Goal: Information Seeking & Learning: Learn about a topic

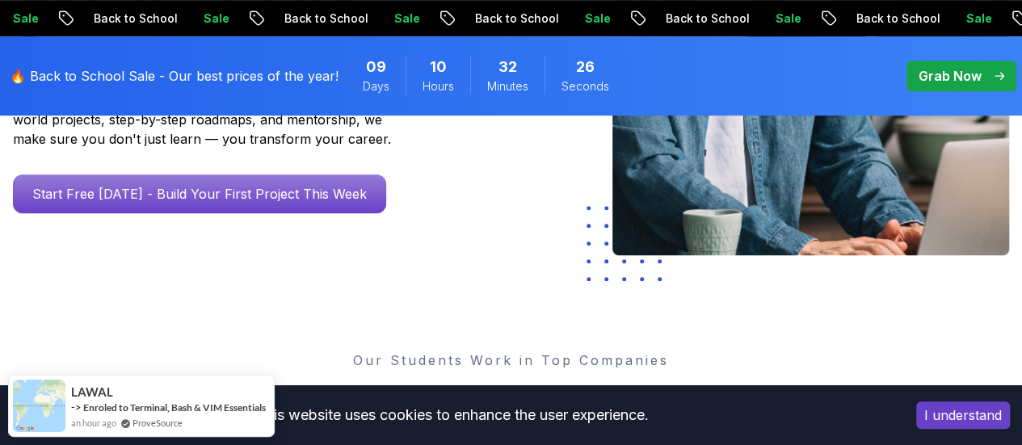
scroll to position [444, 0]
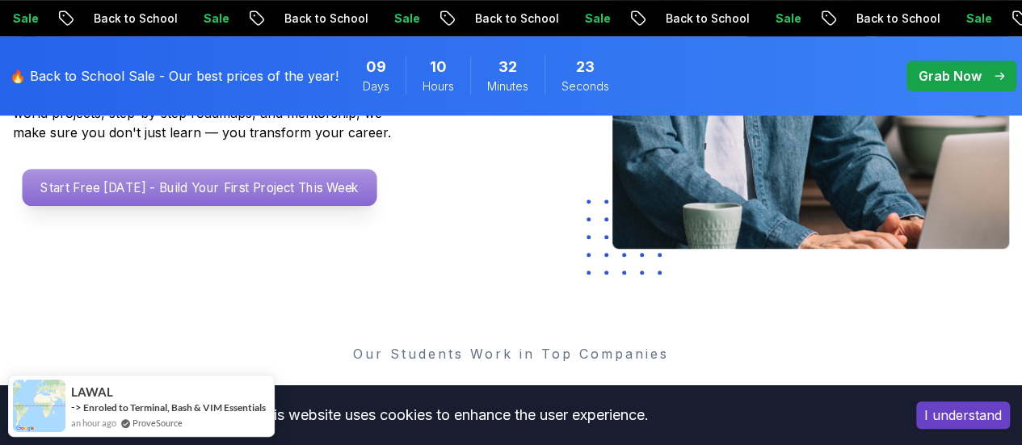
click at [301, 201] on p "Start Free Today - Build Your First Project This Week" at bounding box center [200, 187] width 355 height 37
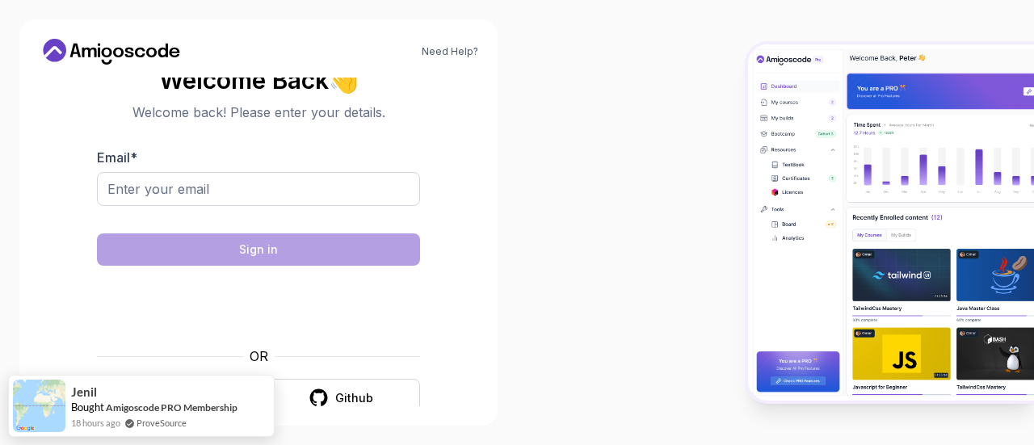
click at [726, 101] on body "Need Help? Welcome Back 👋 Welcome back! Please enter your details. Email * Sign…" at bounding box center [517, 222] width 1034 height 445
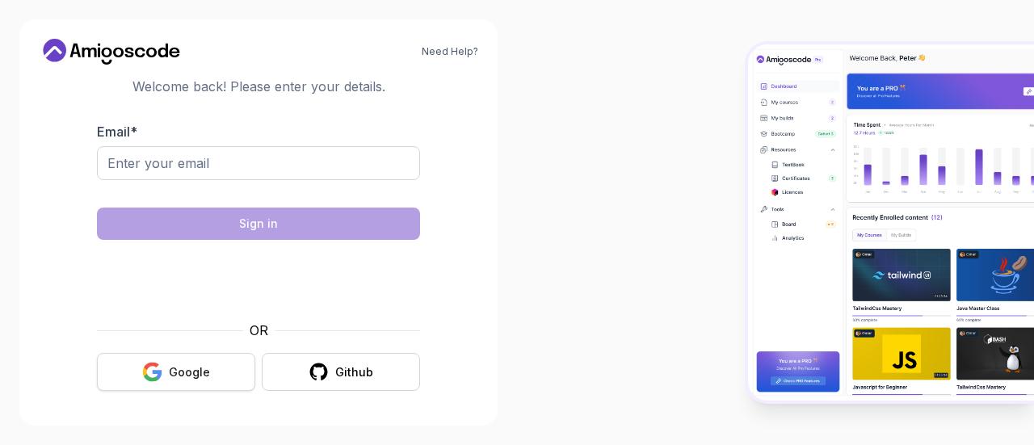
click at [194, 382] on button "Google" at bounding box center [176, 372] width 158 height 38
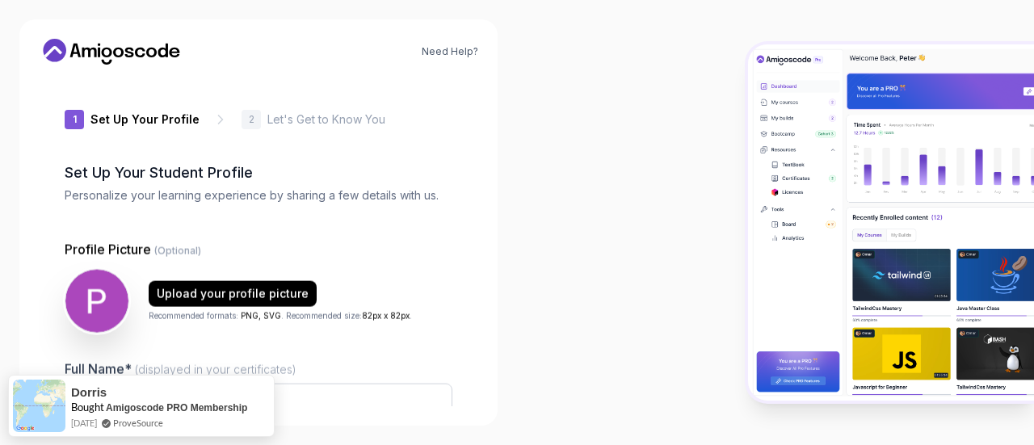
type input "shinyfalcone3e3b"
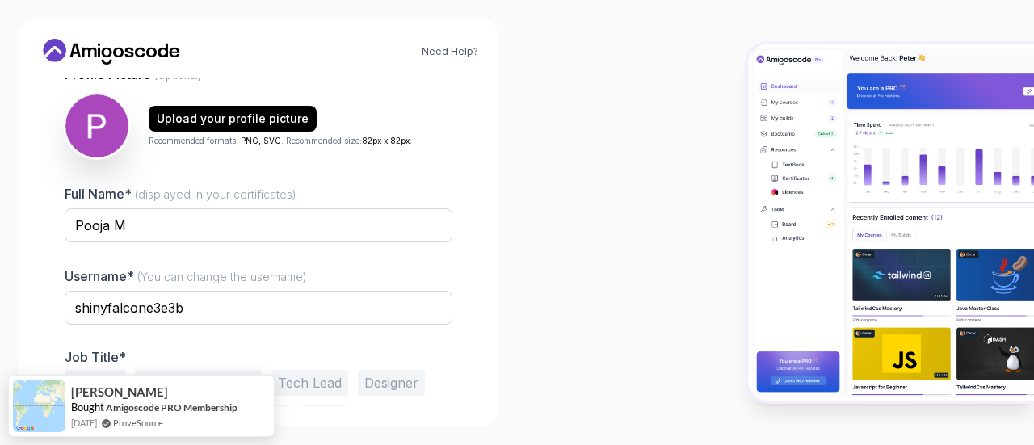
scroll to position [227, 0]
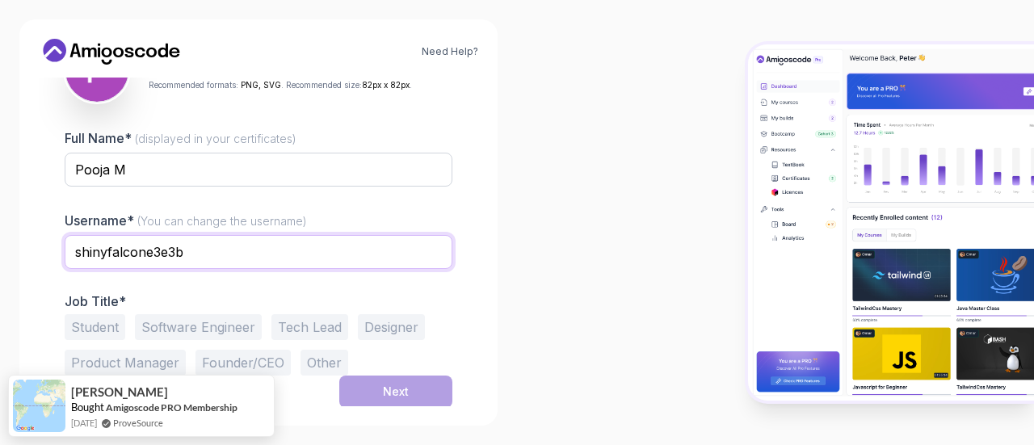
drag, startPoint x: 278, startPoint y: 251, endPoint x: 61, endPoint y: 259, distance: 216.7
click at [61, 259] on div "1 Set Up Your Profile 1 Set Up Your Profile 2 Let's Get to Know You Set Up Your…" at bounding box center [259, 242] width 440 height 329
click at [165, 329] on button "Software Engineer" at bounding box center [198, 327] width 127 height 26
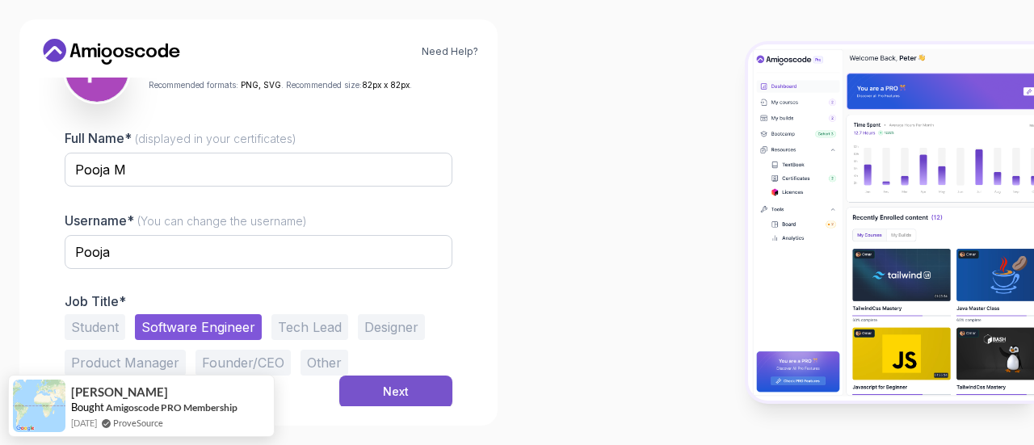
click at [368, 405] on button "Next" at bounding box center [395, 392] width 113 height 32
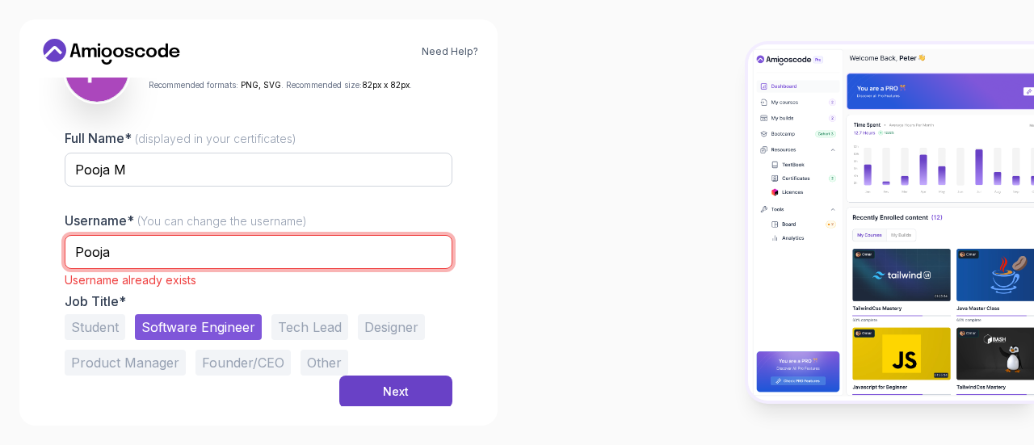
click at [174, 250] on input "Pooja" at bounding box center [259, 252] width 388 height 34
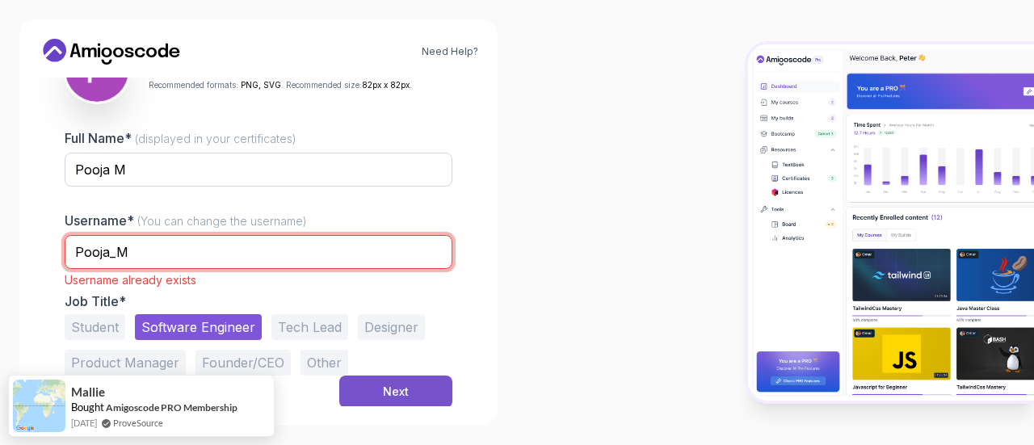
type input "Pooja_M"
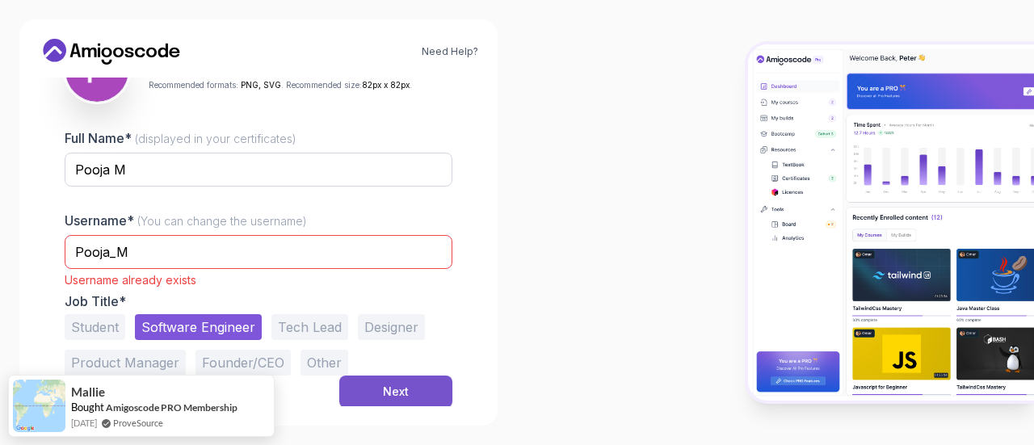
click at [372, 377] on button "Next" at bounding box center [395, 392] width 113 height 32
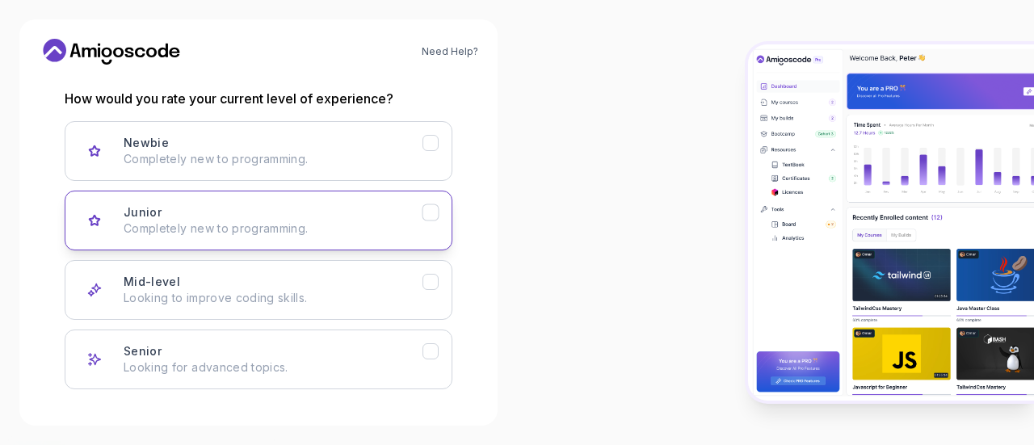
scroll to position [277, 0]
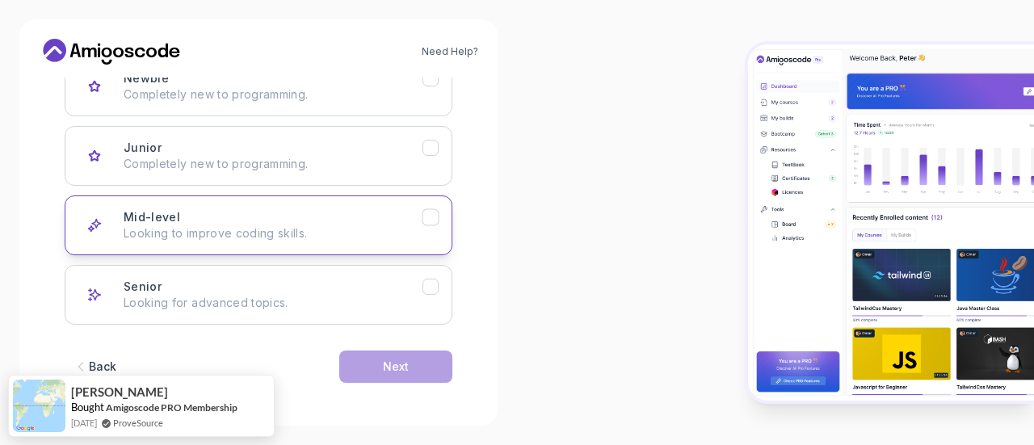
click at [317, 233] on p "Looking to improve coding skills." at bounding box center [273, 233] width 299 height 16
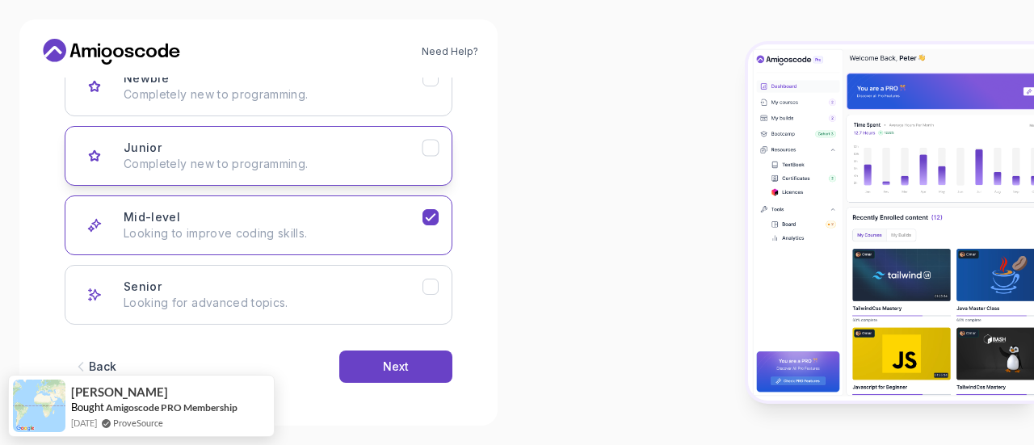
click at [318, 171] on button "Junior Completely new to programming." at bounding box center [259, 156] width 388 height 60
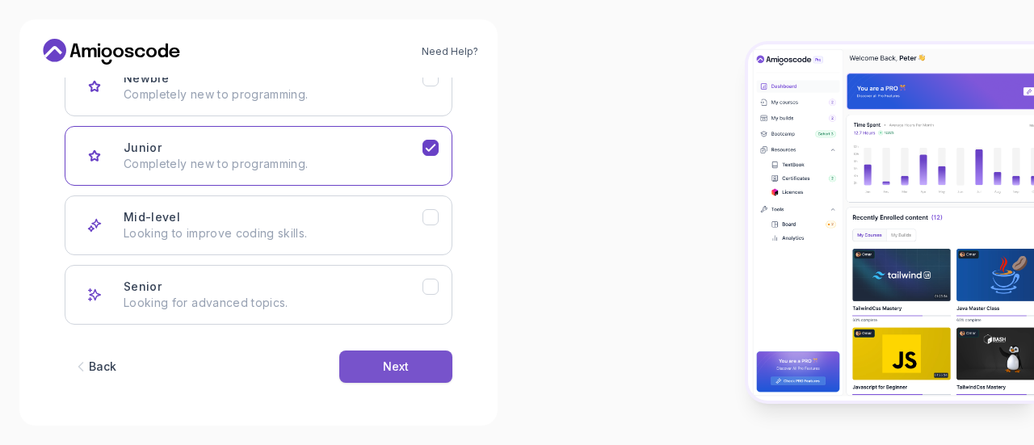
click at [423, 367] on button "Next" at bounding box center [395, 367] width 113 height 32
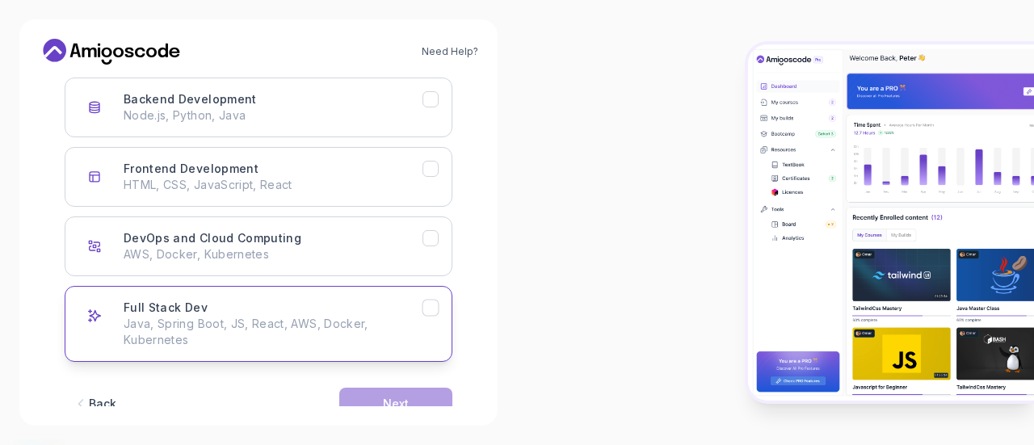
scroll to position [293, 0]
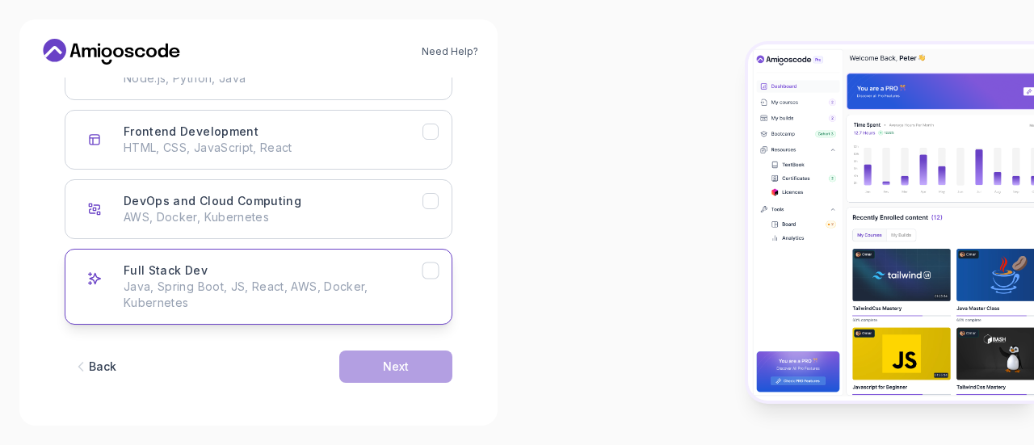
click at [262, 281] on p "Java, Spring Boot, JS, React, AWS, Docker, Kubernetes" at bounding box center [273, 295] width 299 height 32
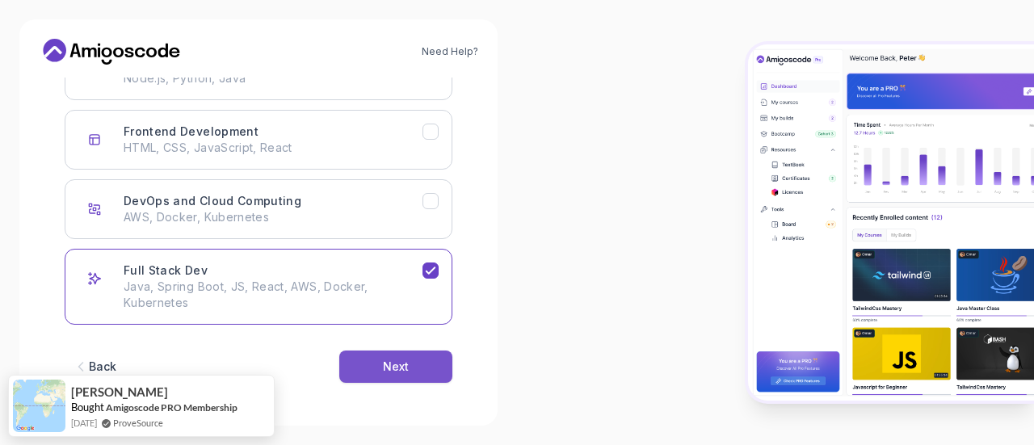
click at [397, 372] on div "Next" at bounding box center [396, 367] width 26 height 16
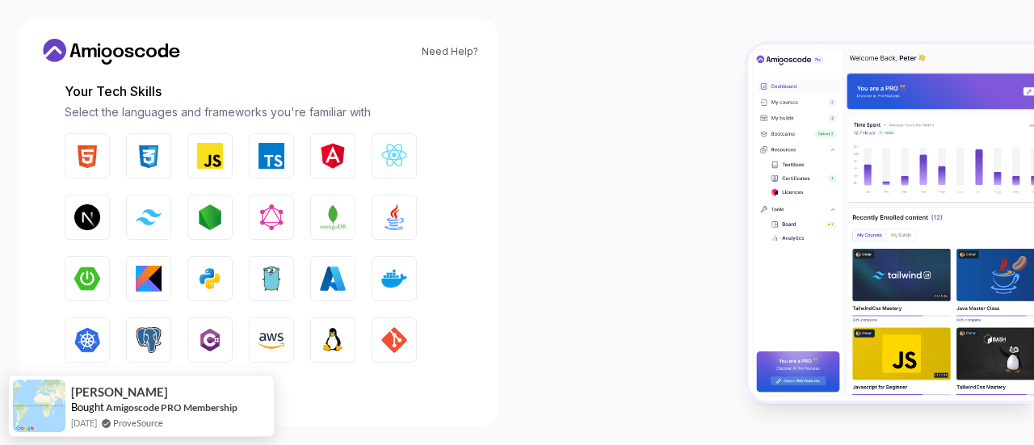
scroll to position [219, 0]
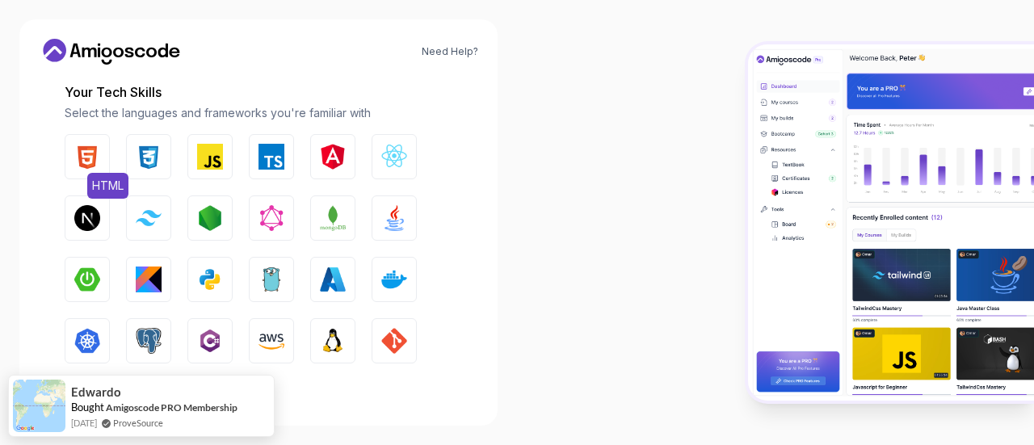
click at [82, 167] on img "button" at bounding box center [87, 157] width 26 height 26
click at [155, 165] on img "button" at bounding box center [149, 157] width 26 height 26
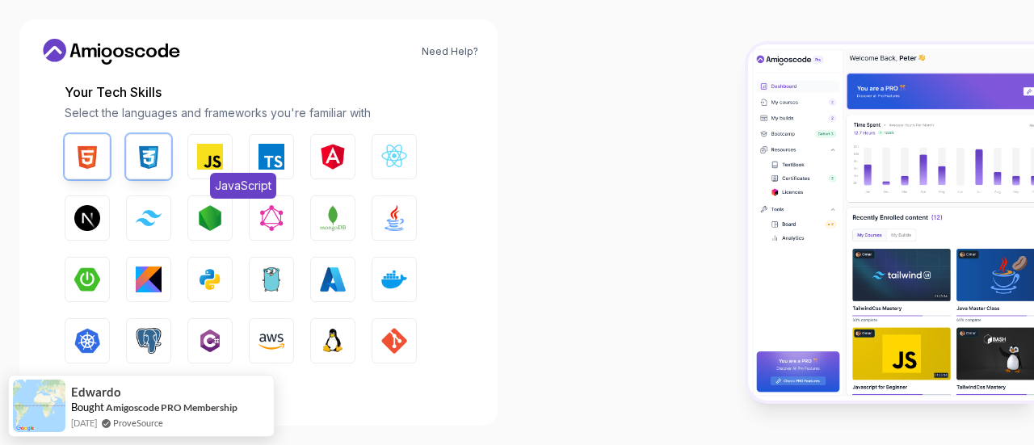
click at [208, 158] on img "button" at bounding box center [210, 157] width 26 height 26
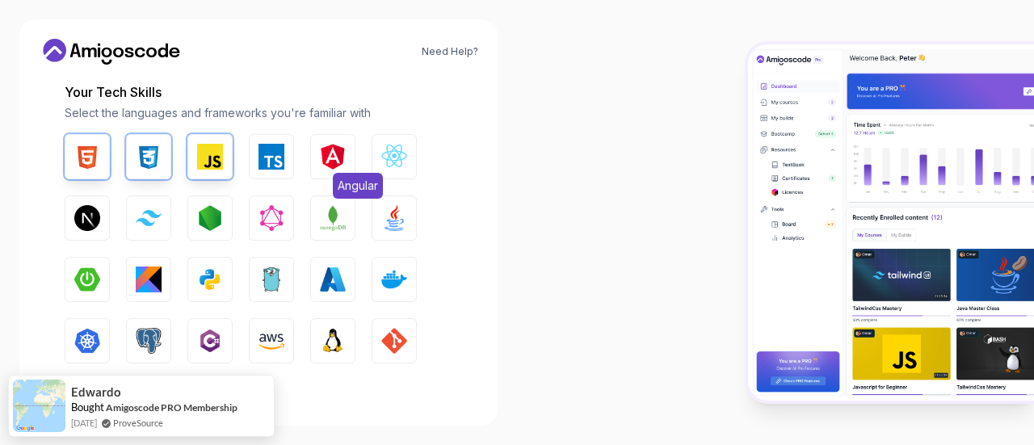
click at [338, 159] on img "button" at bounding box center [333, 157] width 26 height 26
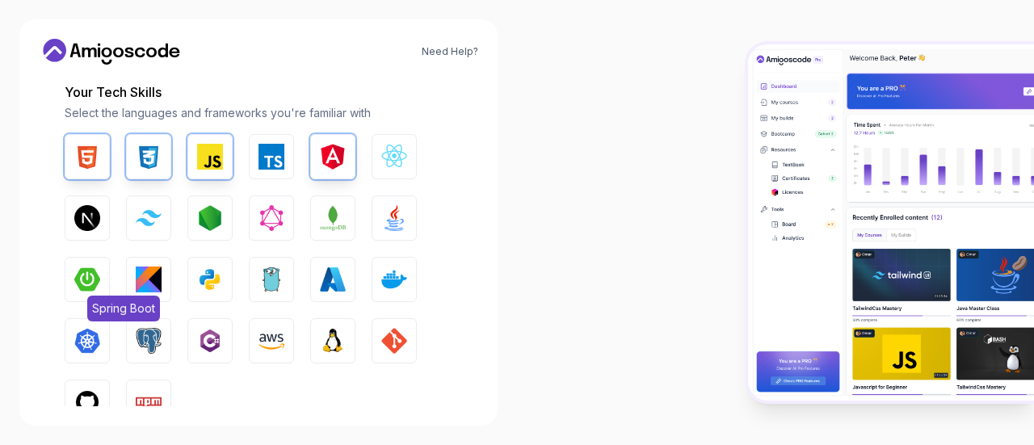
click at [90, 281] on img "button" at bounding box center [87, 280] width 26 height 26
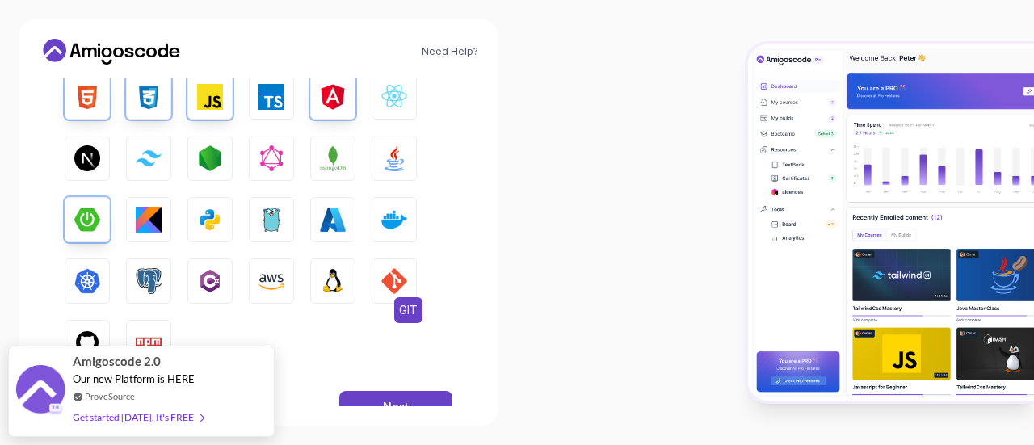
scroll to position [282, 0]
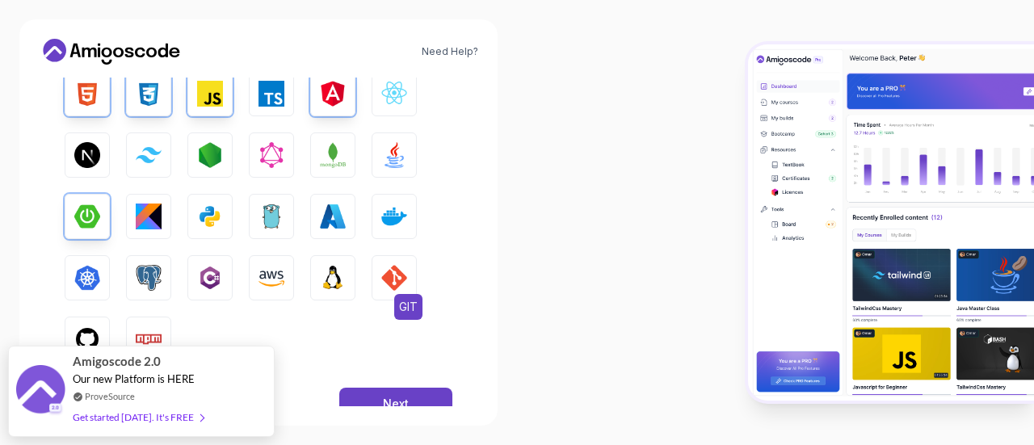
click at [389, 271] on img "button" at bounding box center [394, 278] width 26 height 26
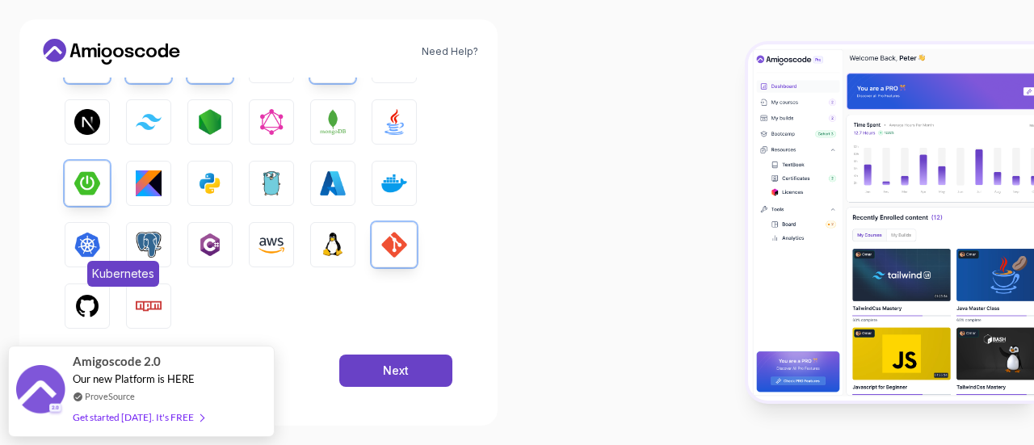
scroll to position [318, 0]
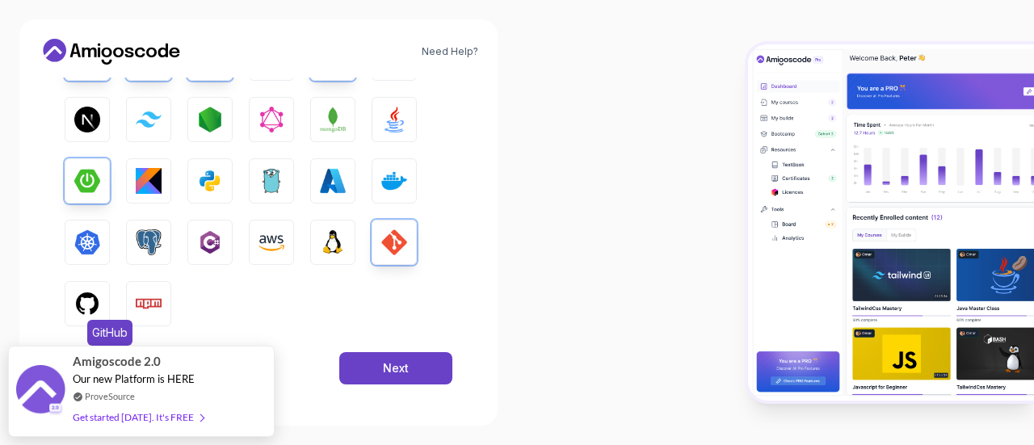
click at [86, 305] on img "button" at bounding box center [87, 304] width 26 height 26
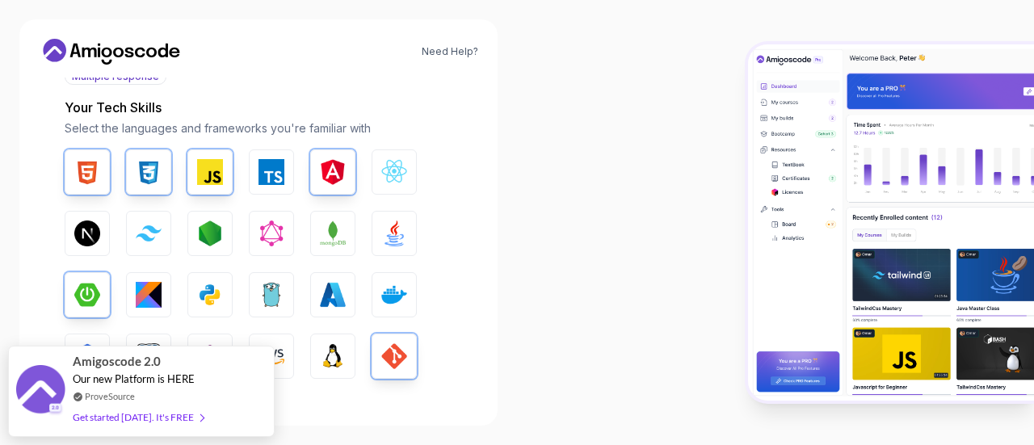
scroll to position [198, 0]
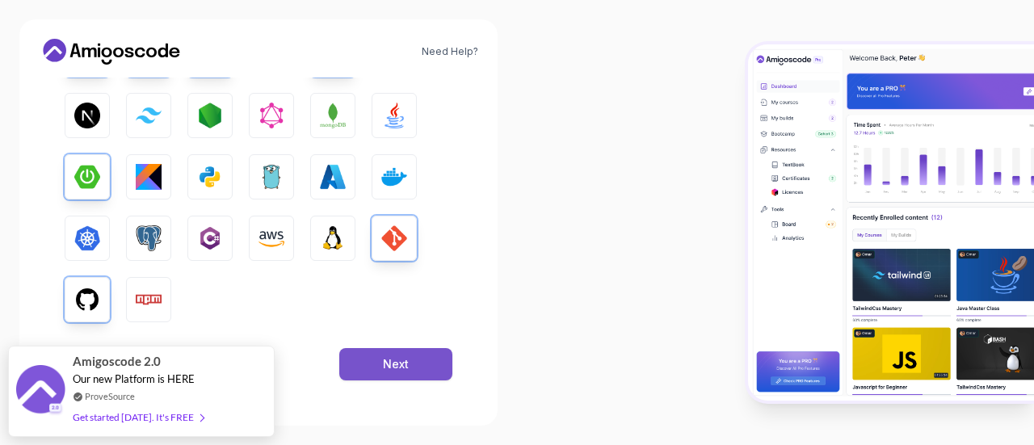
click at [385, 368] on div "Next" at bounding box center [396, 364] width 26 height 16
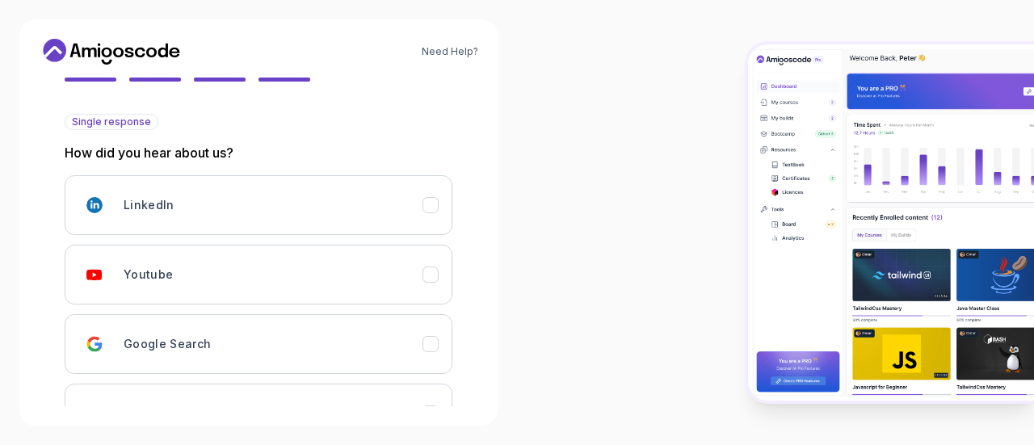
scroll to position [156, 0]
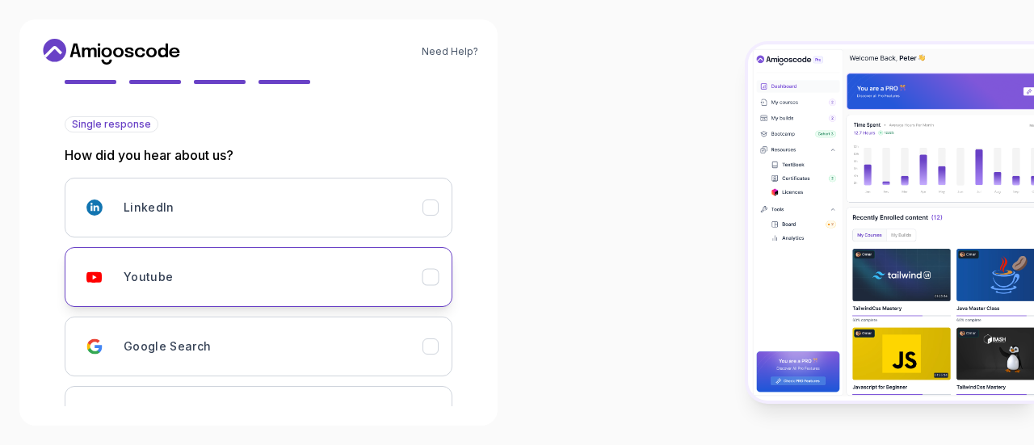
click at [309, 263] on div "Youtube" at bounding box center [273, 277] width 299 height 32
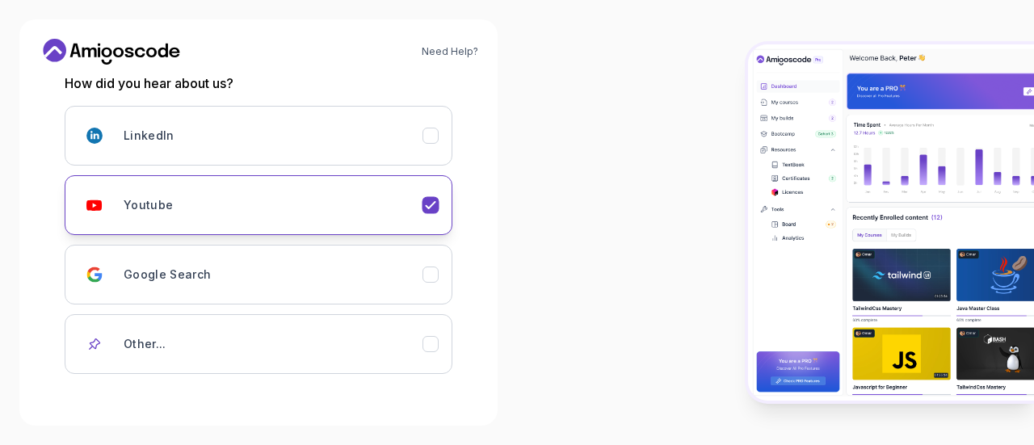
scroll to position [287, 0]
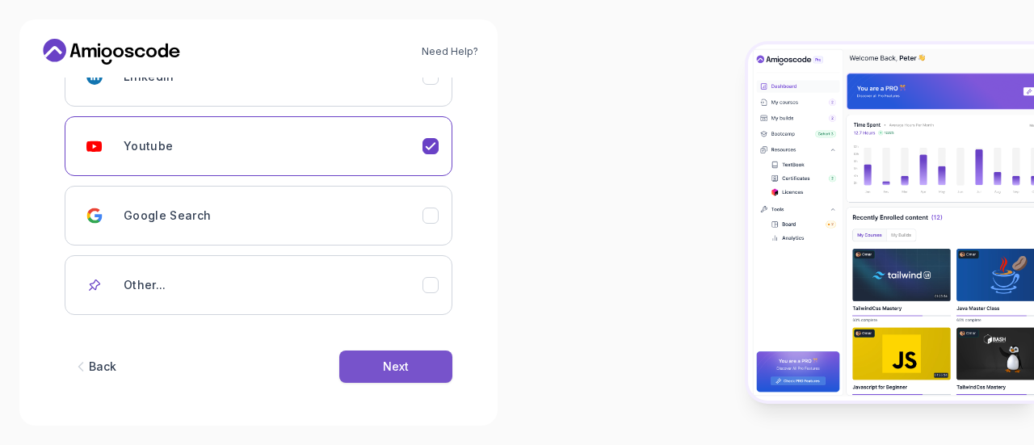
click at [389, 372] on button "Next" at bounding box center [395, 367] width 113 height 32
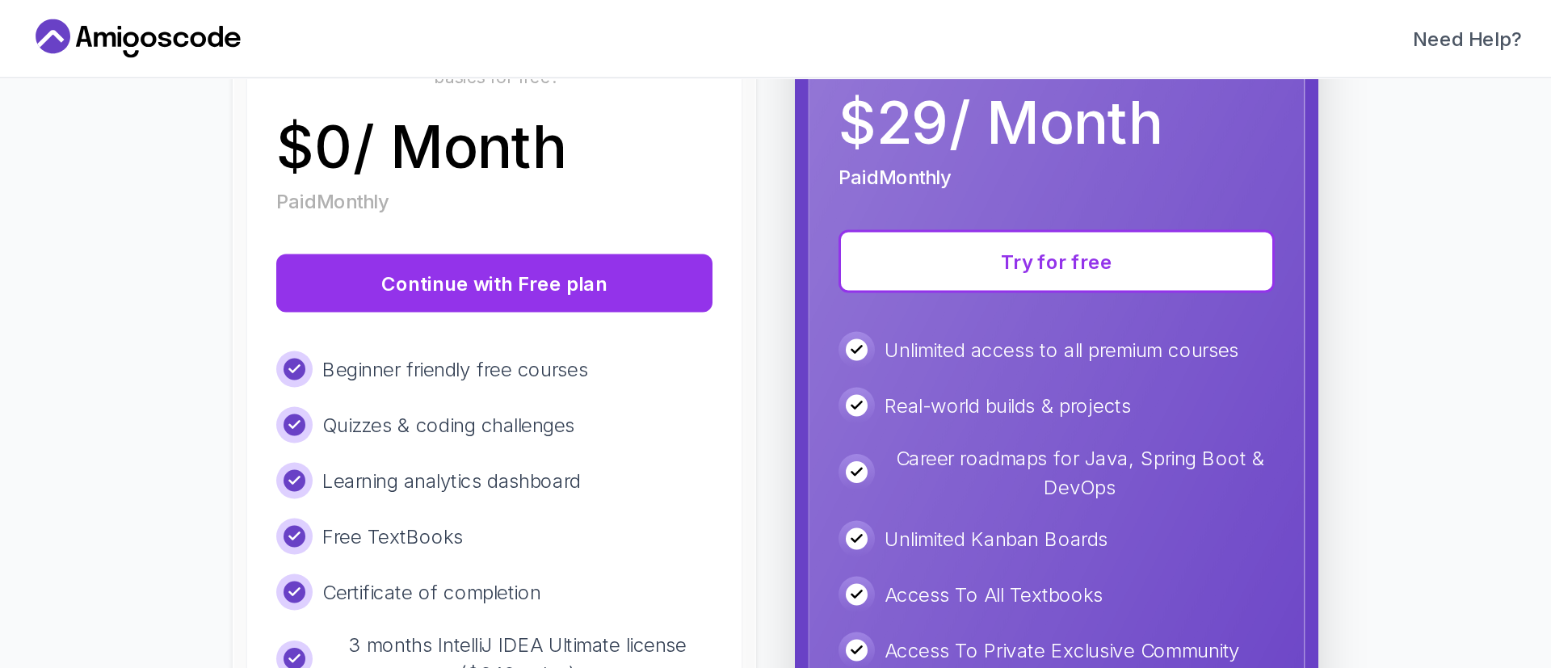
scroll to position [278, 0]
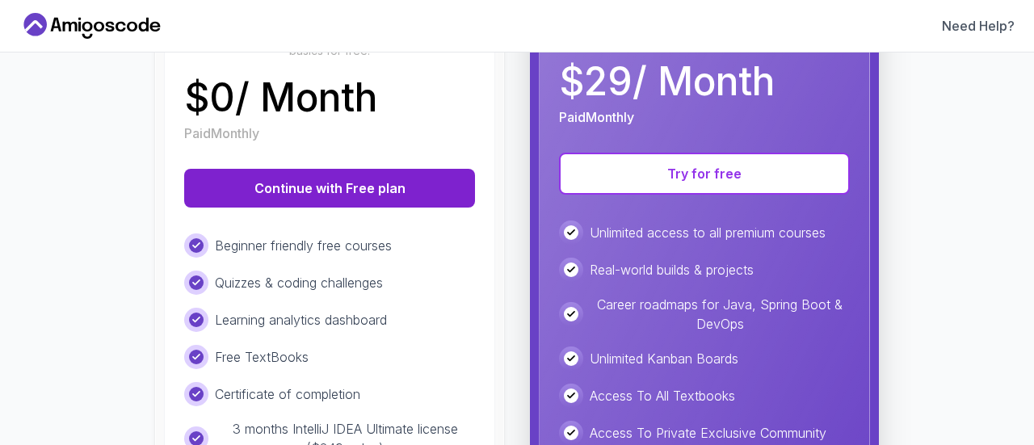
click at [358, 170] on button "Continue with Free plan" at bounding box center [329, 188] width 291 height 39
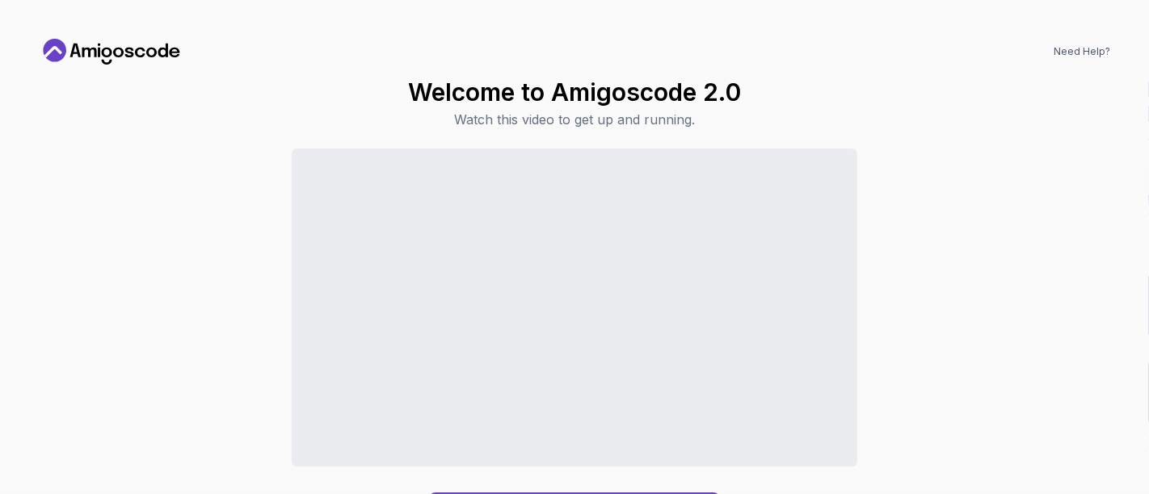
click at [168, 426] on div "Continue to Dashboard" at bounding box center [574, 340] width 1071 height 383
click at [207, 377] on div "Continue to Dashboard" at bounding box center [574, 340] width 1071 height 383
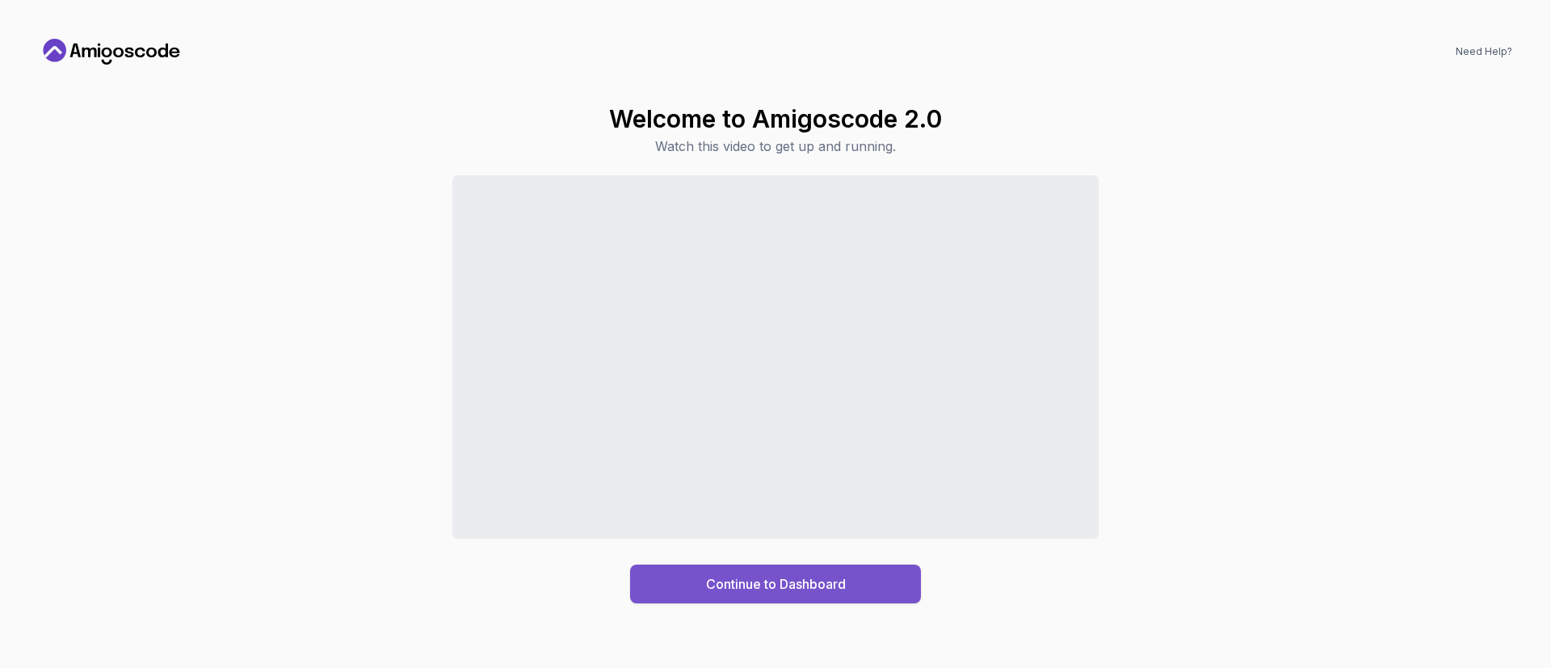
click at [866, 444] on button "Continue to Dashboard" at bounding box center [775, 584] width 291 height 39
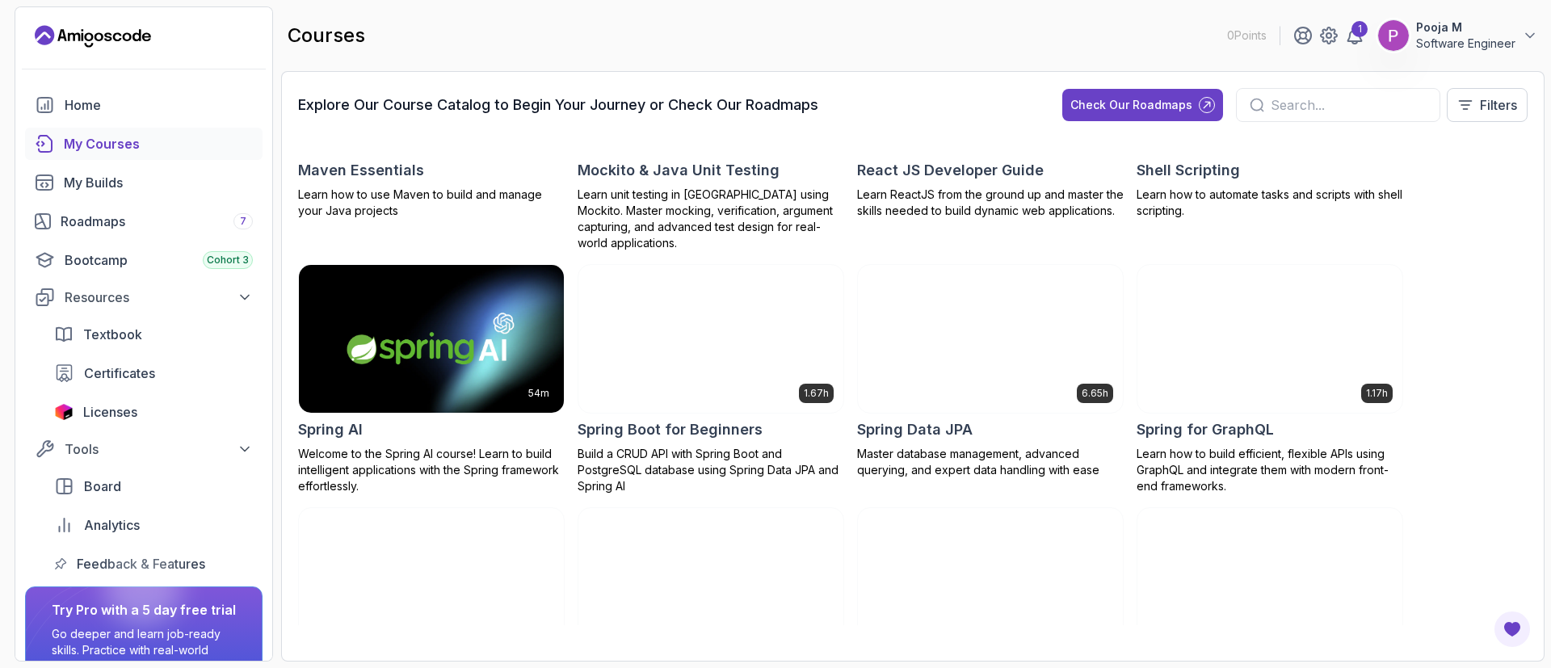
scroll to position [2111, 0]
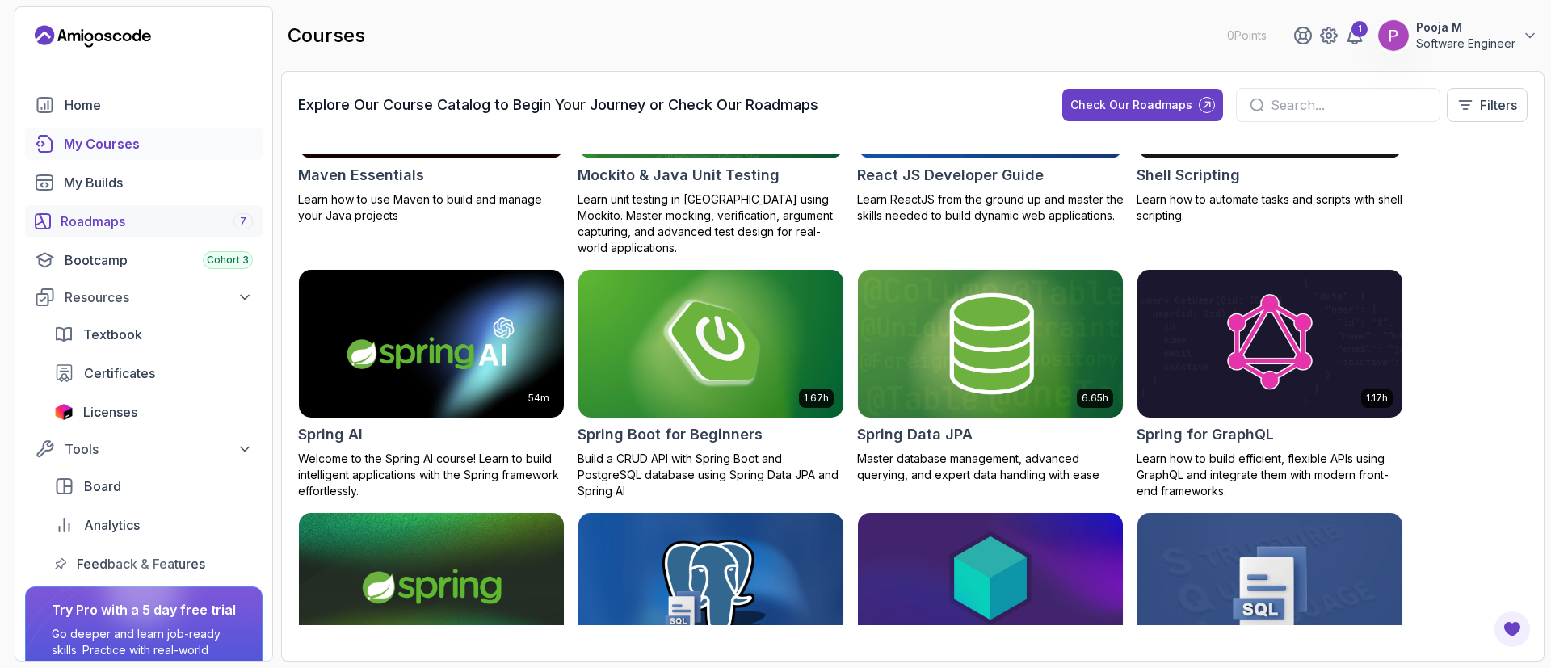
click at [79, 220] on div "Roadmaps 7" at bounding box center [157, 221] width 192 height 19
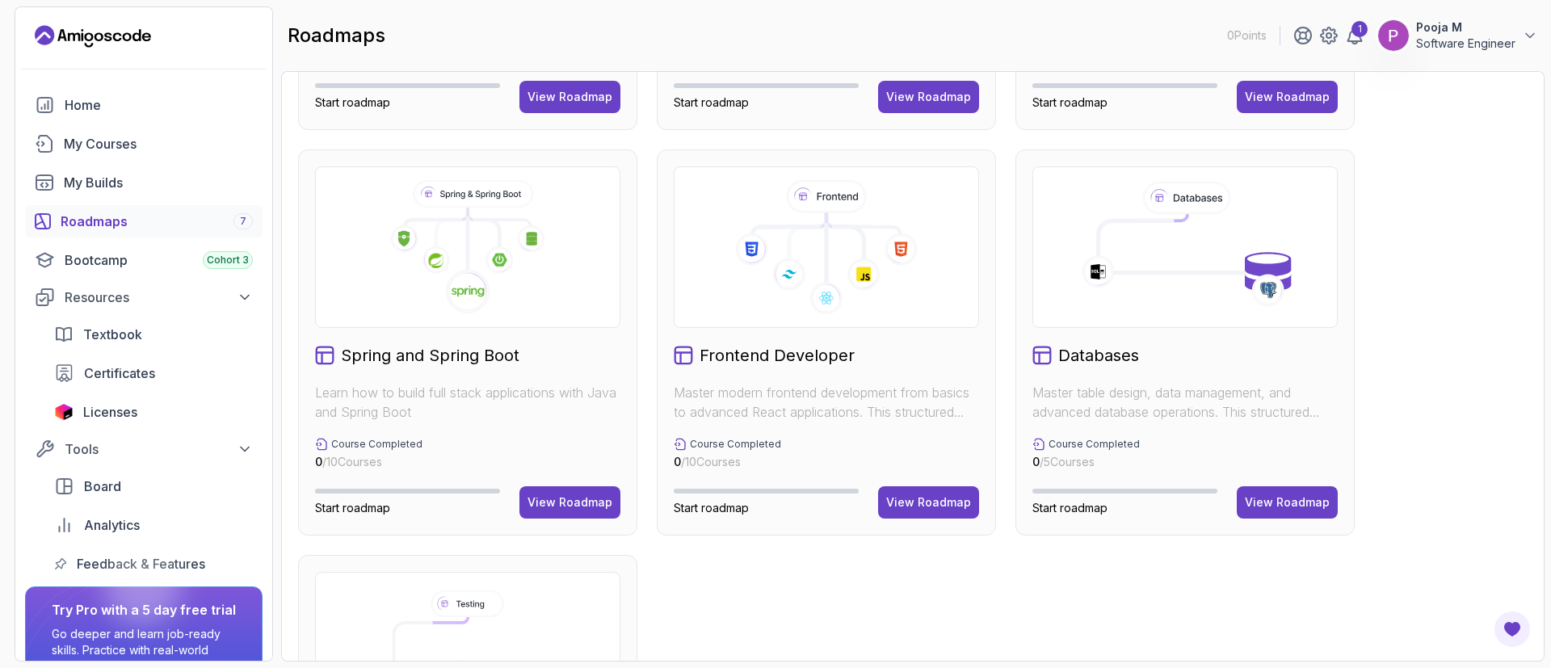
scroll to position [347, 0]
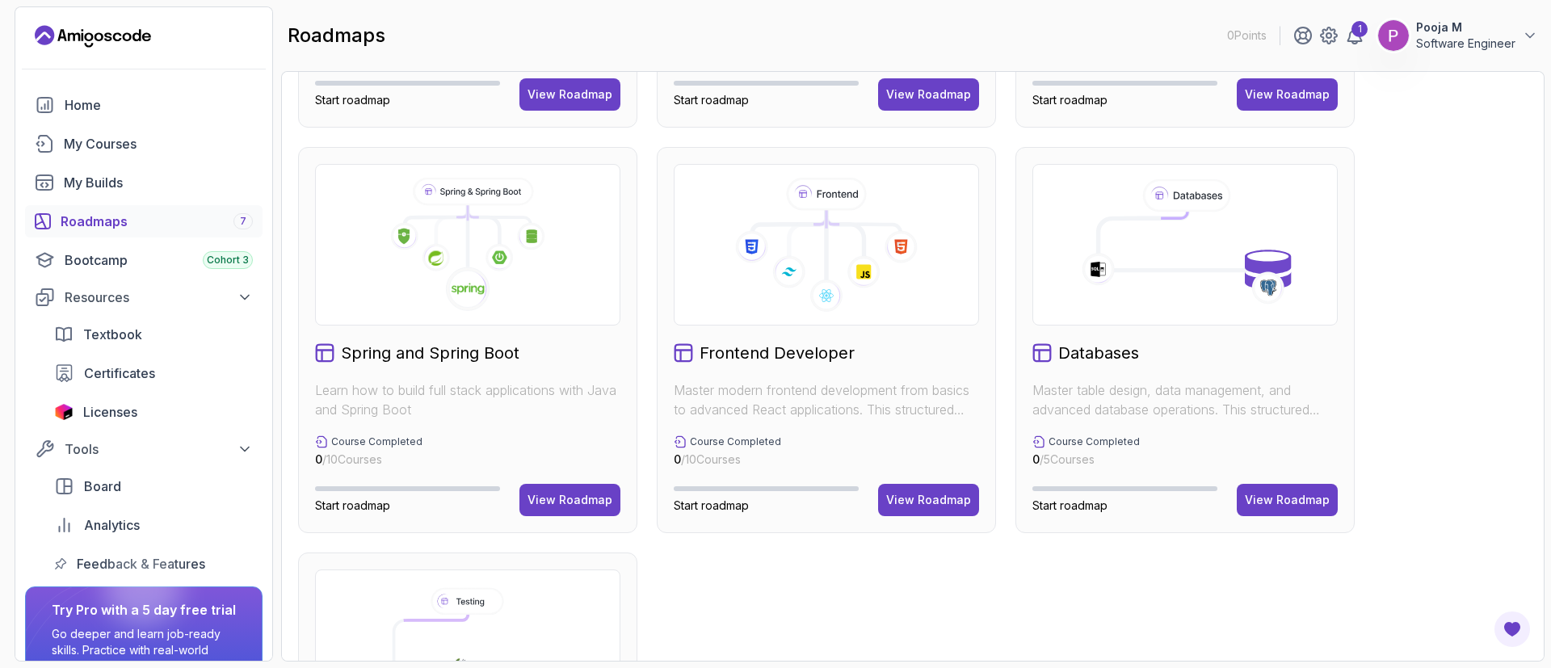
click at [709, 361] on h2 "Frontend Developer" at bounding box center [777, 353] width 155 height 23
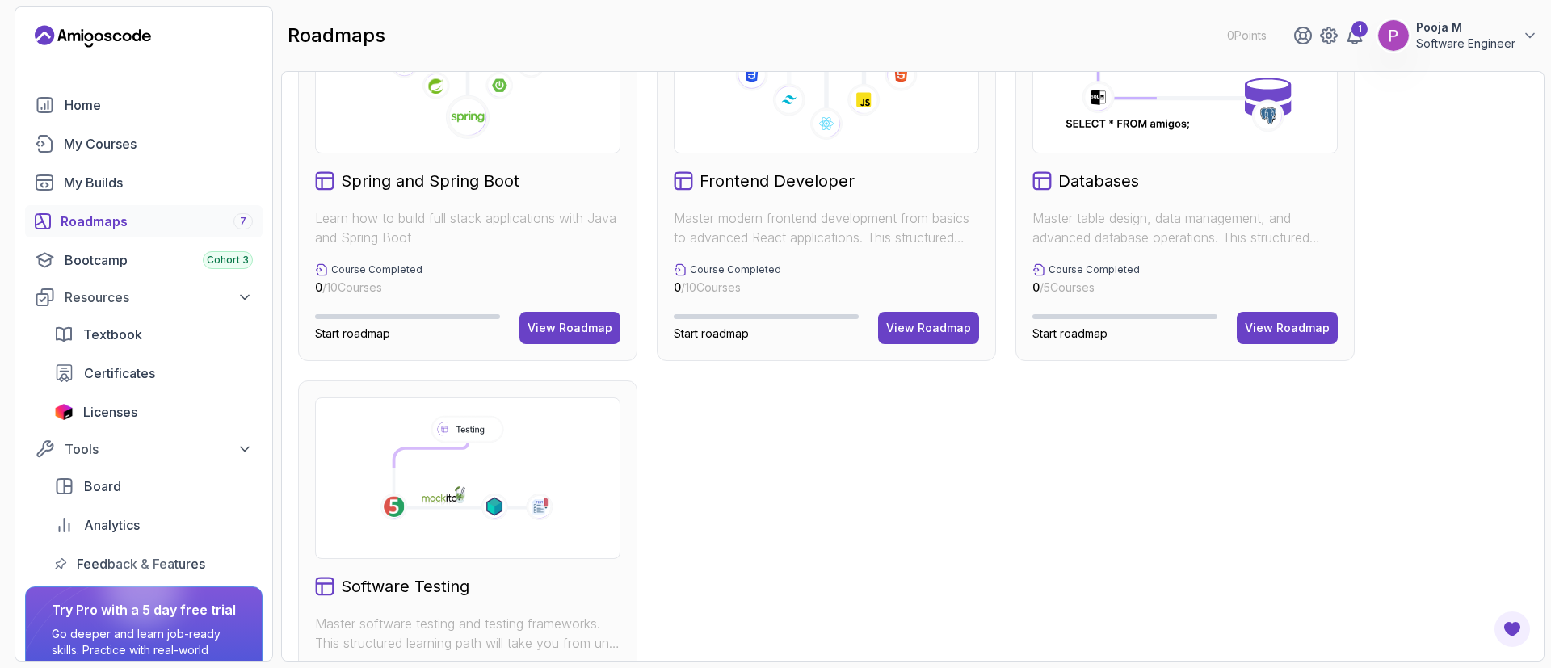
scroll to position [324, 0]
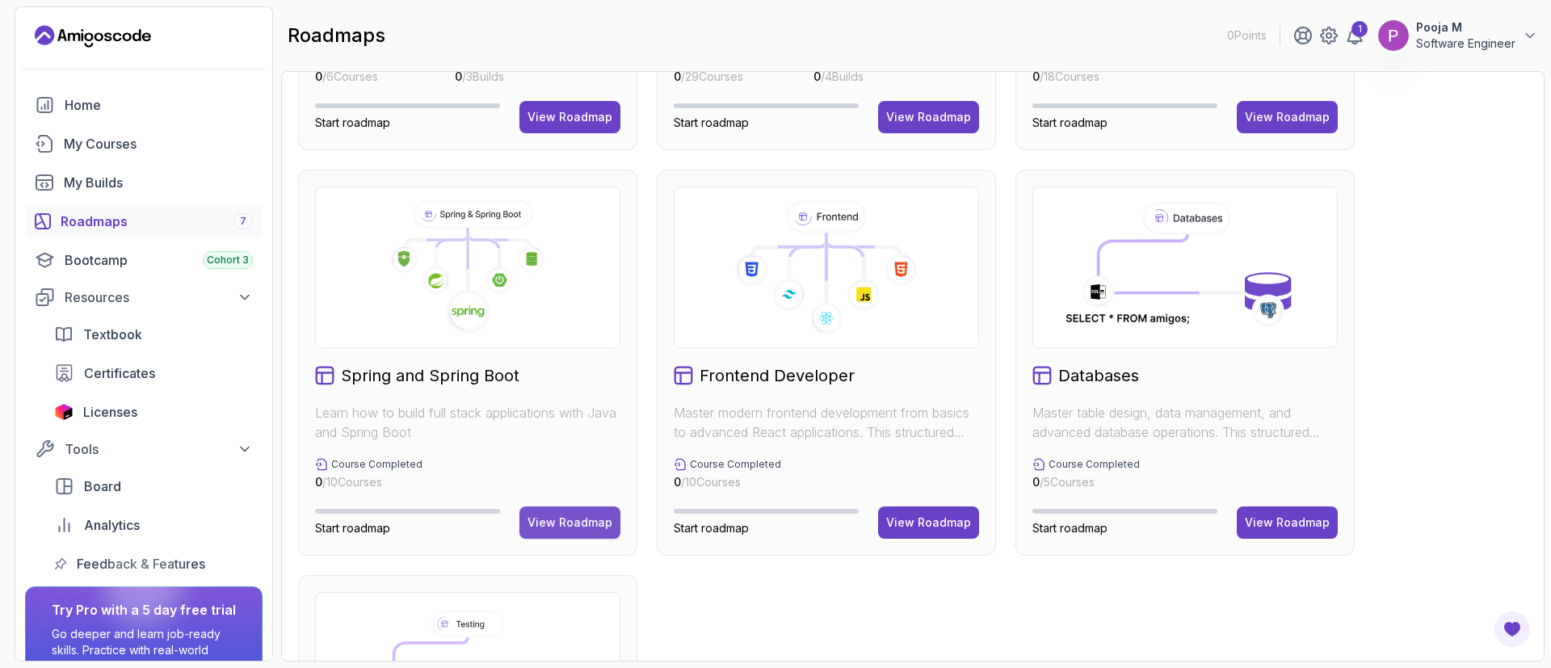
click at [533, 444] on button "View Roadmap" at bounding box center [569, 523] width 101 height 32
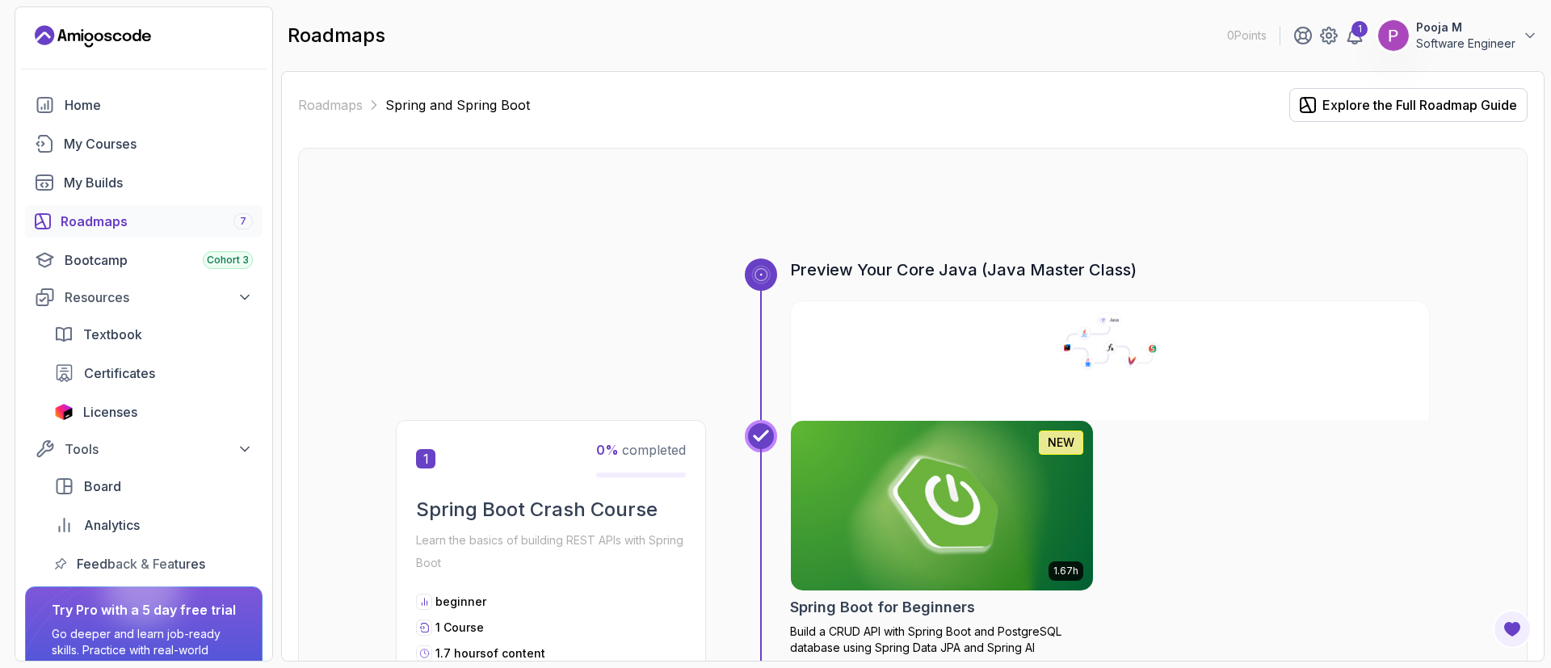
click at [1033, 341] on icon at bounding box center [1102, 345] width 71 height 36
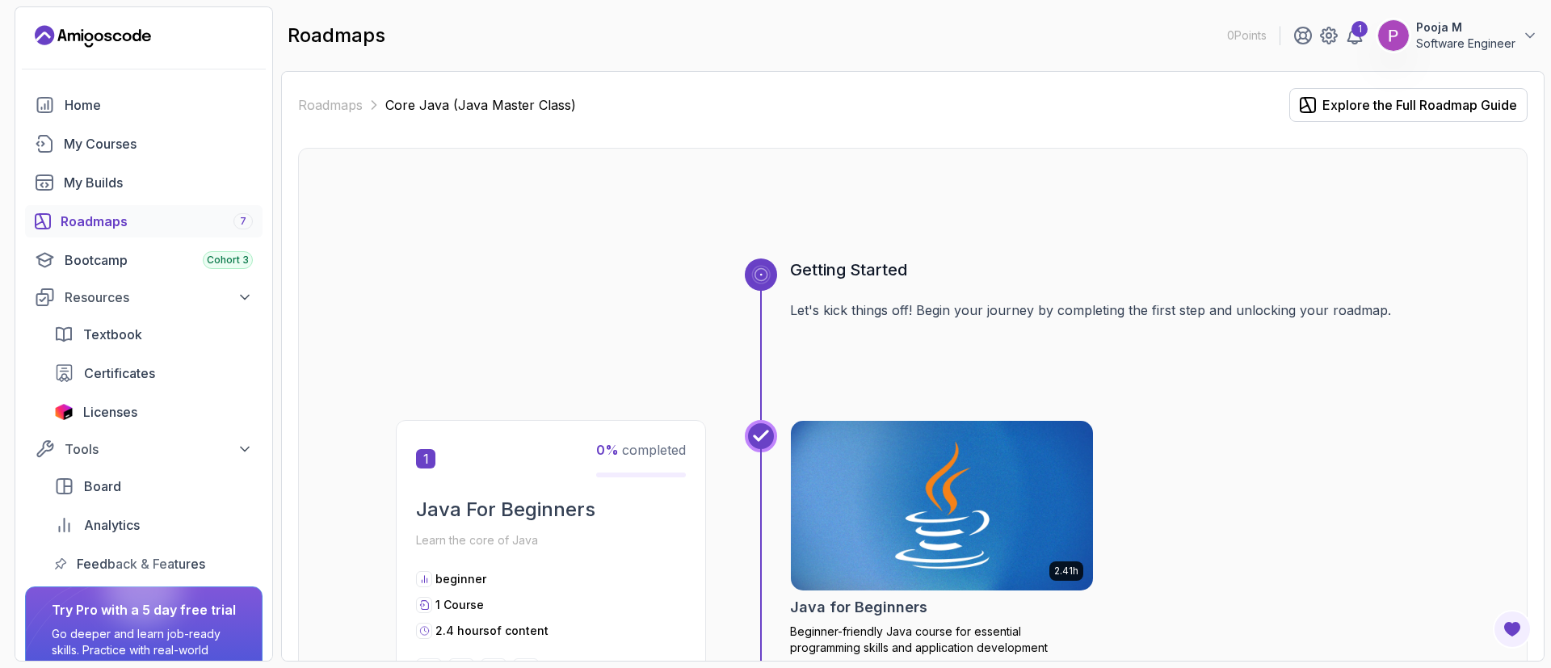
click at [915, 444] on img at bounding box center [943, 506] width 318 height 178
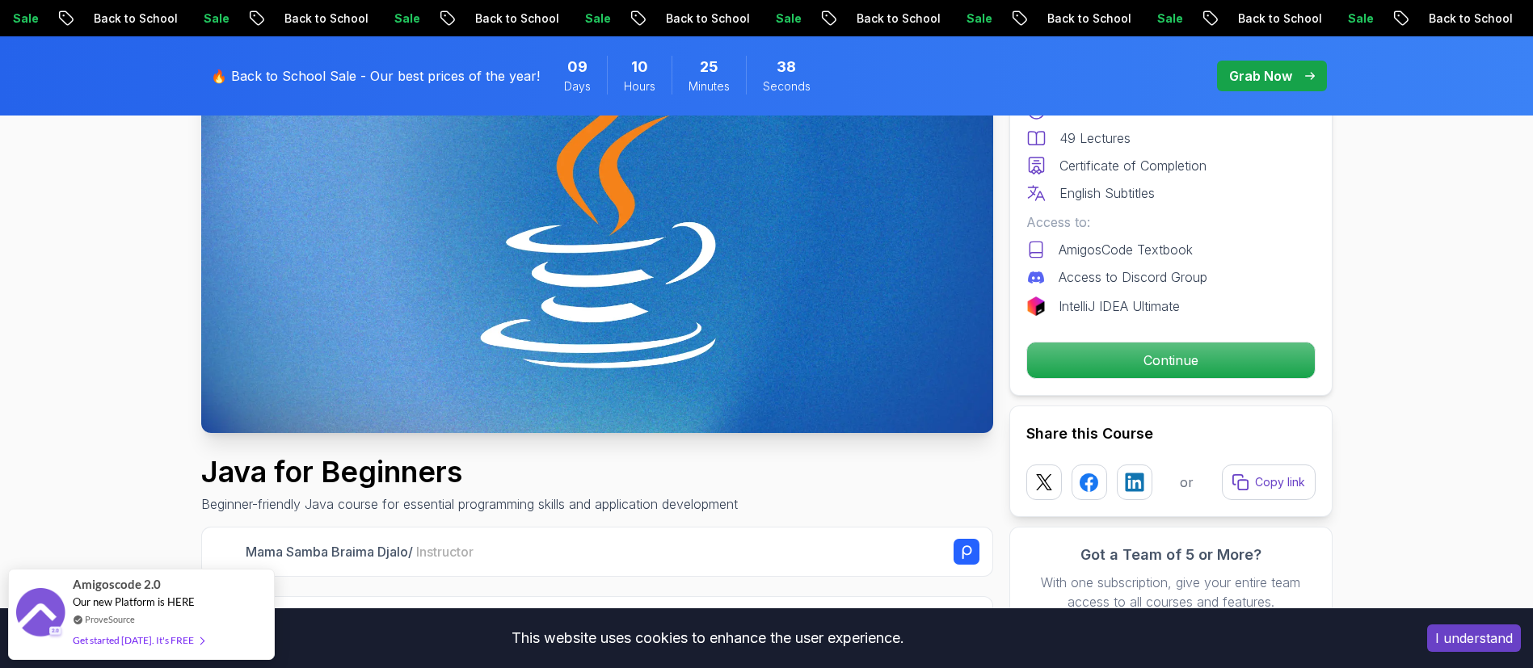
scroll to position [225, 0]
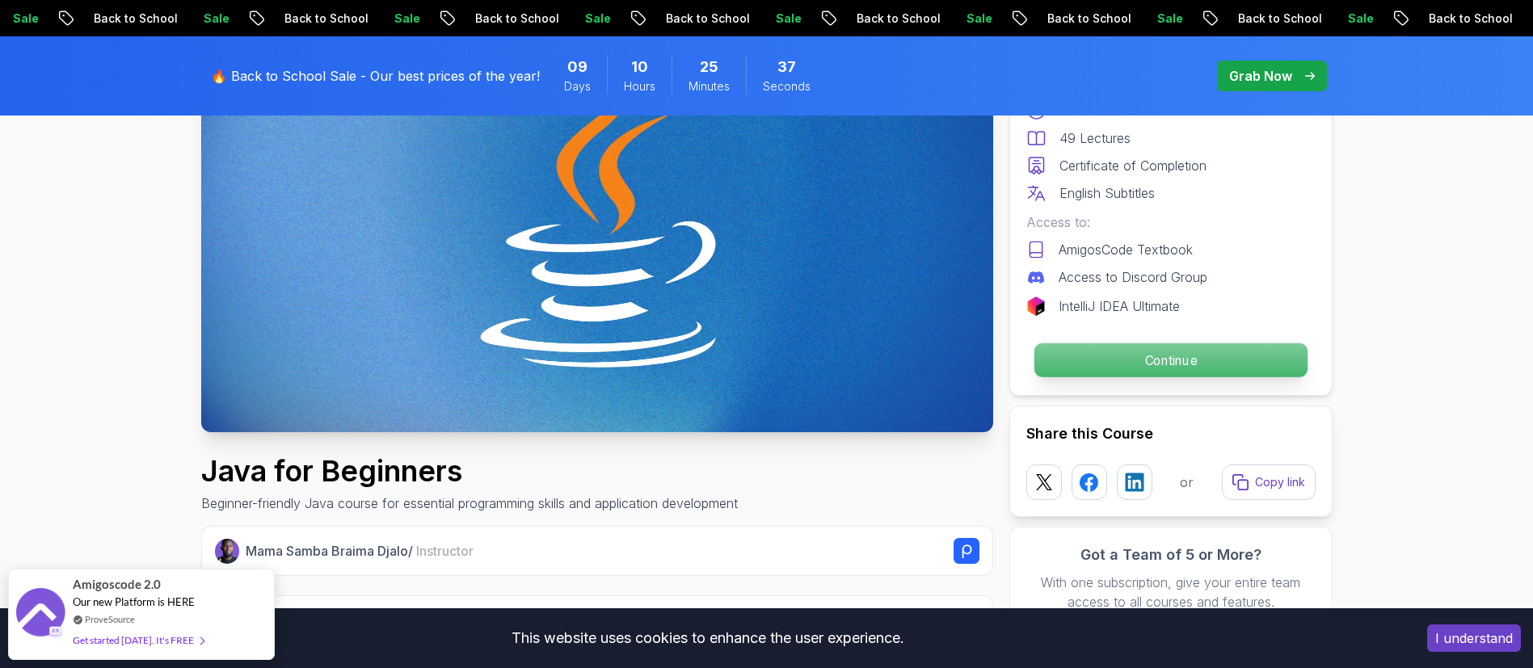
click at [1033, 373] on p "Continue" at bounding box center [1169, 360] width 273 height 34
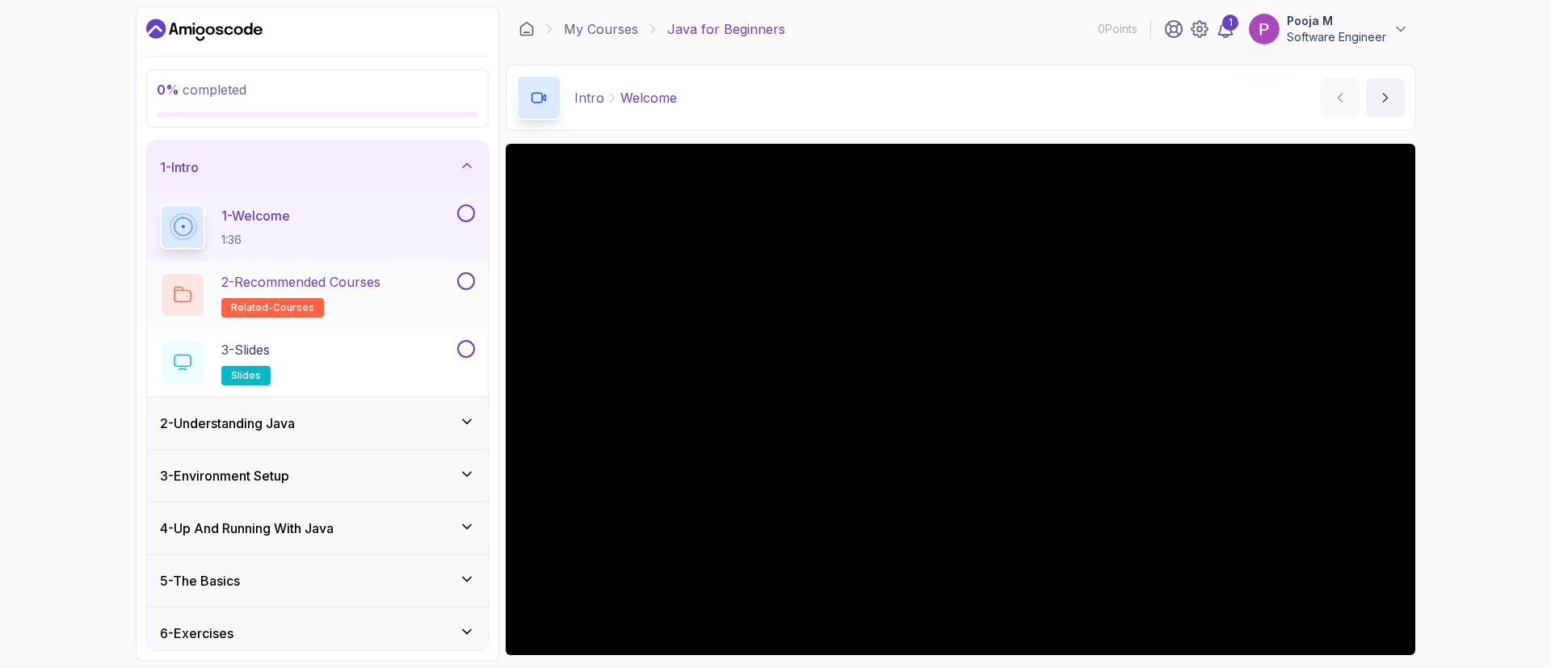
click at [370, 287] on p "2 - Recommended Courses" at bounding box center [300, 281] width 159 height 19
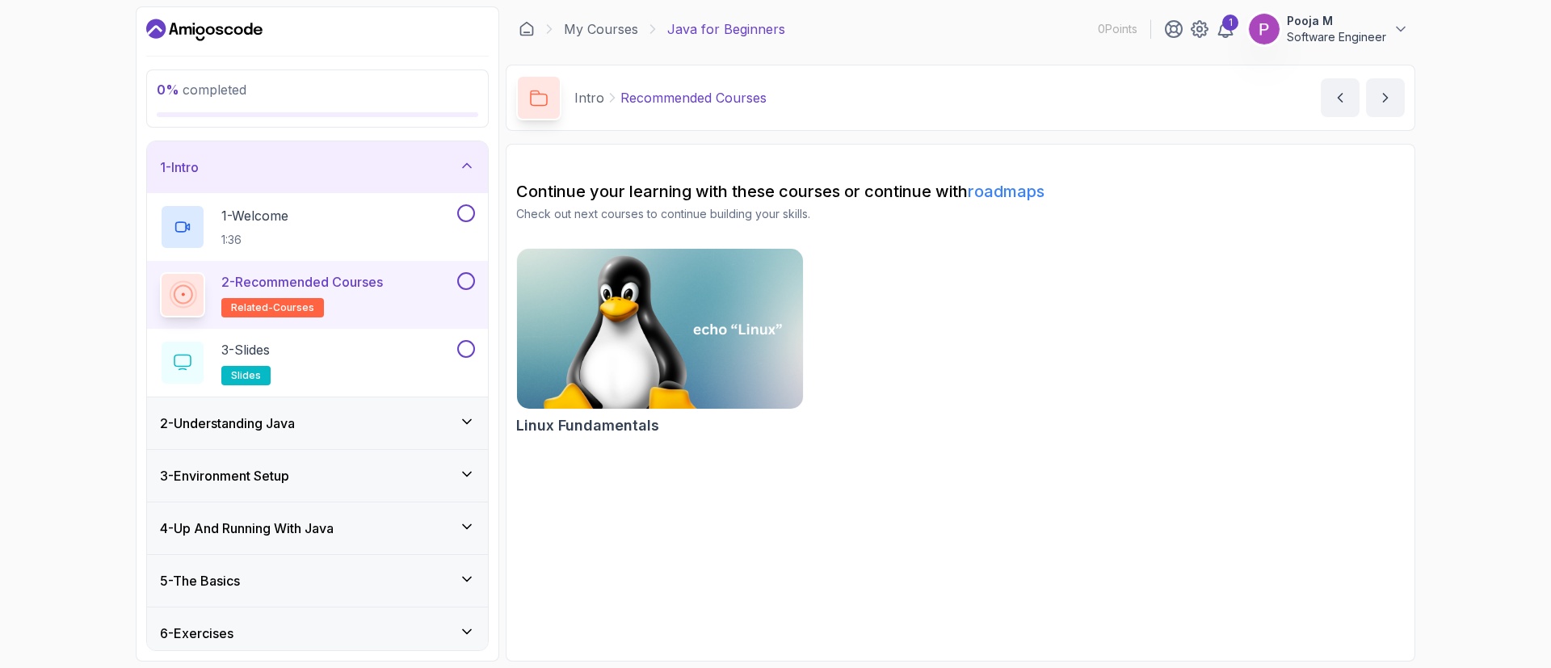
click at [1016, 191] on link "roadmaps" at bounding box center [1006, 191] width 77 height 19
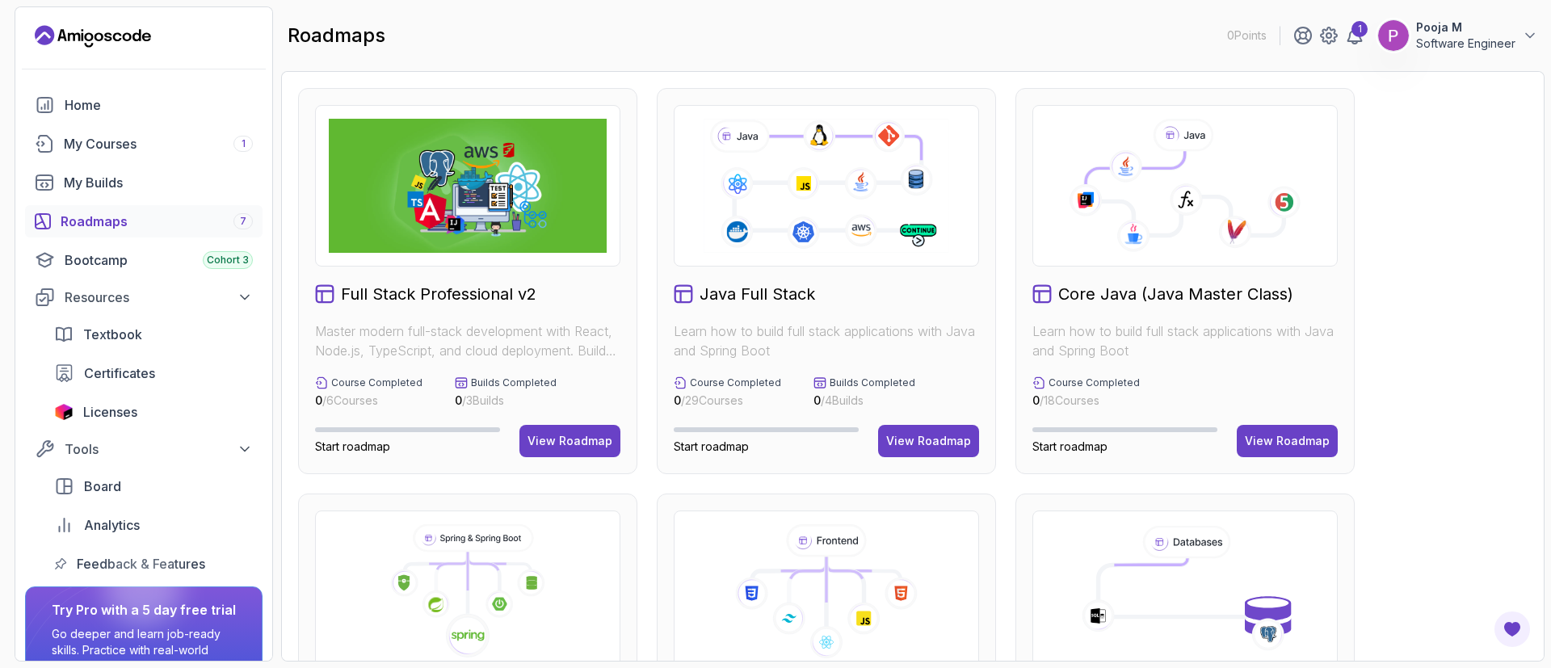
click at [1142, 195] on icon at bounding box center [1185, 193] width 198 height 84
click at [1104, 326] on p "Learn how to build full stack applications with Java and Spring Boot" at bounding box center [1185, 341] width 305 height 39
click at [1093, 370] on div "Core Java (Java Master Class) Learn how to build full stack applications with J…" at bounding box center [1185, 281] width 339 height 386
click at [1266, 441] on div "View Roadmap" at bounding box center [1287, 441] width 85 height 16
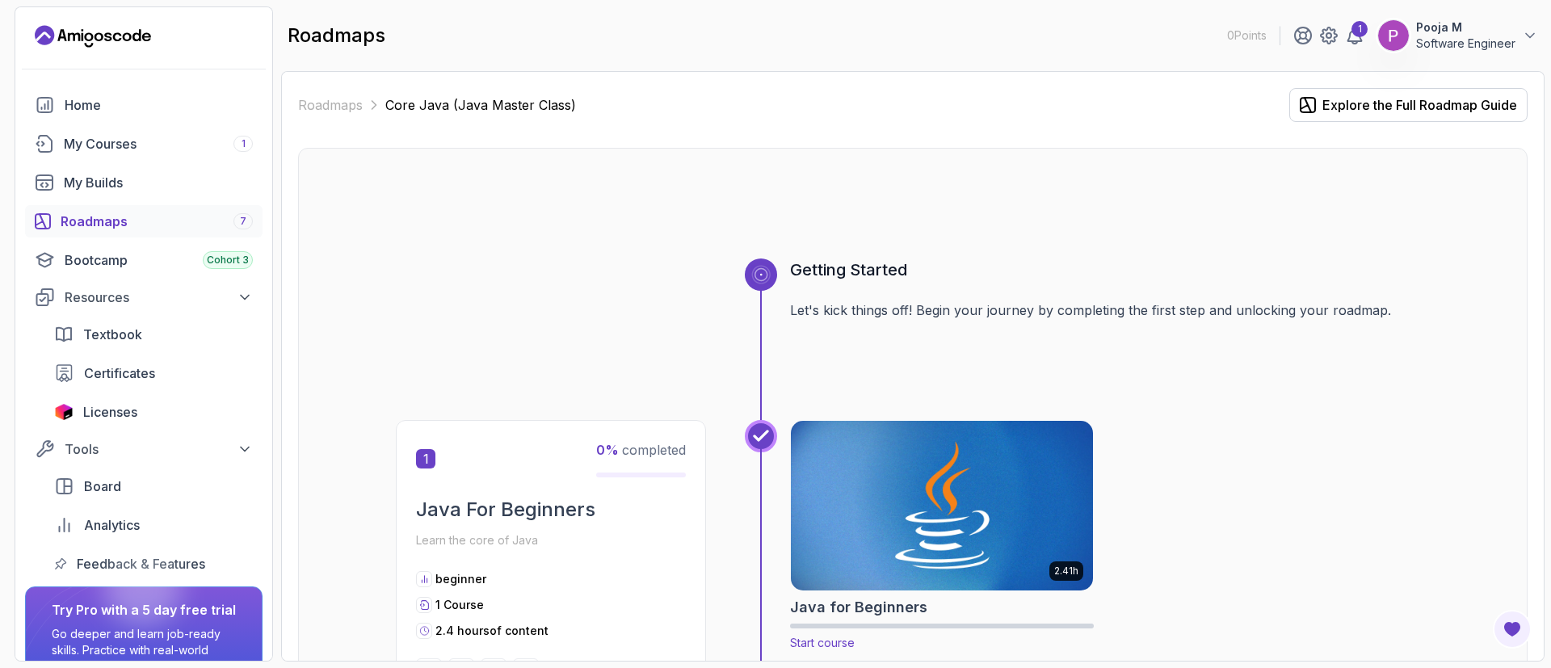
click at [816, 519] on img at bounding box center [943, 506] width 318 height 178
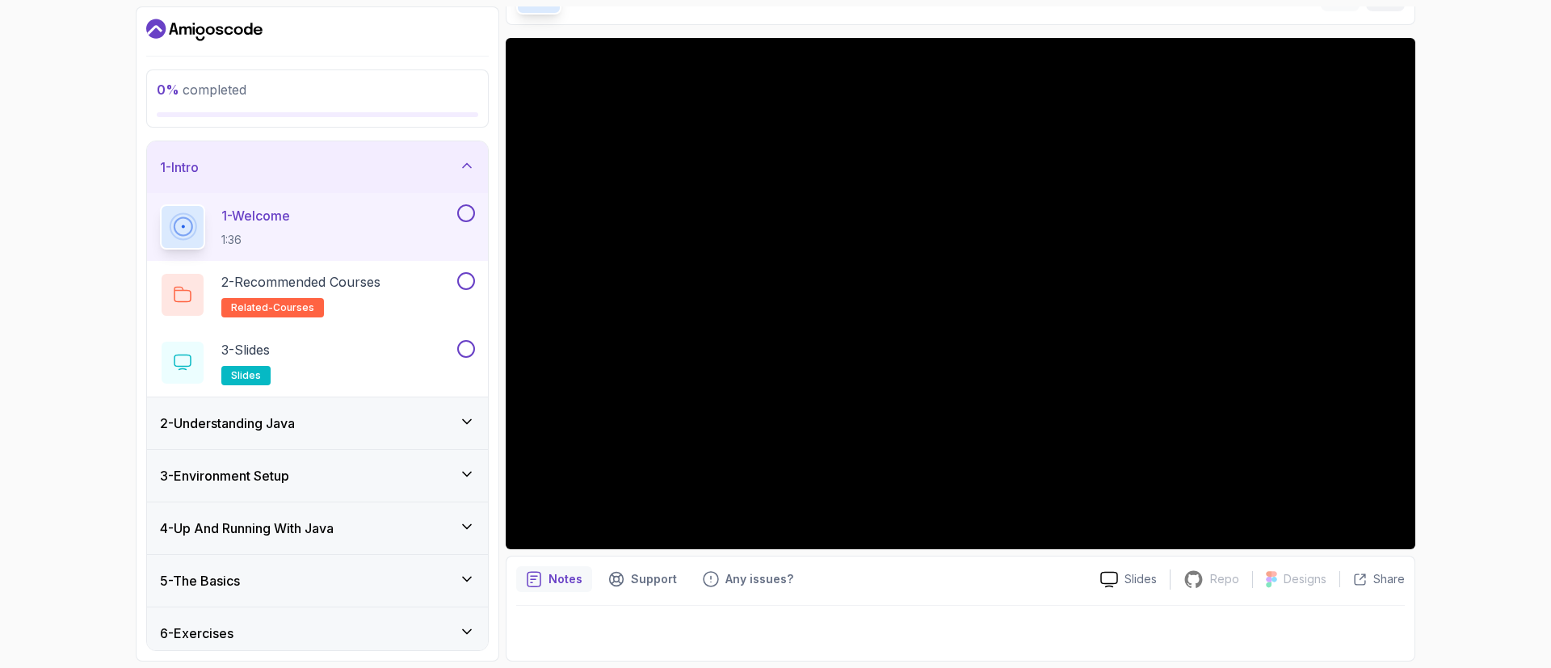
click at [558, 590] on div "Notes" at bounding box center [554, 579] width 76 height 26
click at [553, 571] on p "Notes" at bounding box center [566, 579] width 34 height 16
click at [654, 583] on p "Support" at bounding box center [654, 579] width 46 height 16
click at [535, 577] on icon "notes button" at bounding box center [534, 579] width 16 height 16
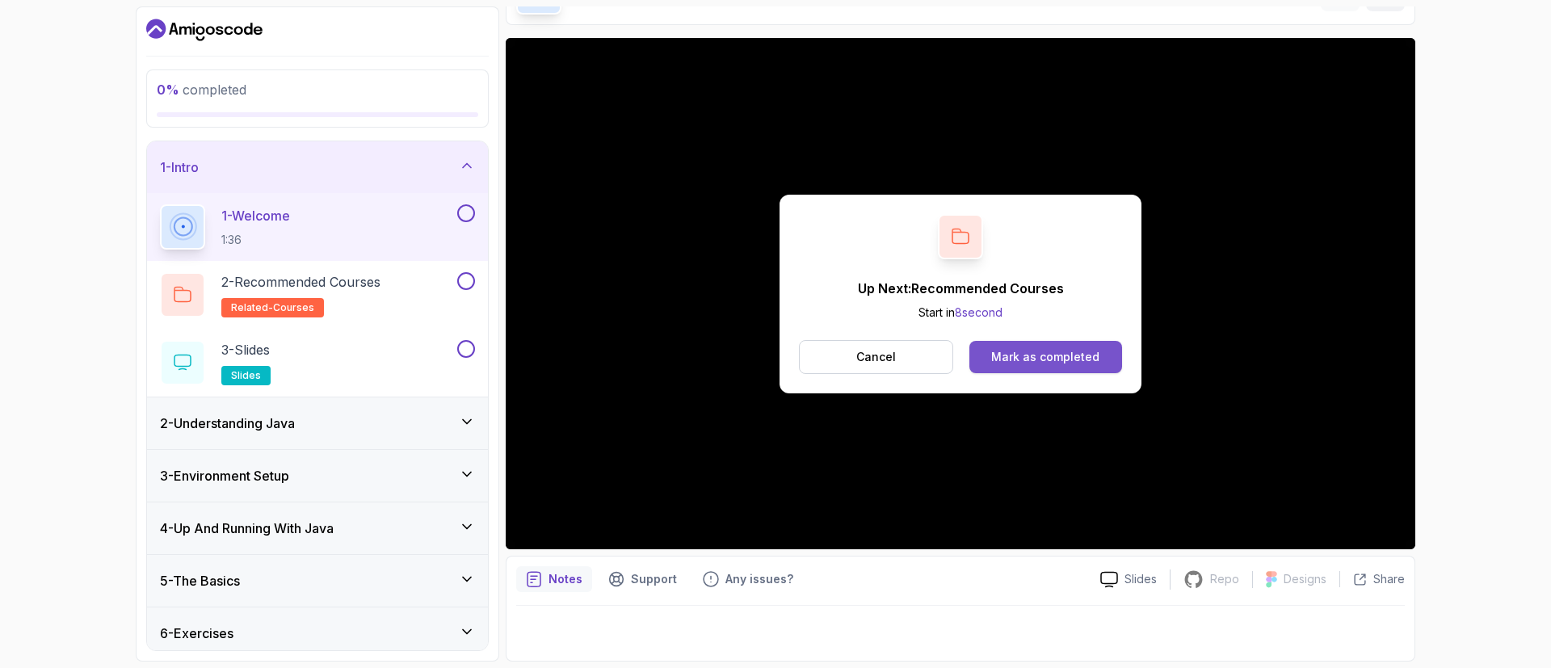
click at [1062, 355] on div "Mark as completed" at bounding box center [1045, 357] width 108 height 16
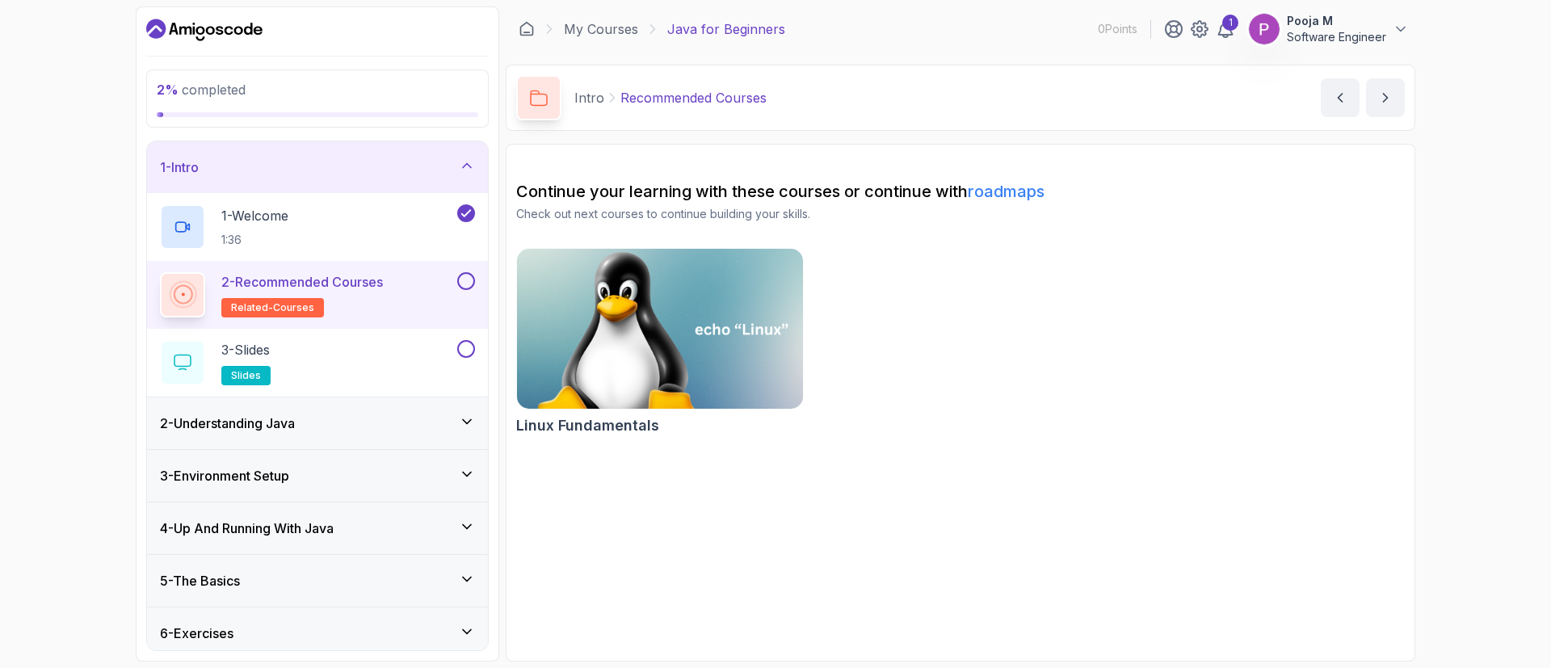
click at [666, 347] on img at bounding box center [660, 329] width 301 height 168
click at [285, 365] on div "3 - Slides slides" at bounding box center [307, 362] width 294 height 45
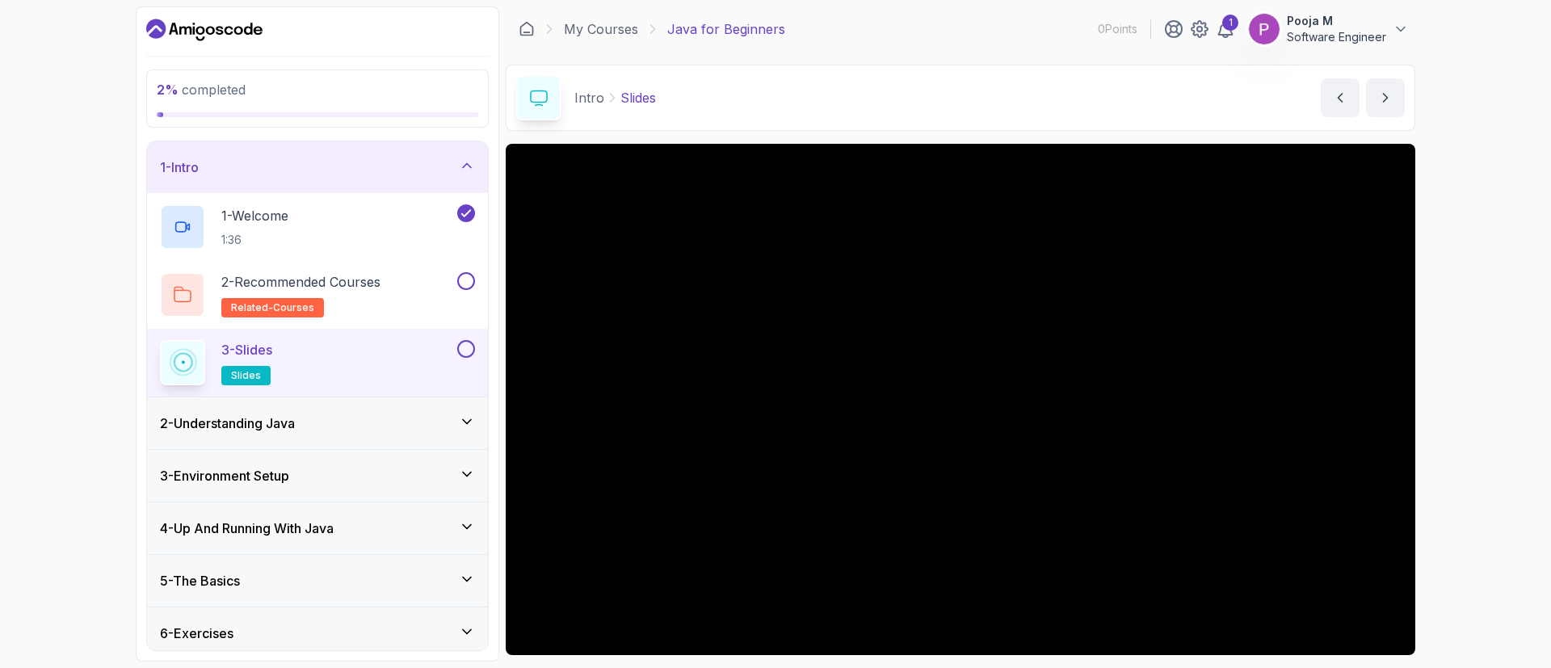
click at [428, 365] on div "3 - Slides slides" at bounding box center [307, 362] width 294 height 45
click at [1394, 100] on button "next content" at bounding box center [1385, 97] width 39 height 39
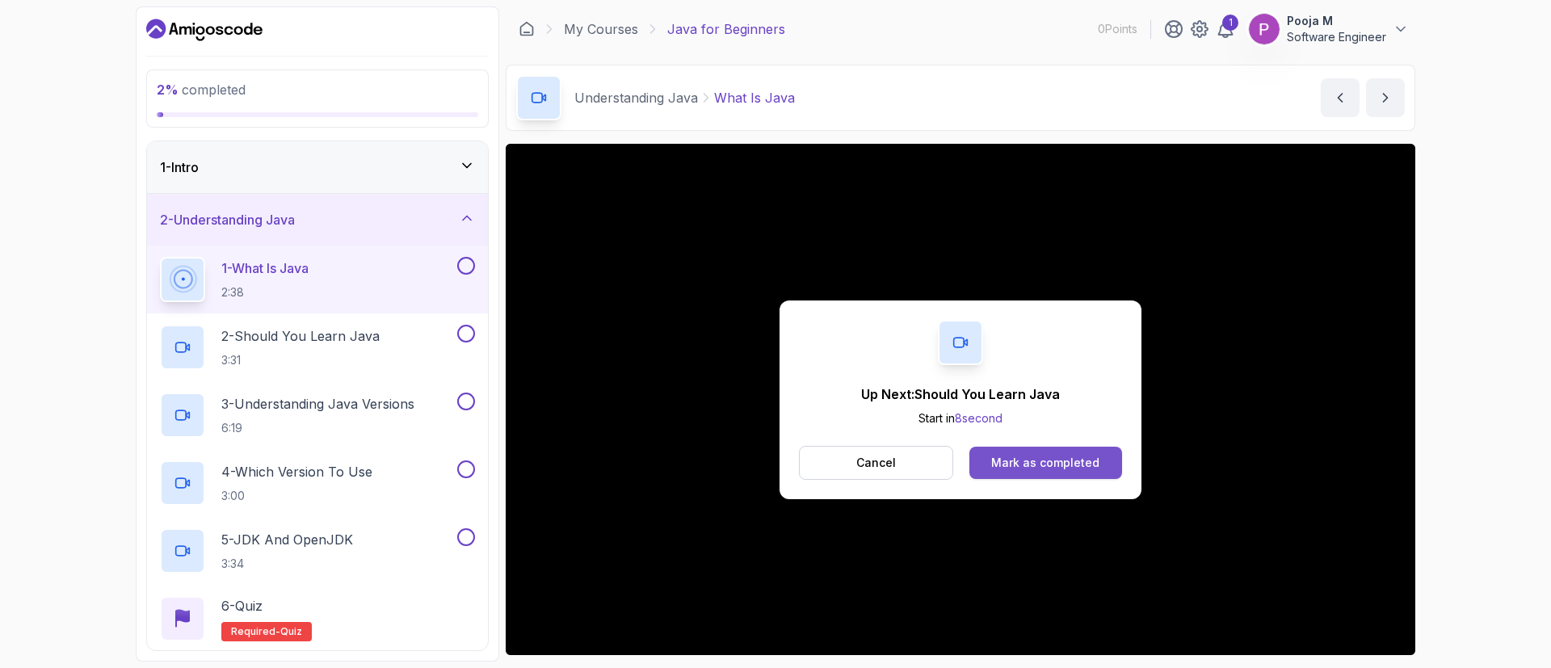
click at [1018, 458] on div "Mark as completed" at bounding box center [1045, 463] width 108 height 16
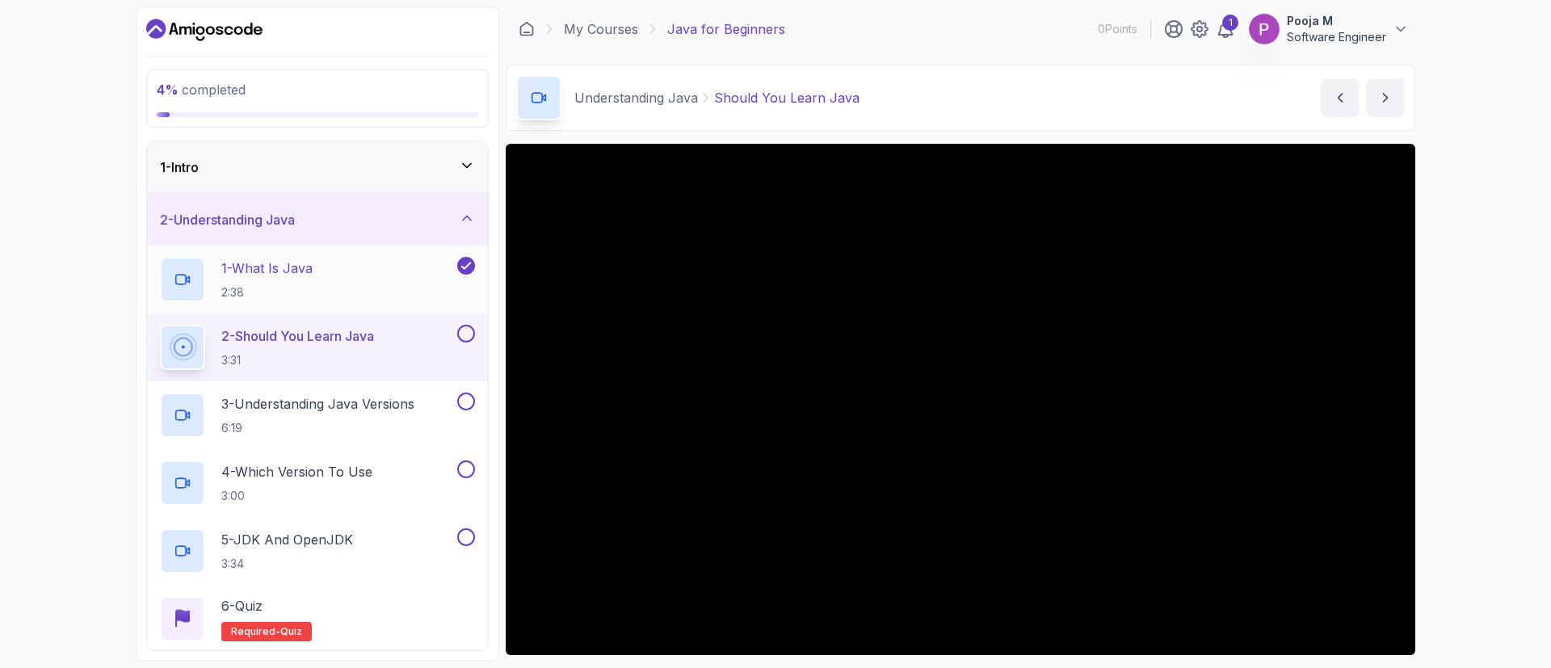
click at [372, 276] on div "1 - What Is Java 2:38" at bounding box center [307, 279] width 294 height 45
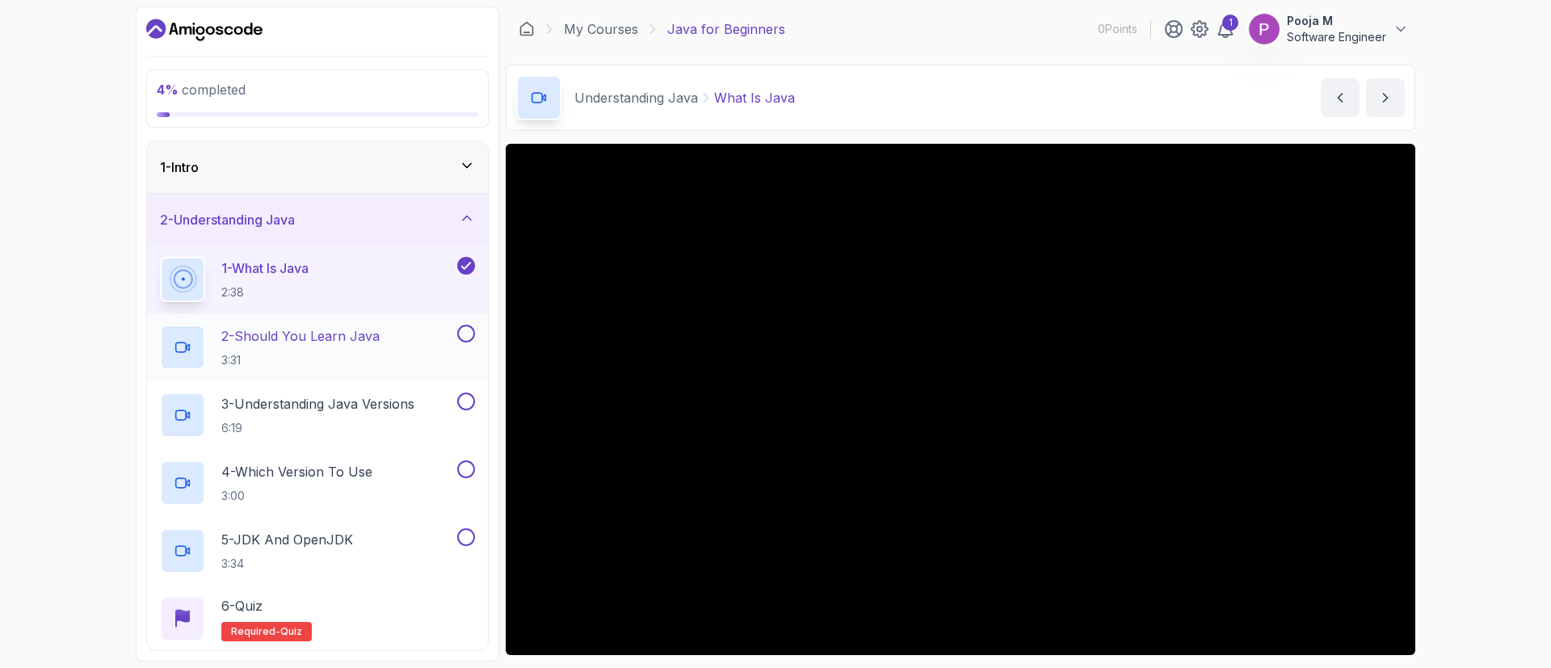
click at [375, 344] on p "2 - Should You Learn Java" at bounding box center [300, 335] width 158 height 19
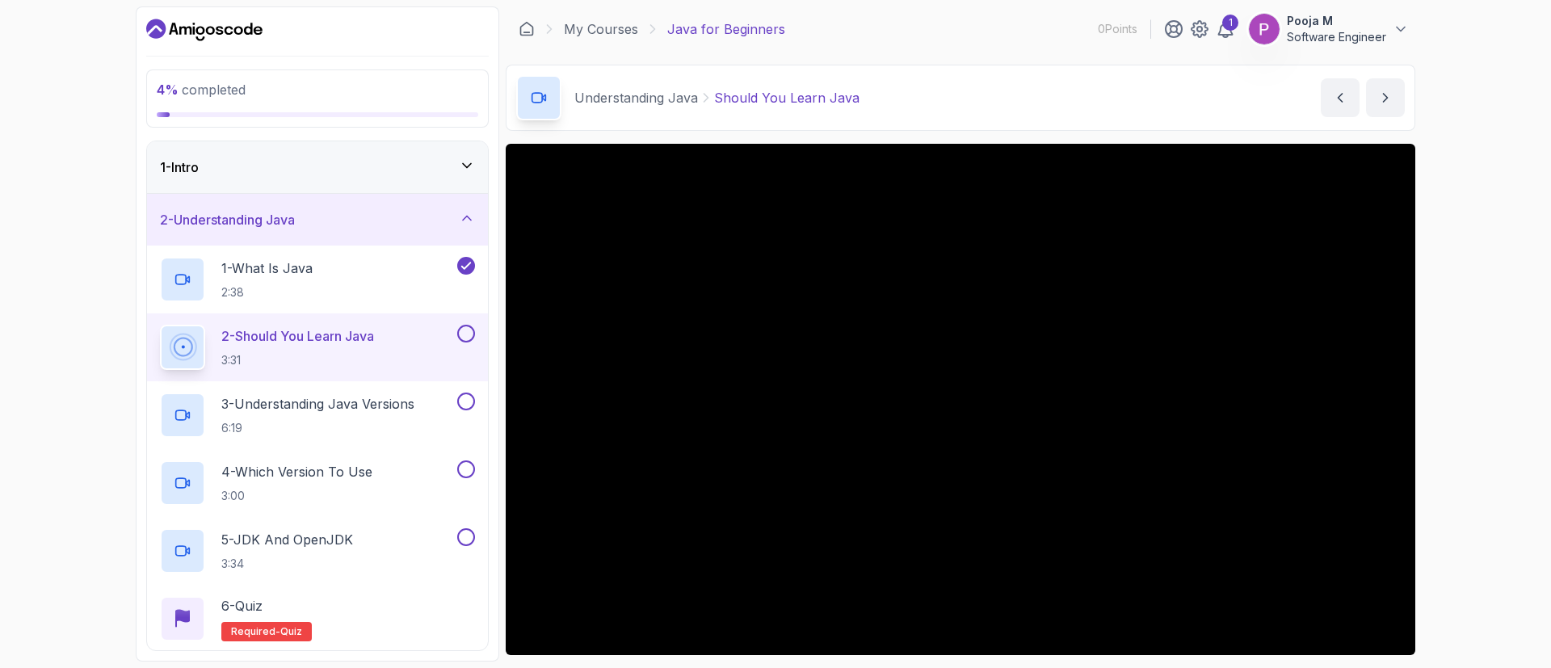
scroll to position [106, 0]
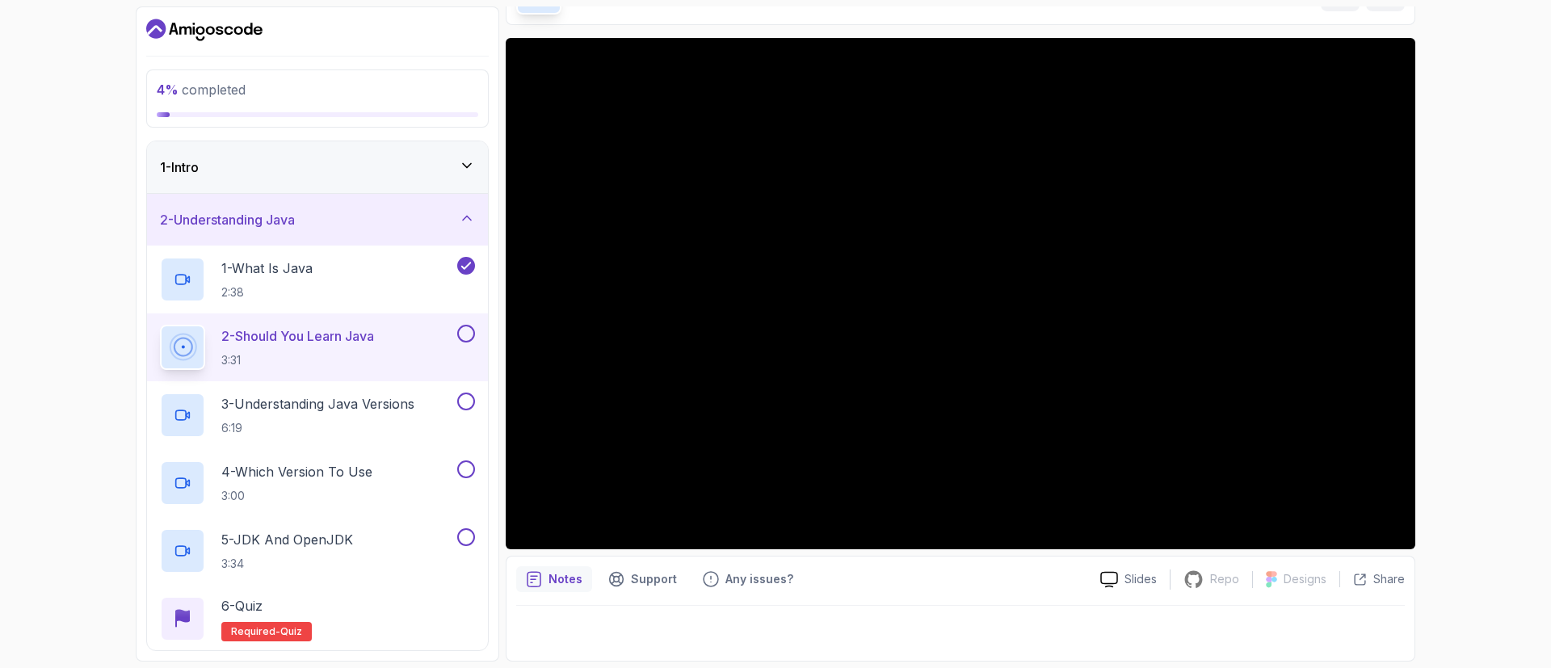
click at [567, 578] on p "Notes" at bounding box center [566, 579] width 34 height 16
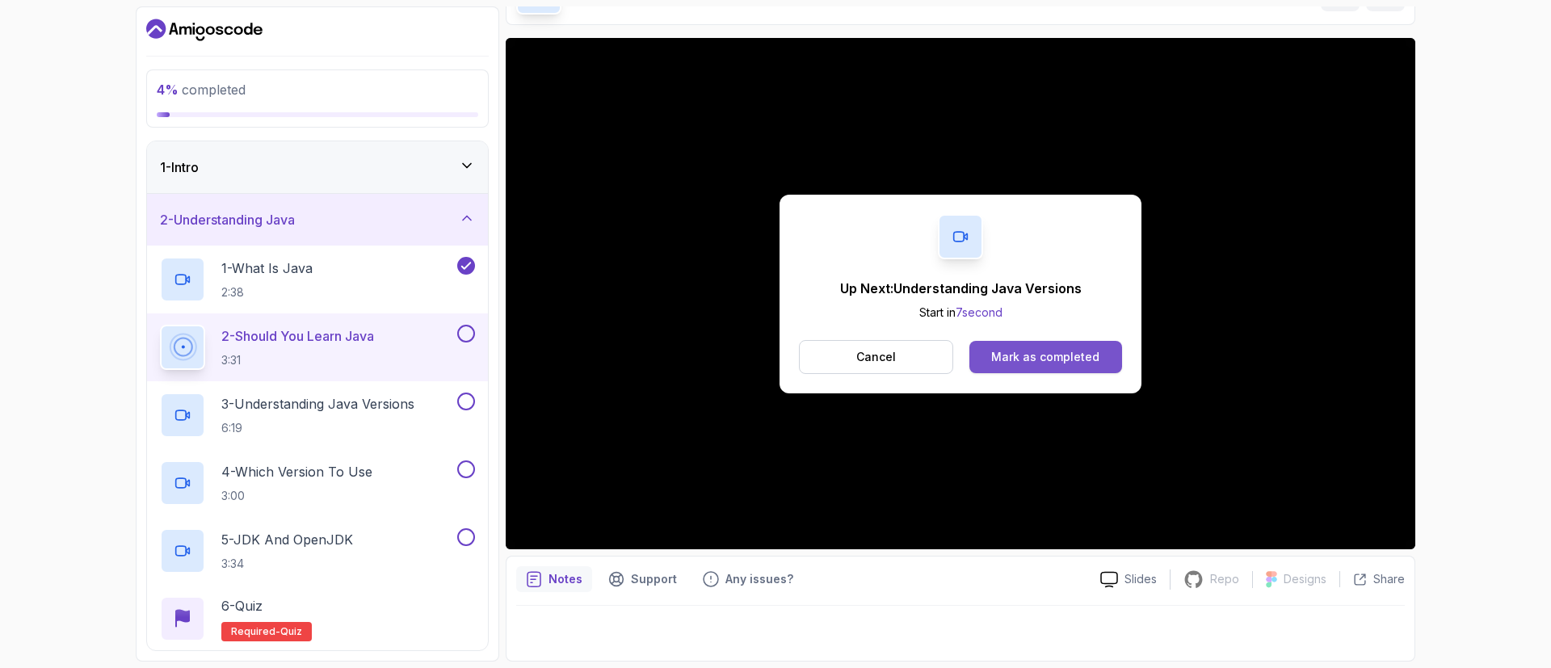
click at [1086, 364] on div "Mark as completed" at bounding box center [1045, 357] width 108 height 16
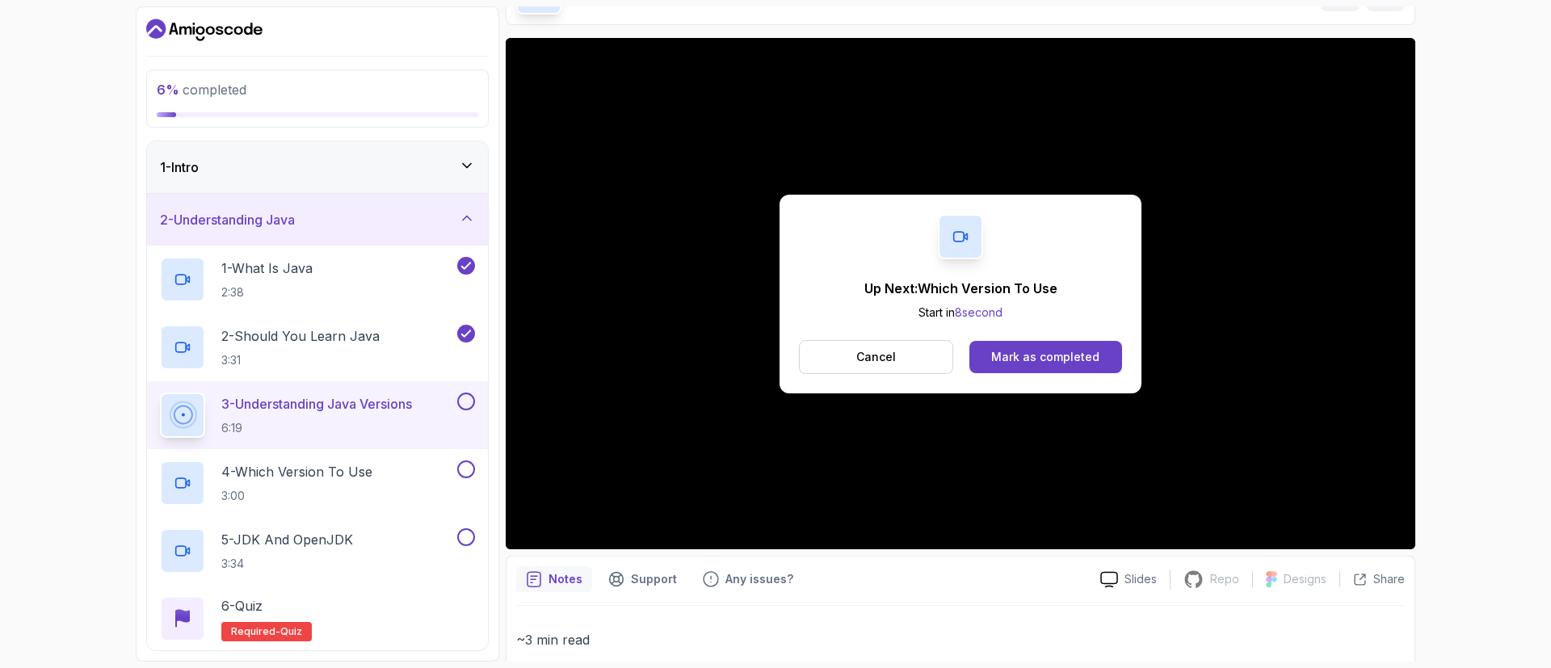
click at [1062, 382] on div "Up Next: Which Version To Use Start in 8 second Cancel Mark as completed" at bounding box center [961, 294] width 362 height 199
click at [1063, 362] on div "Mark as completed" at bounding box center [1045, 357] width 108 height 16
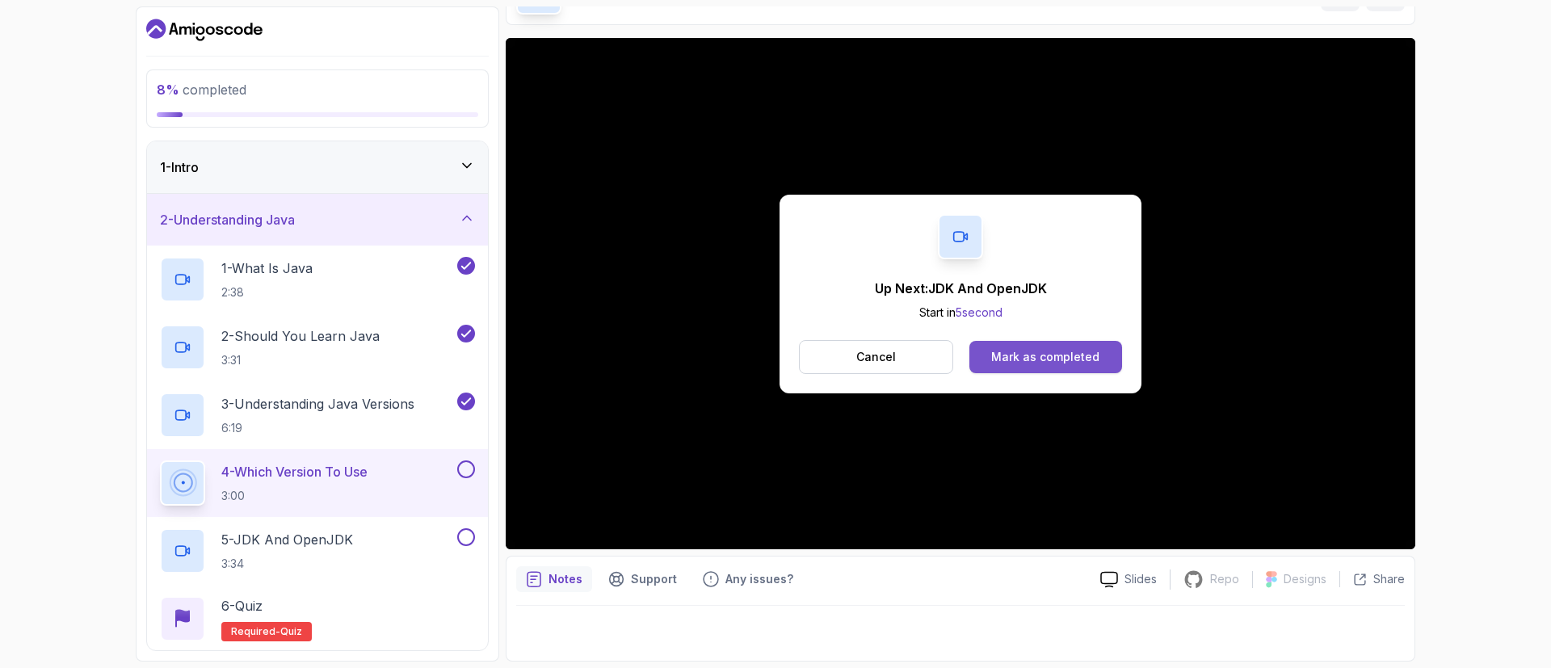
click at [1108, 365] on button "Mark as completed" at bounding box center [1046, 357] width 153 height 32
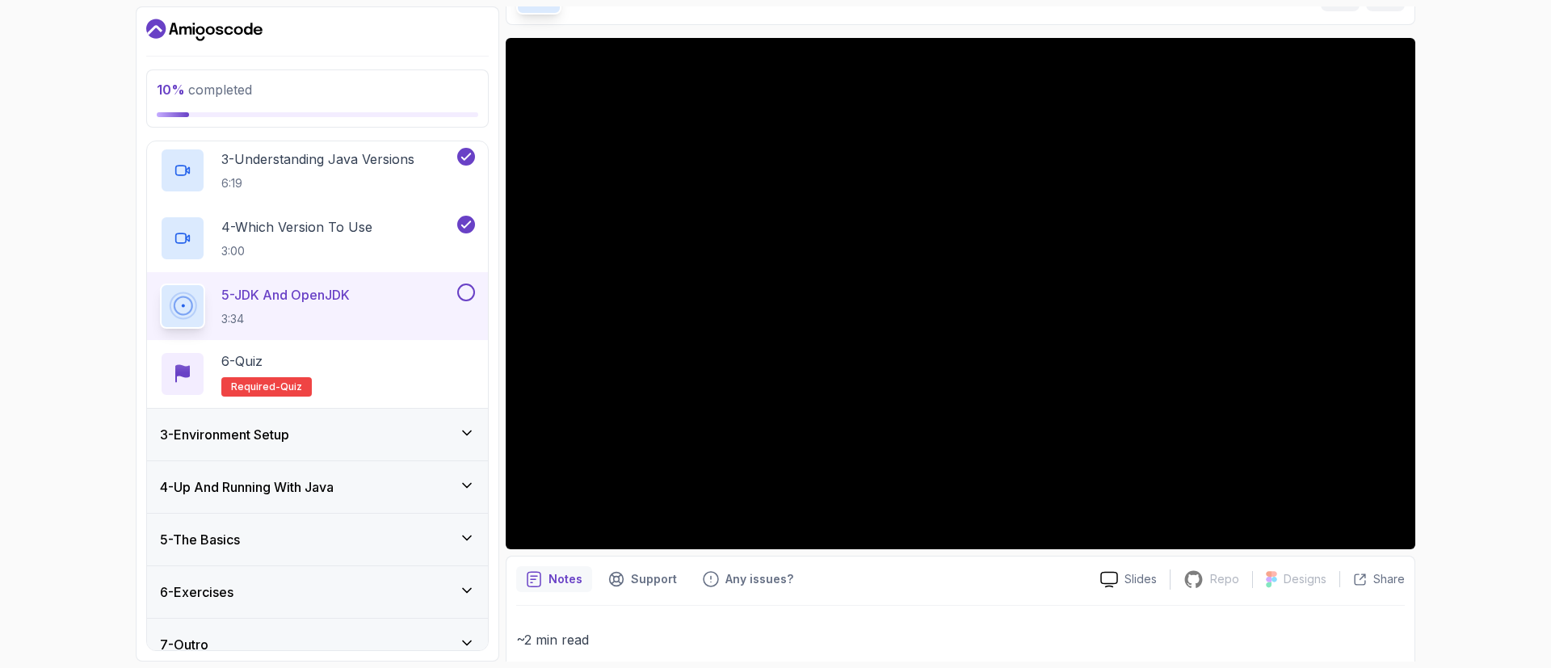
scroll to position [265, 0]
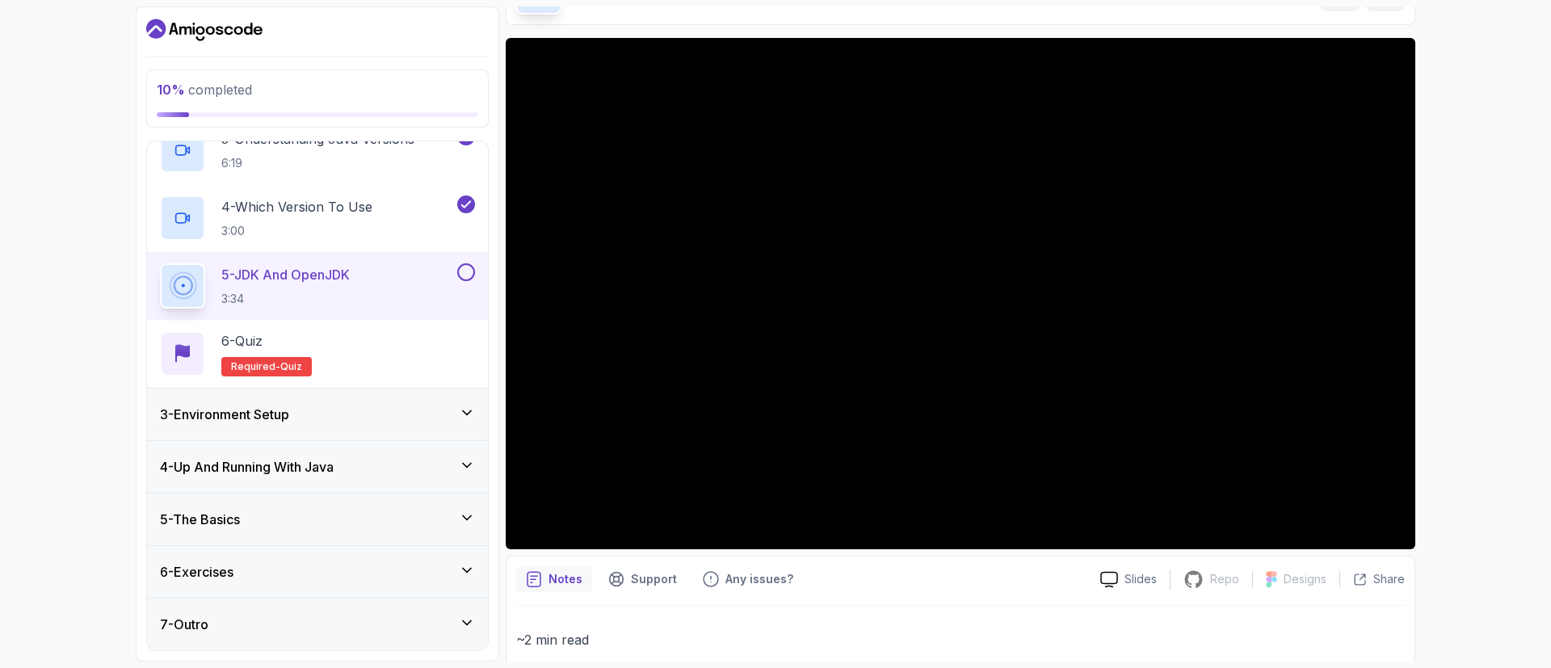
click at [333, 515] on div "5 - The Basics" at bounding box center [317, 519] width 315 height 19
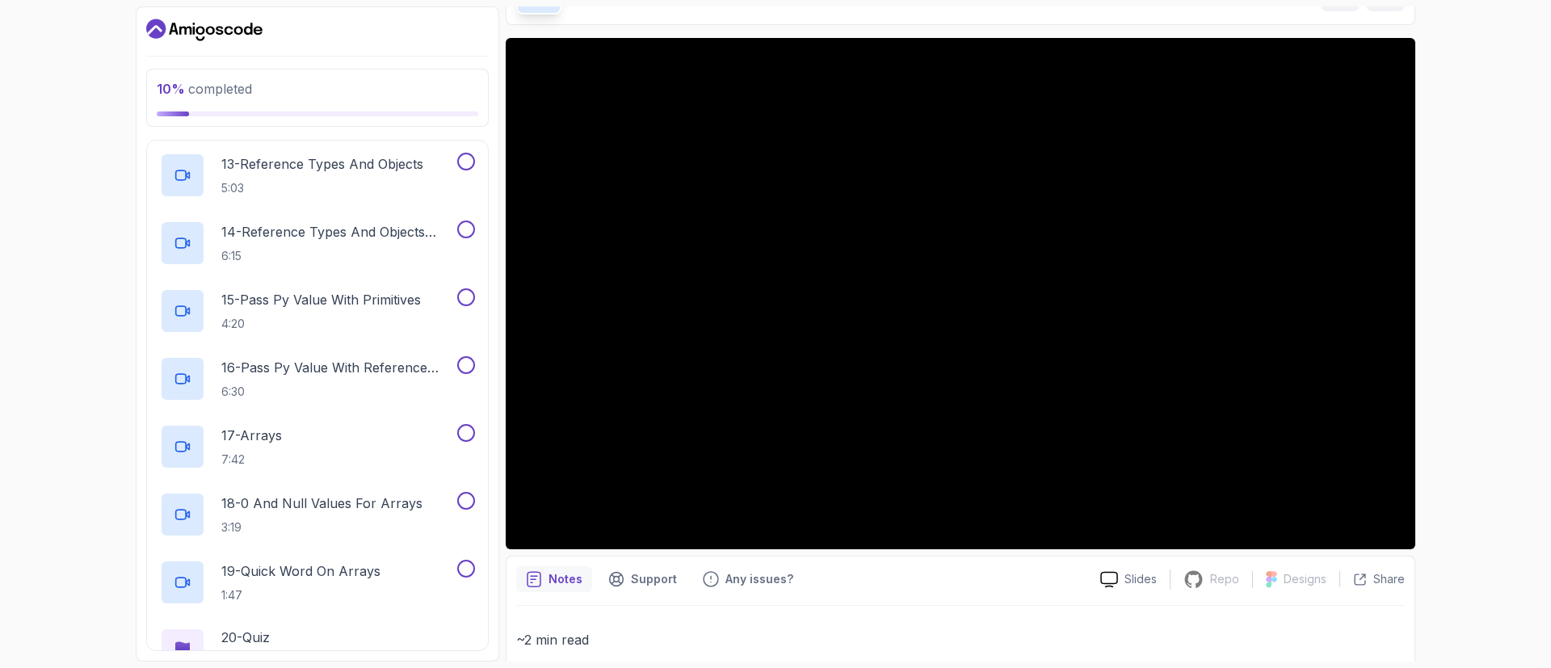
scroll to position [1214, 0]
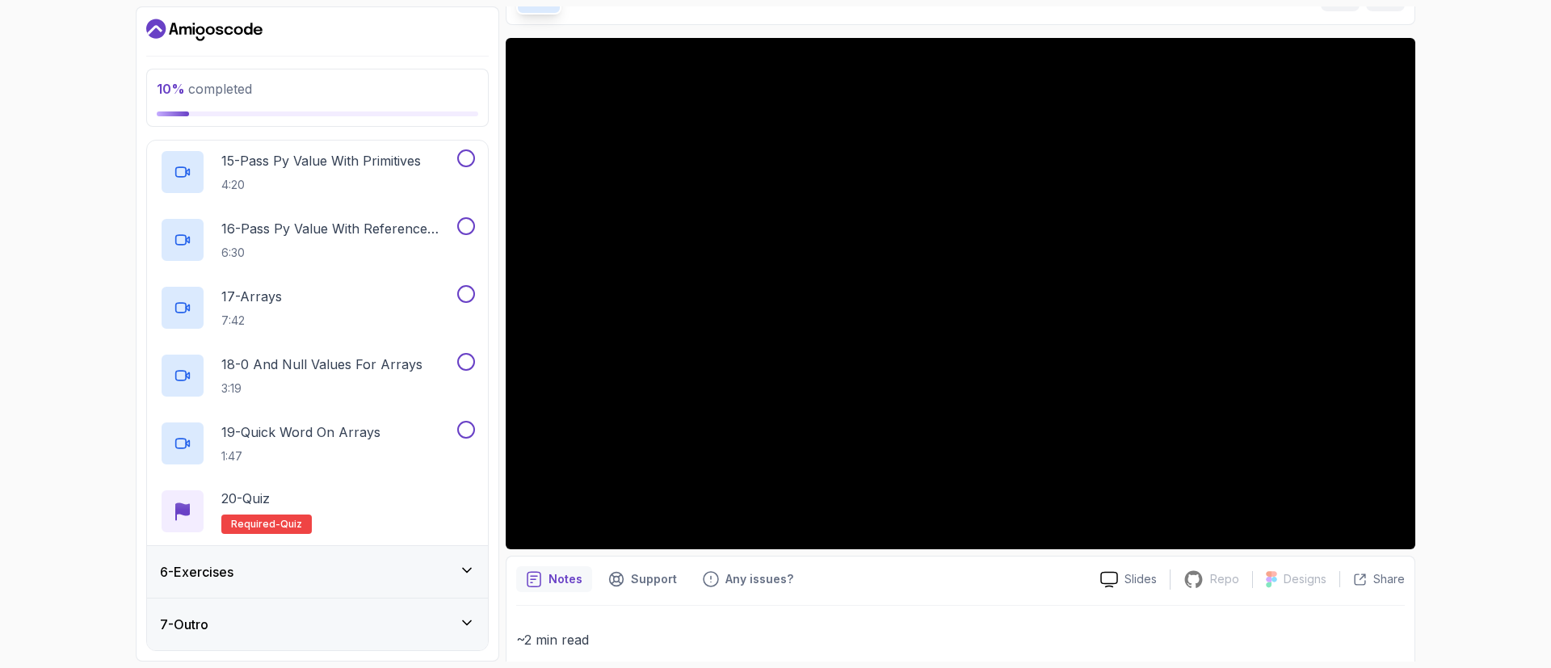
click at [330, 580] on div "6 - Exercises" at bounding box center [317, 571] width 315 height 19
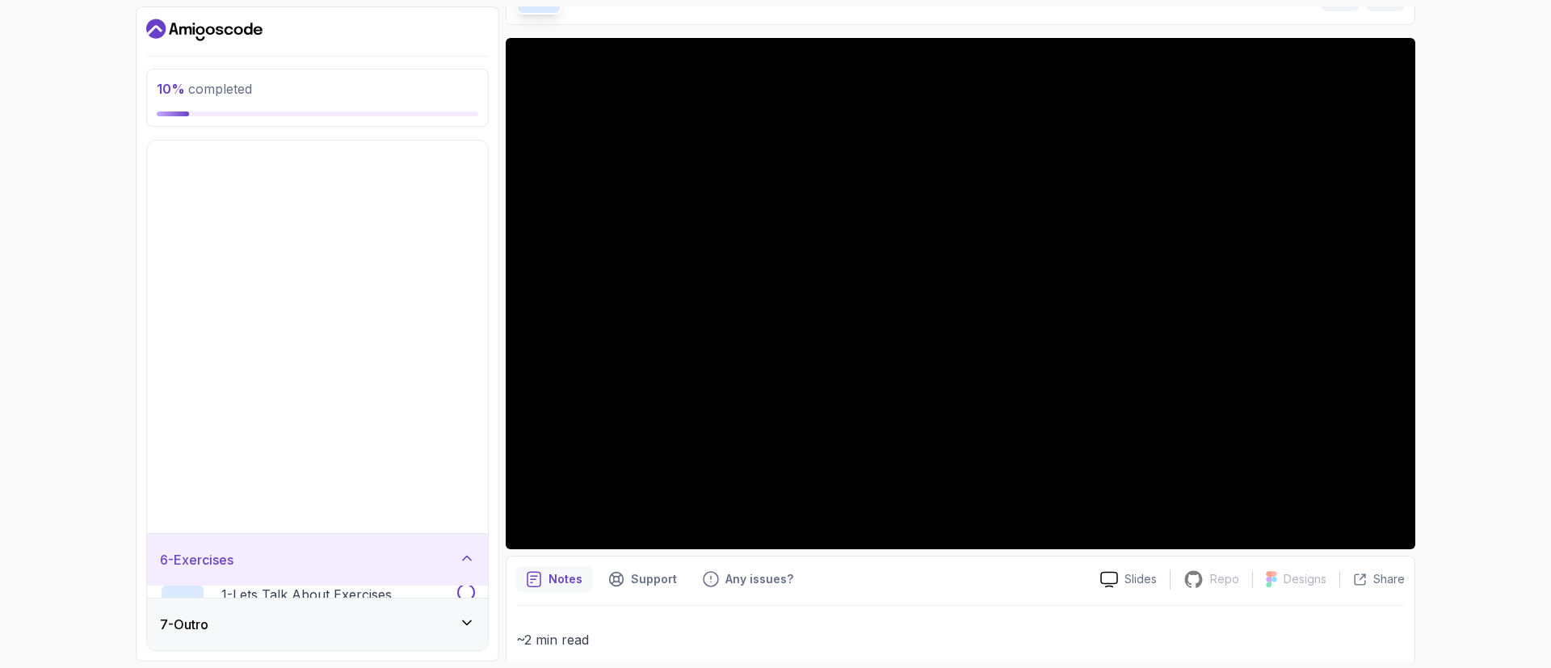
scroll to position [0, 0]
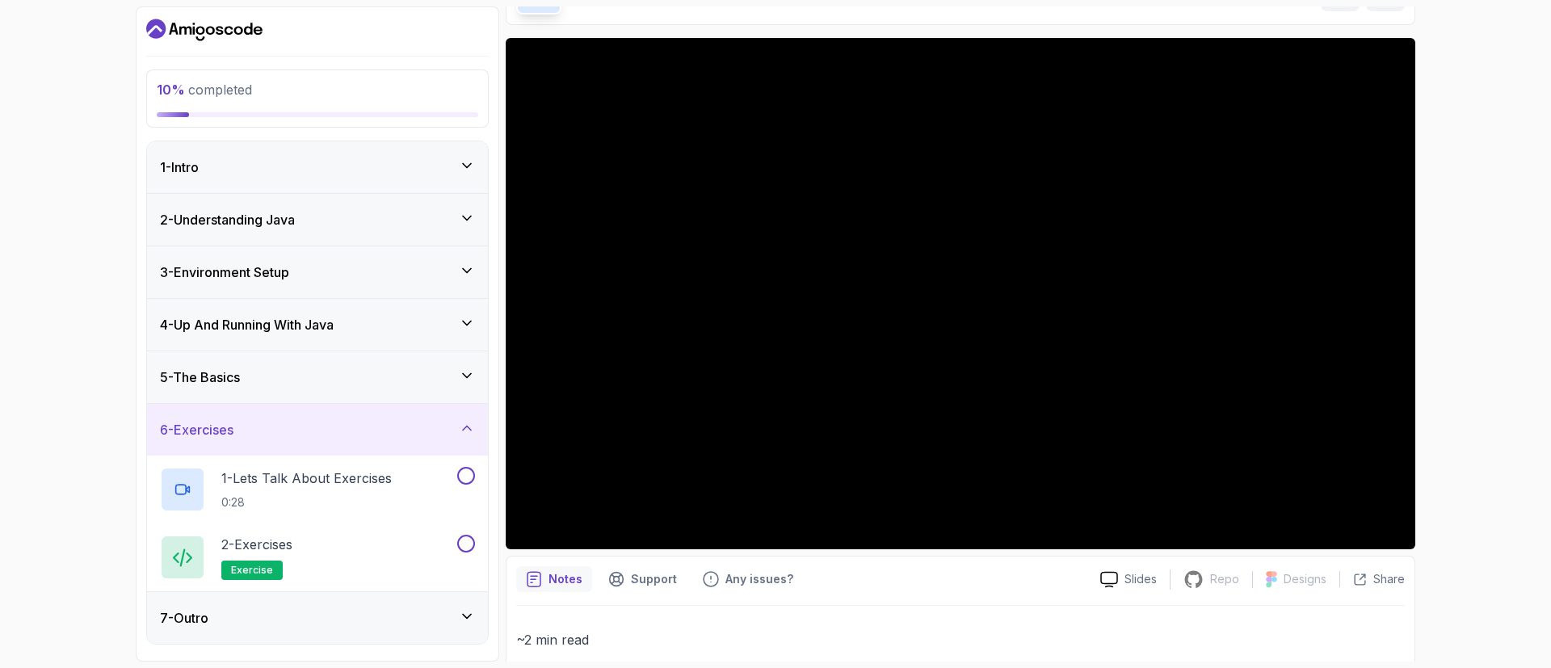
click at [323, 614] on div "7 - Outro" at bounding box center [317, 617] width 315 height 19
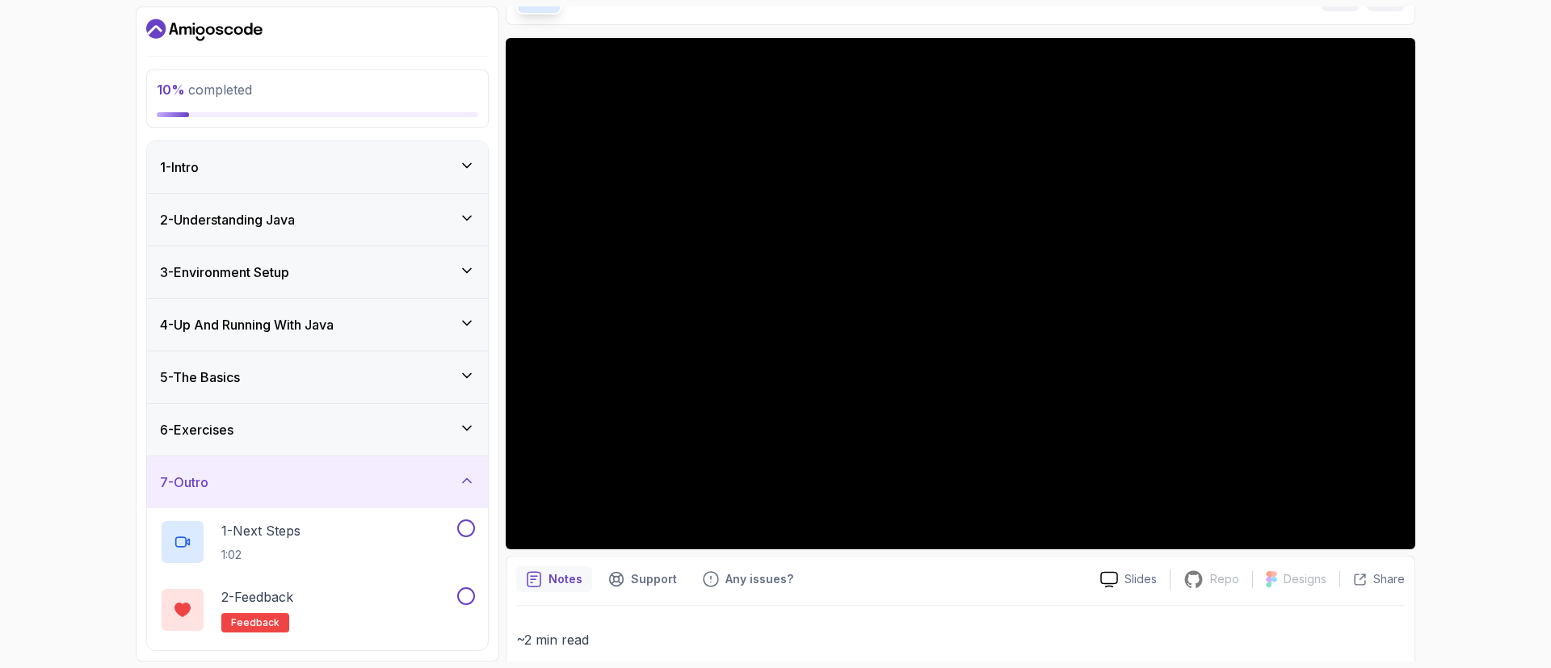
click at [283, 330] on h3 "4 - Up And Running With Java" at bounding box center [247, 324] width 174 height 19
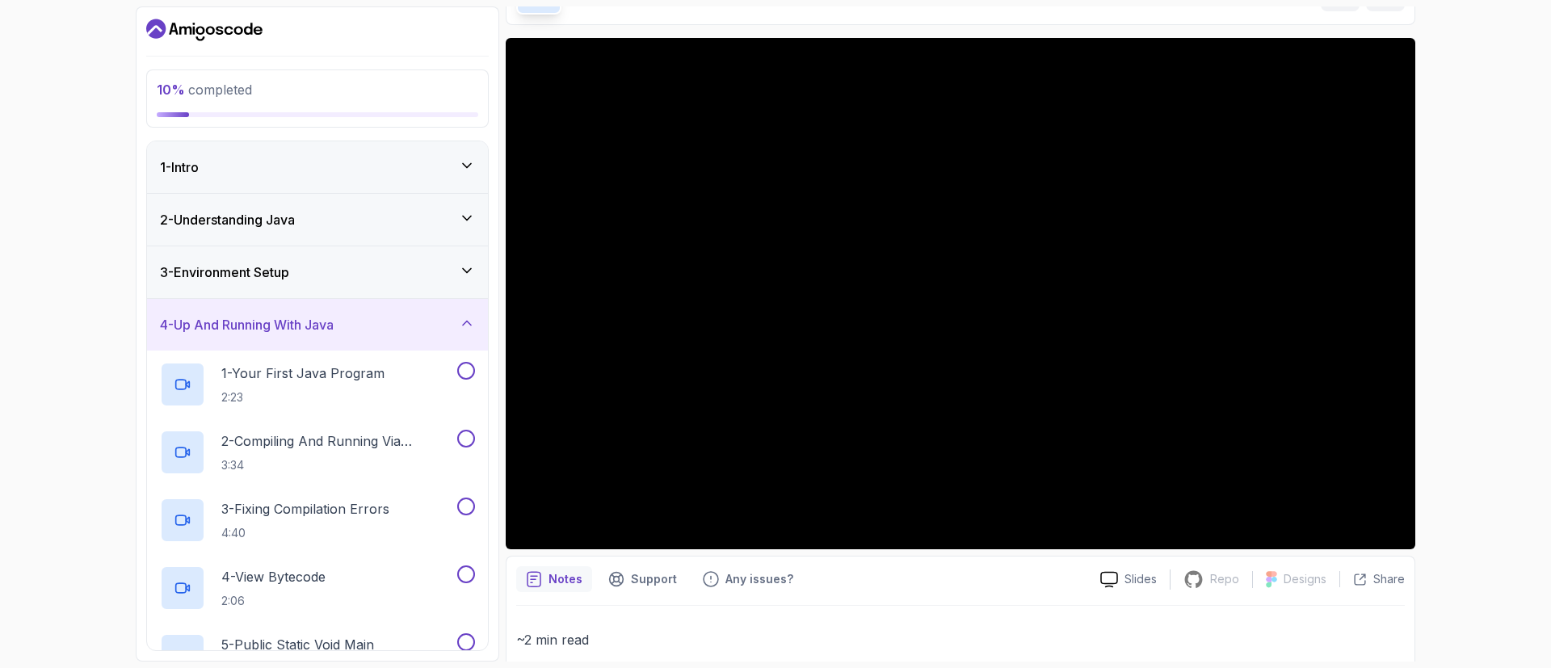
click at [296, 203] on div "2 - Understanding Java" at bounding box center [317, 220] width 341 height 52
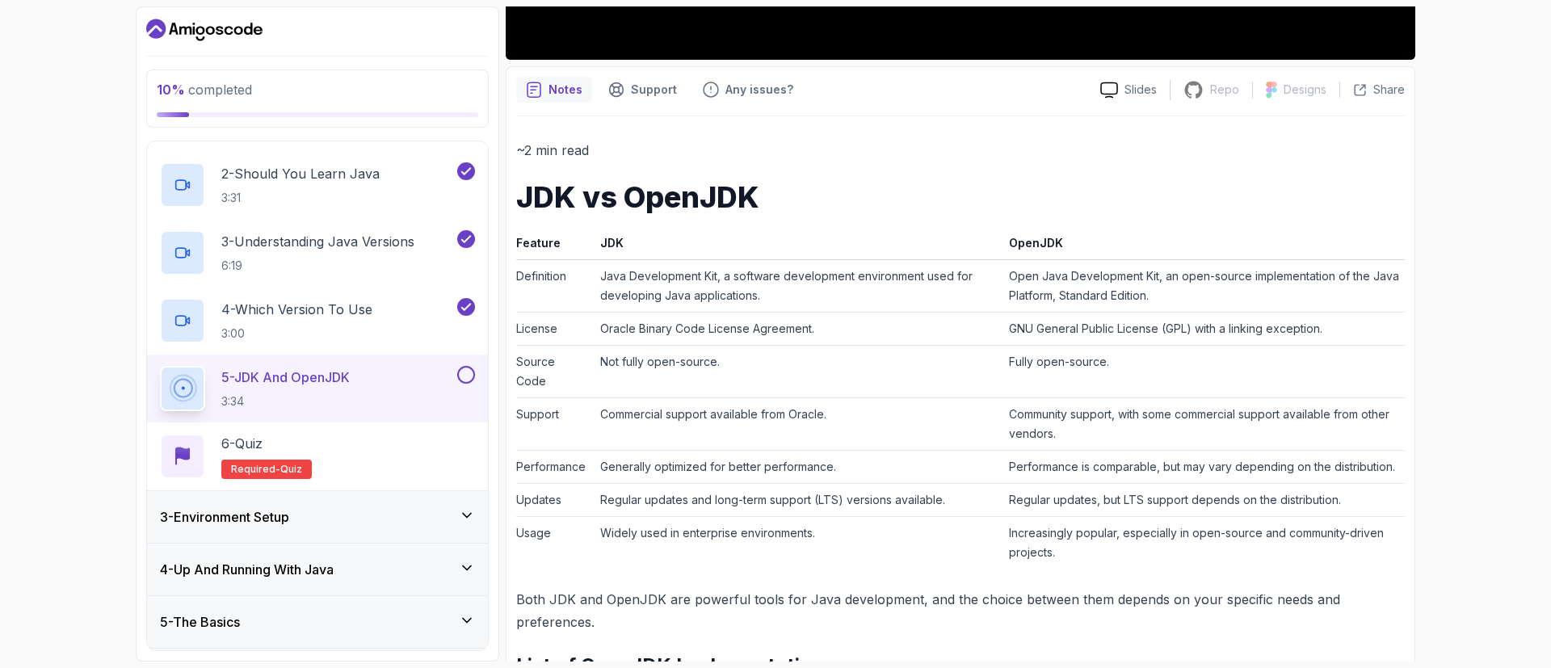
scroll to position [598, 0]
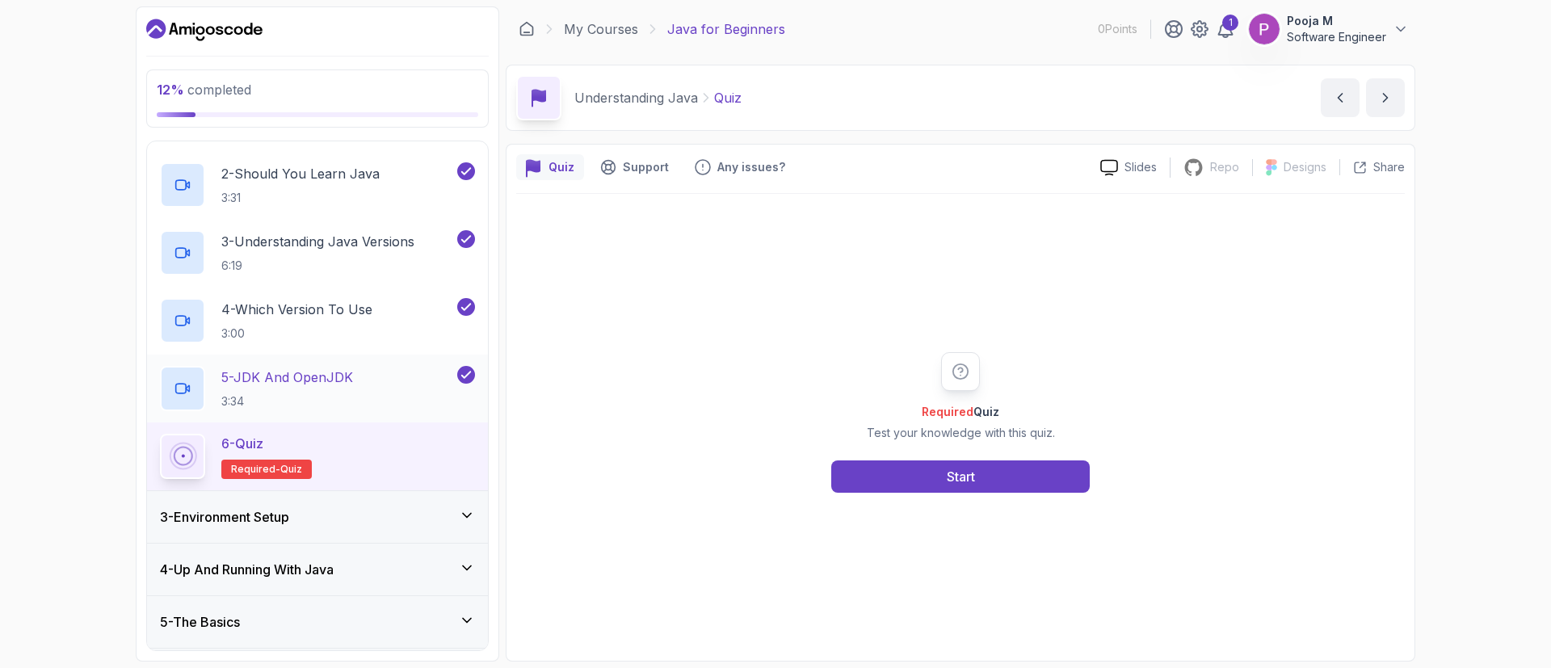
click at [243, 396] on p "3:34" at bounding box center [287, 401] width 132 height 16
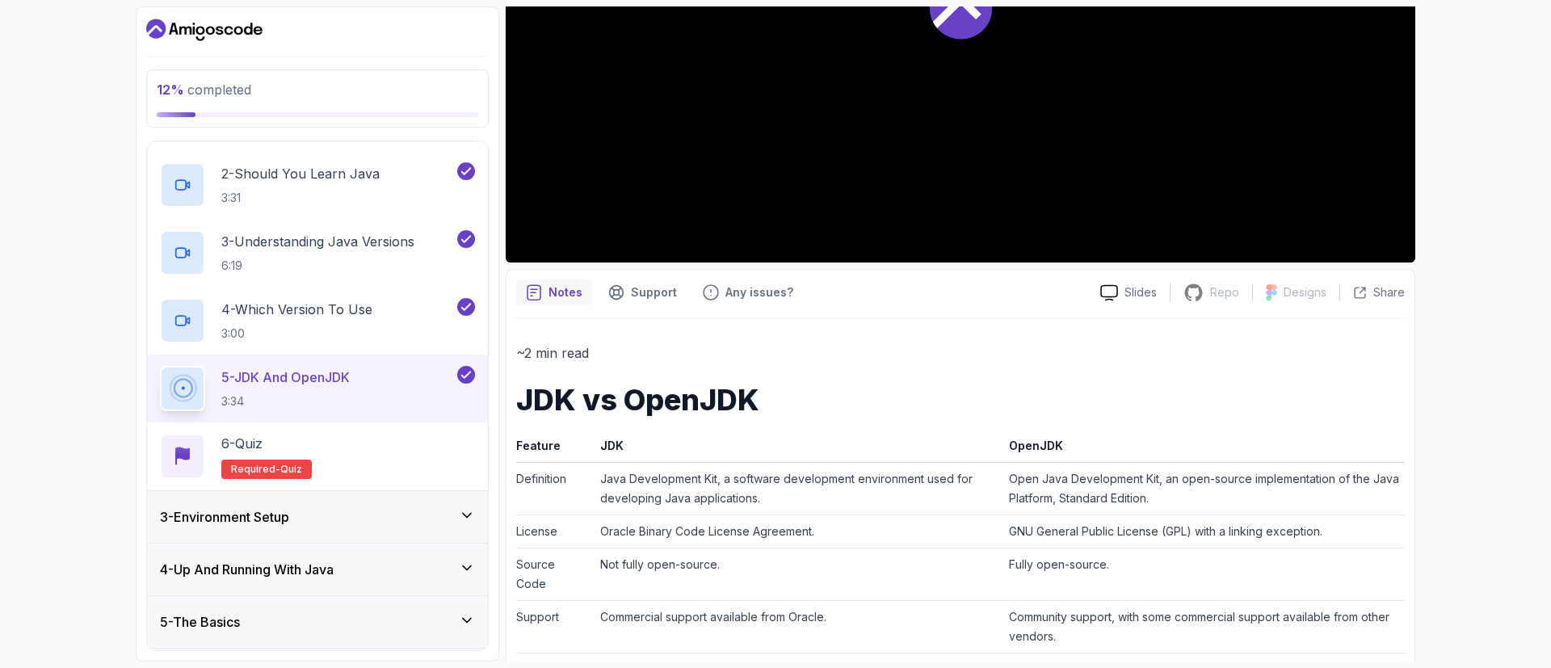
scroll to position [419, 0]
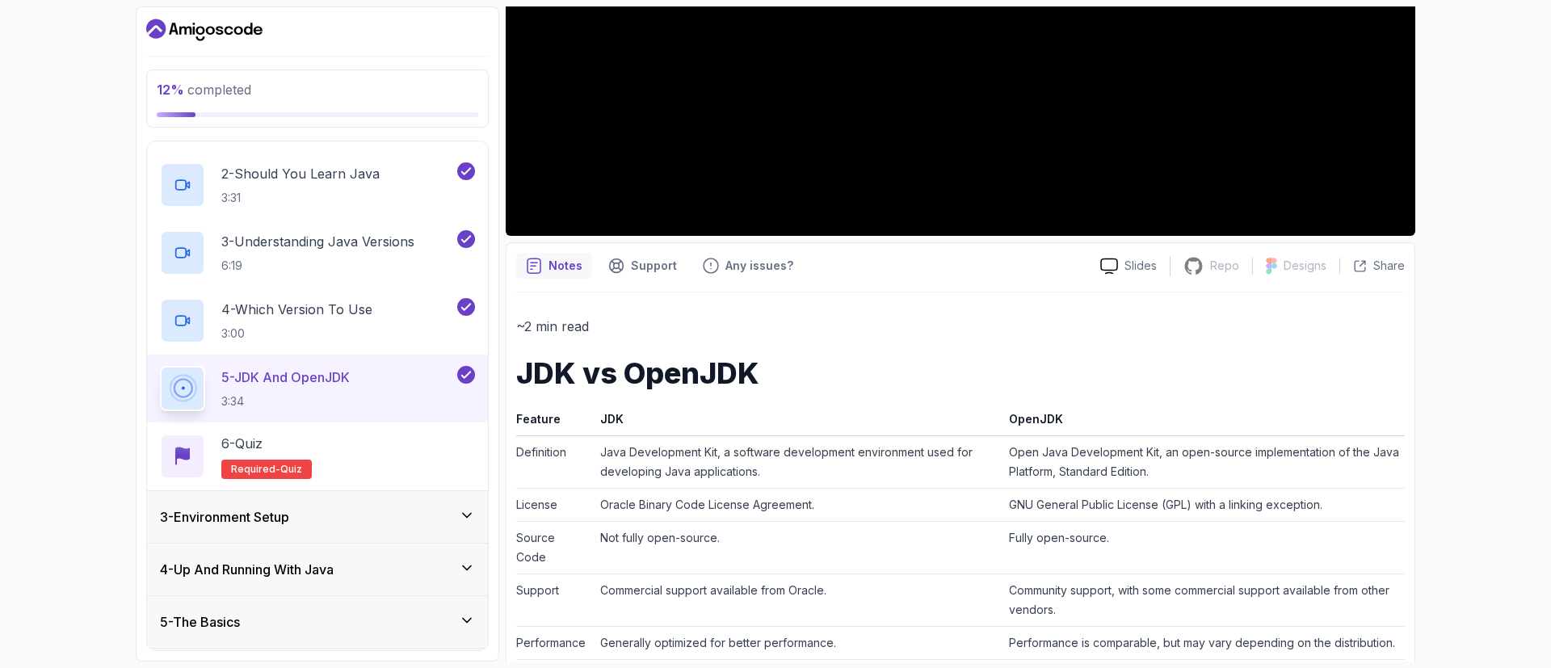
click at [160, 366] on button "5 - JDK And OpenJDK 3:34" at bounding box center [317, 388] width 315 height 45
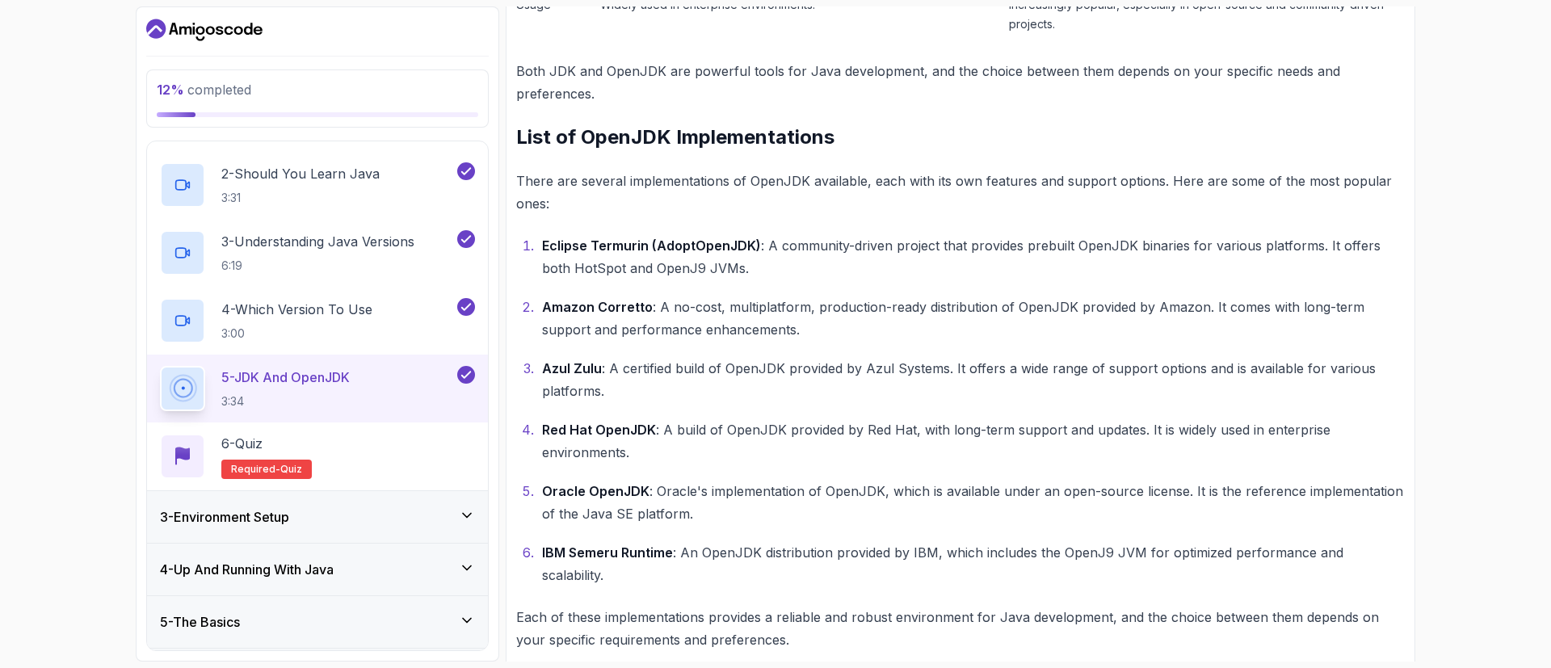
scroll to position [0, 0]
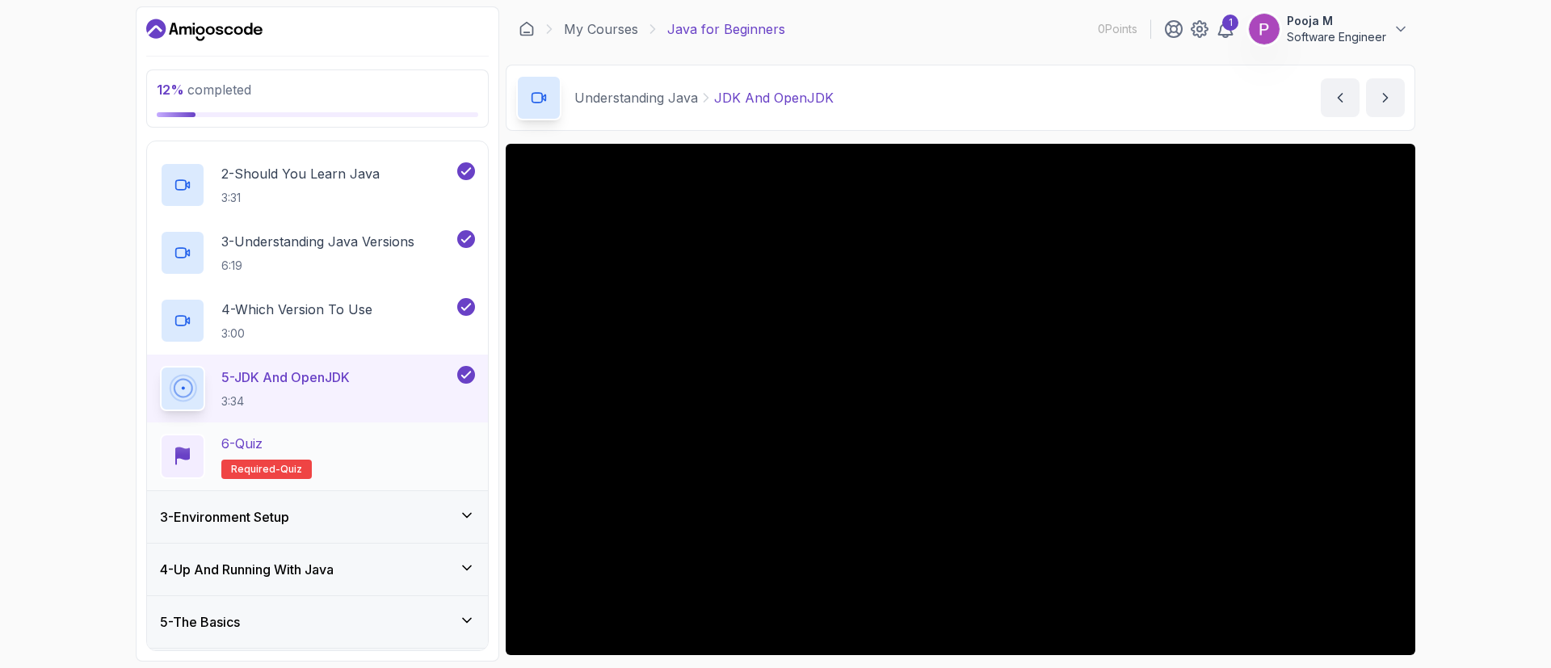
click at [416, 462] on div "6 - Quiz Required- quiz" at bounding box center [317, 456] width 315 height 45
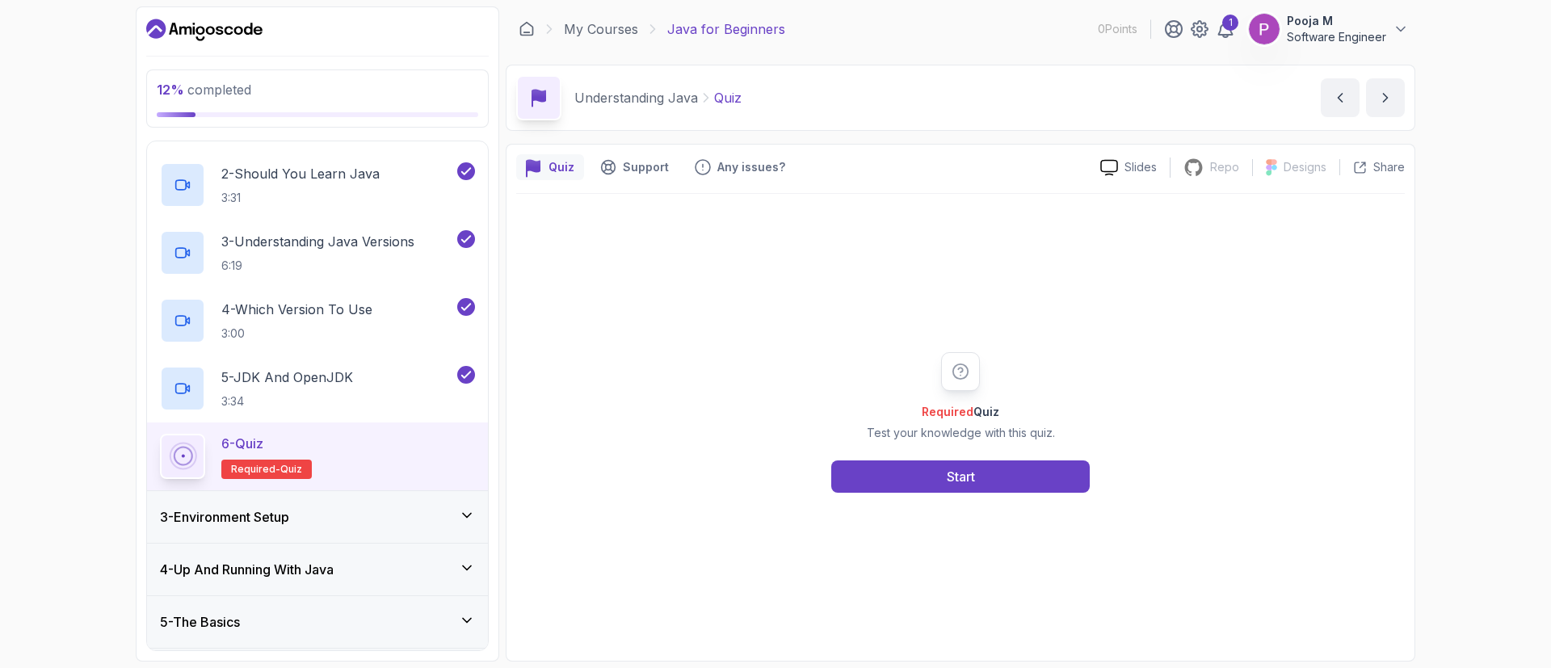
click at [889, 493] on div "Required Quiz Test your knowledge with this quiz. Start" at bounding box center [960, 422] width 889 height 457
click at [889, 484] on button "Start" at bounding box center [960, 477] width 259 height 32
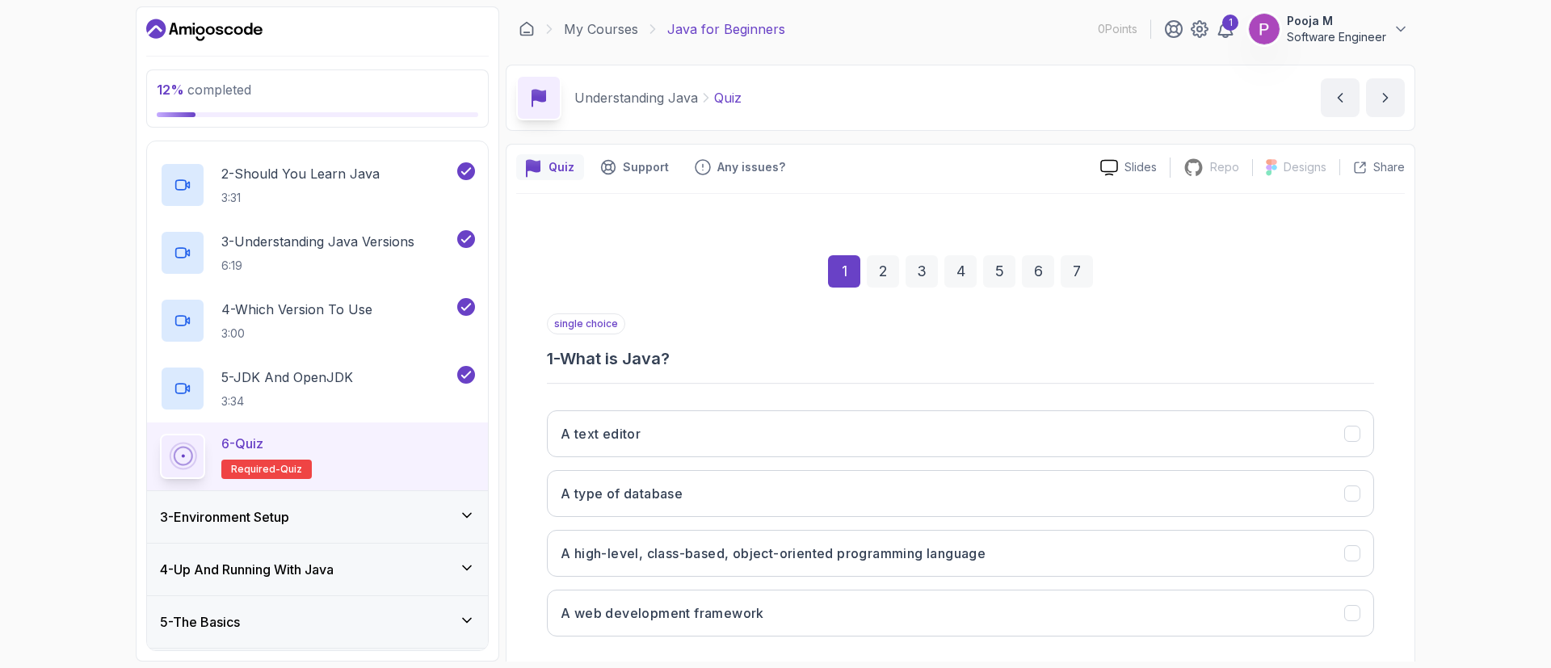
scroll to position [79, 0]
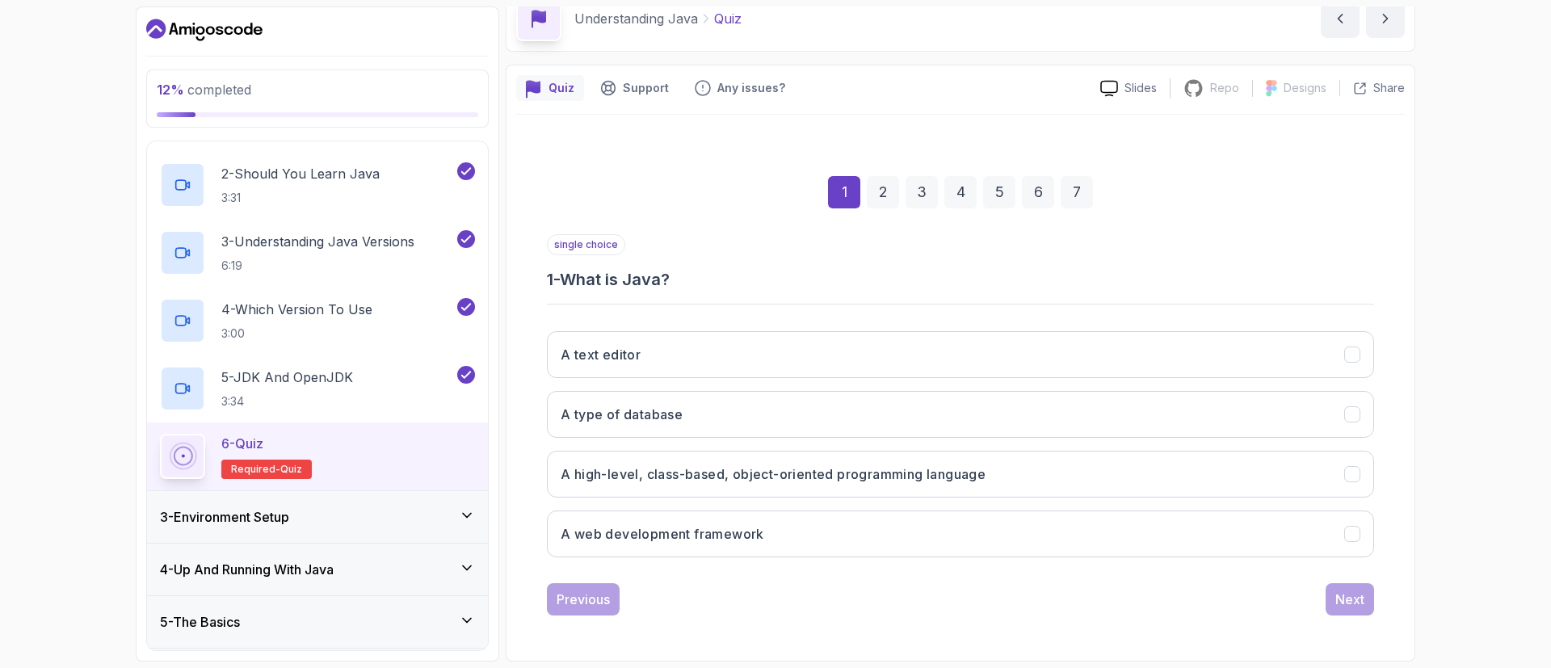
click at [889, 484] on button "A high-level, class-based, object-oriented programming language" at bounding box center [960, 474] width 827 height 47
click at [1348, 607] on div "Next" at bounding box center [1349, 599] width 29 height 19
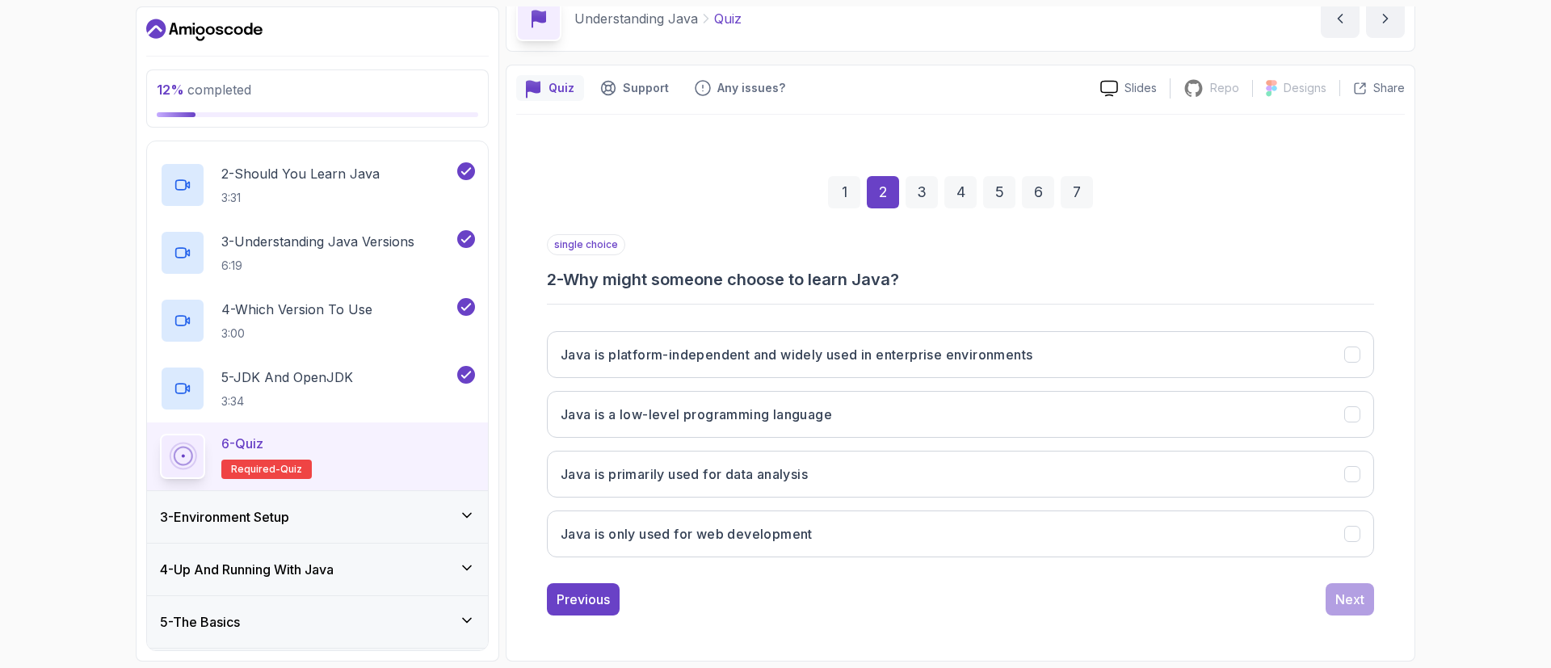
click at [759, 444] on div "Java is platform-independent and widely used in enterprise environments Java is…" at bounding box center [960, 444] width 827 height 252
click at [761, 354] on h3 "Java is platform-independent and widely used in enterprise environments" at bounding box center [797, 354] width 472 height 19
click at [1345, 601] on div "Next" at bounding box center [1349, 599] width 29 height 19
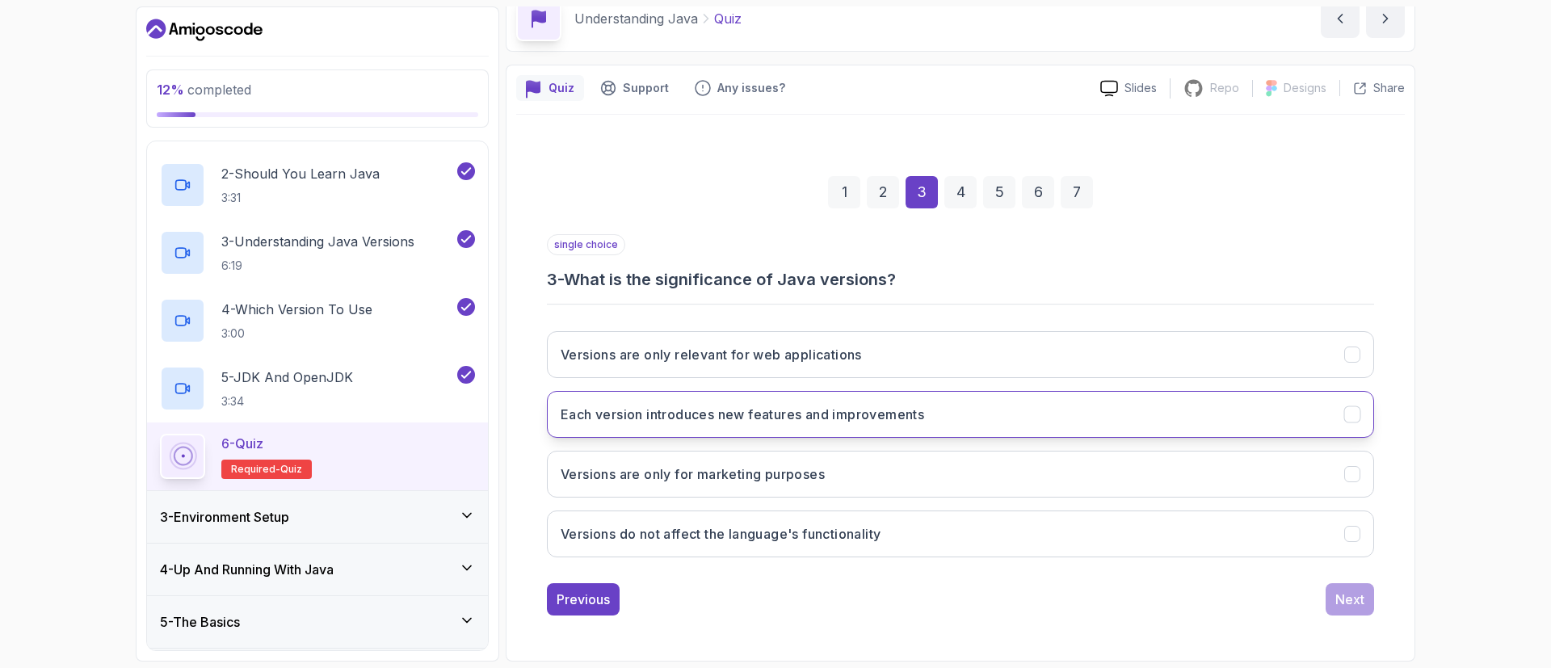
click at [1214, 406] on button "Each version introduces new features and improvements" at bounding box center [960, 414] width 827 height 47
click at [1358, 605] on div "Next" at bounding box center [1349, 599] width 29 height 19
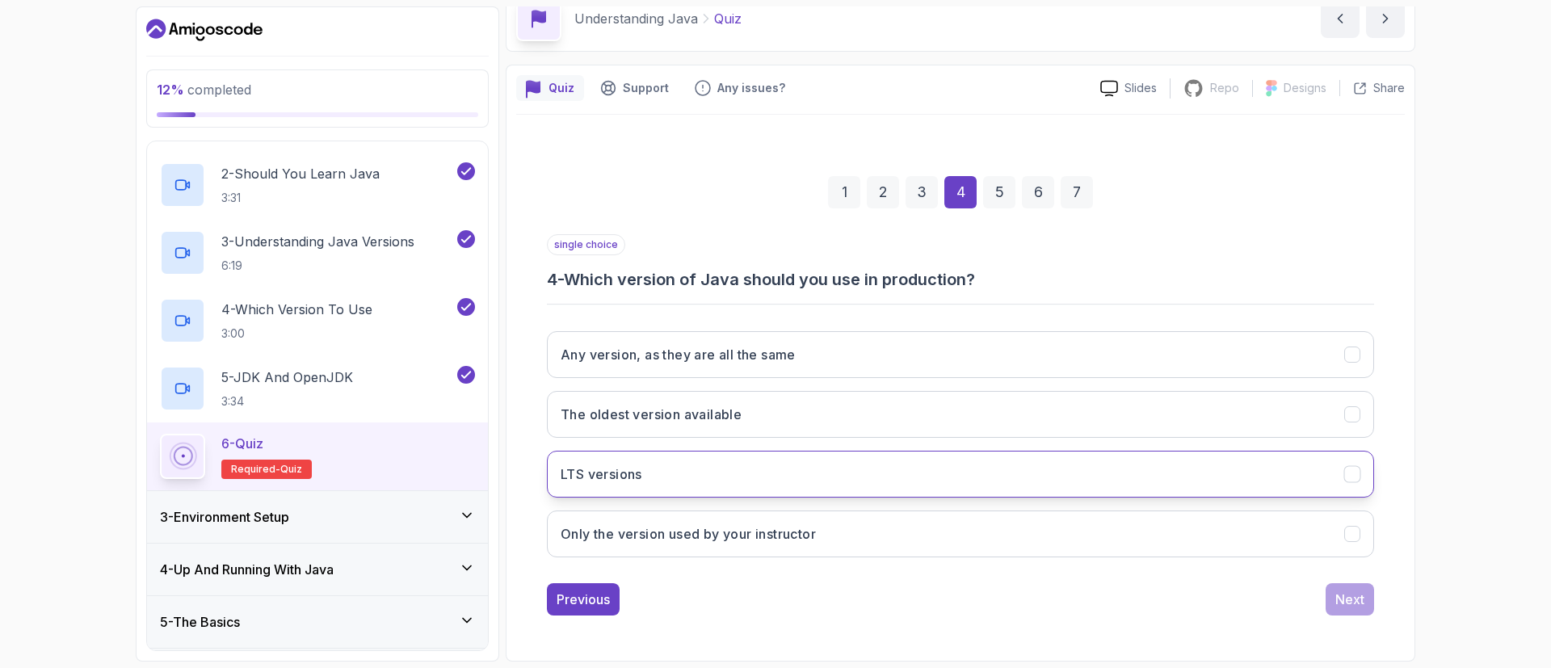
click at [948, 476] on button "LTS versions" at bounding box center [960, 474] width 827 height 47
click at [1341, 608] on div "Next" at bounding box center [1349, 599] width 29 height 19
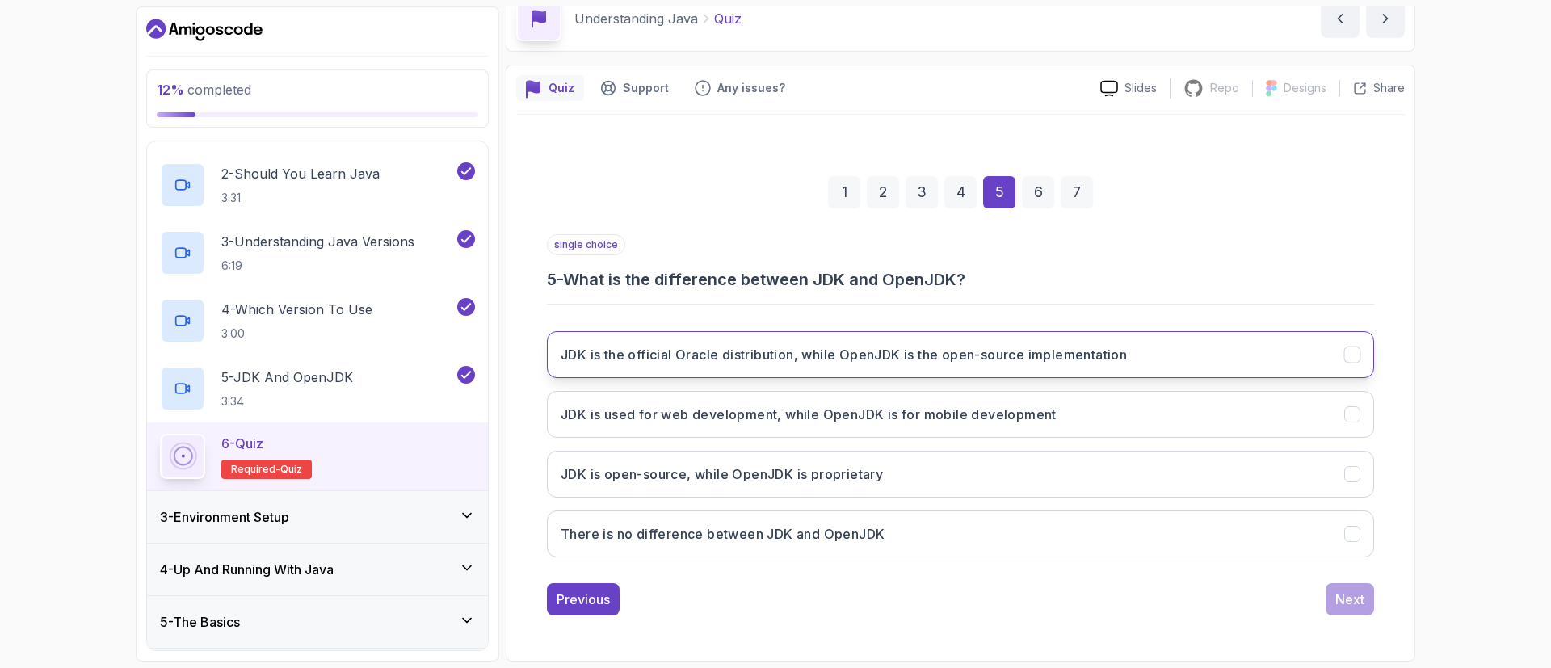
click at [1199, 368] on button "JDK is the official Oracle distribution, while OpenJDK is the open-source imple…" at bounding box center [960, 354] width 827 height 47
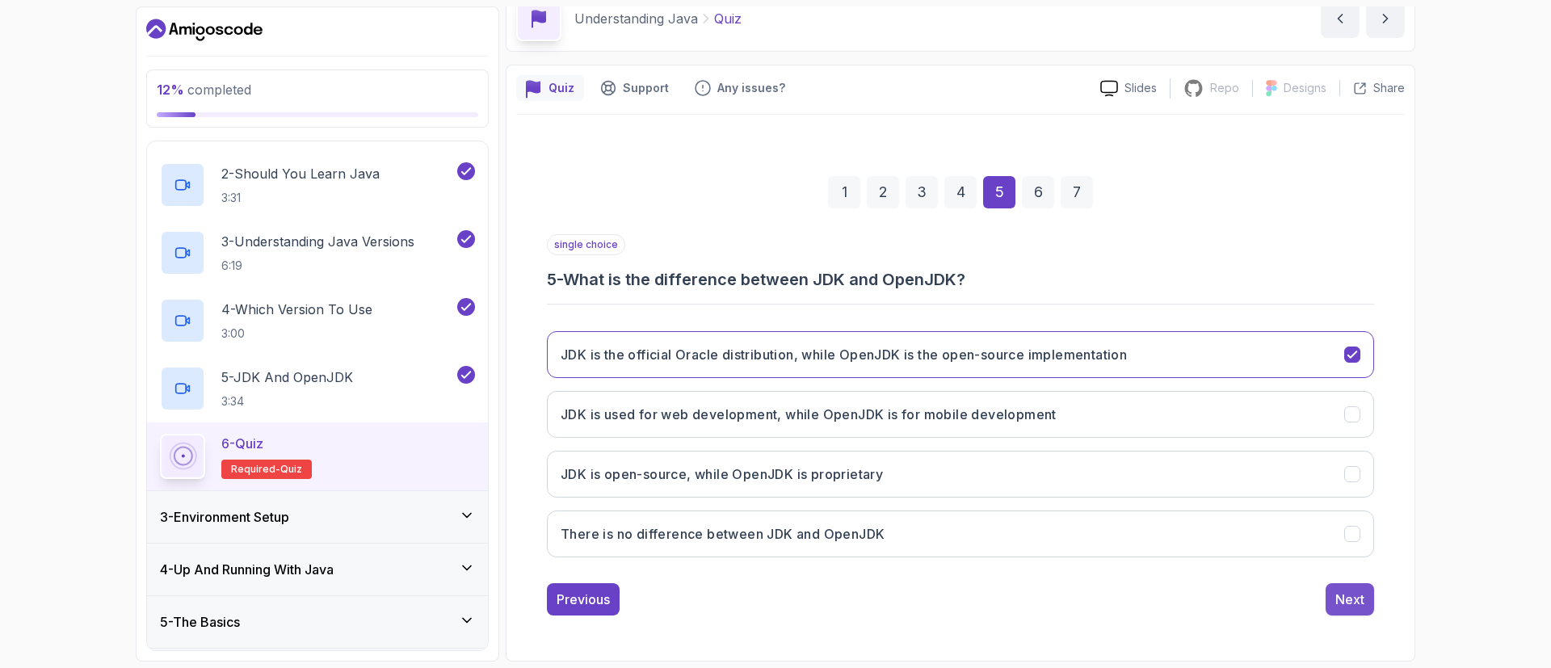
click at [1348, 595] on div "Next" at bounding box center [1349, 599] width 29 height 19
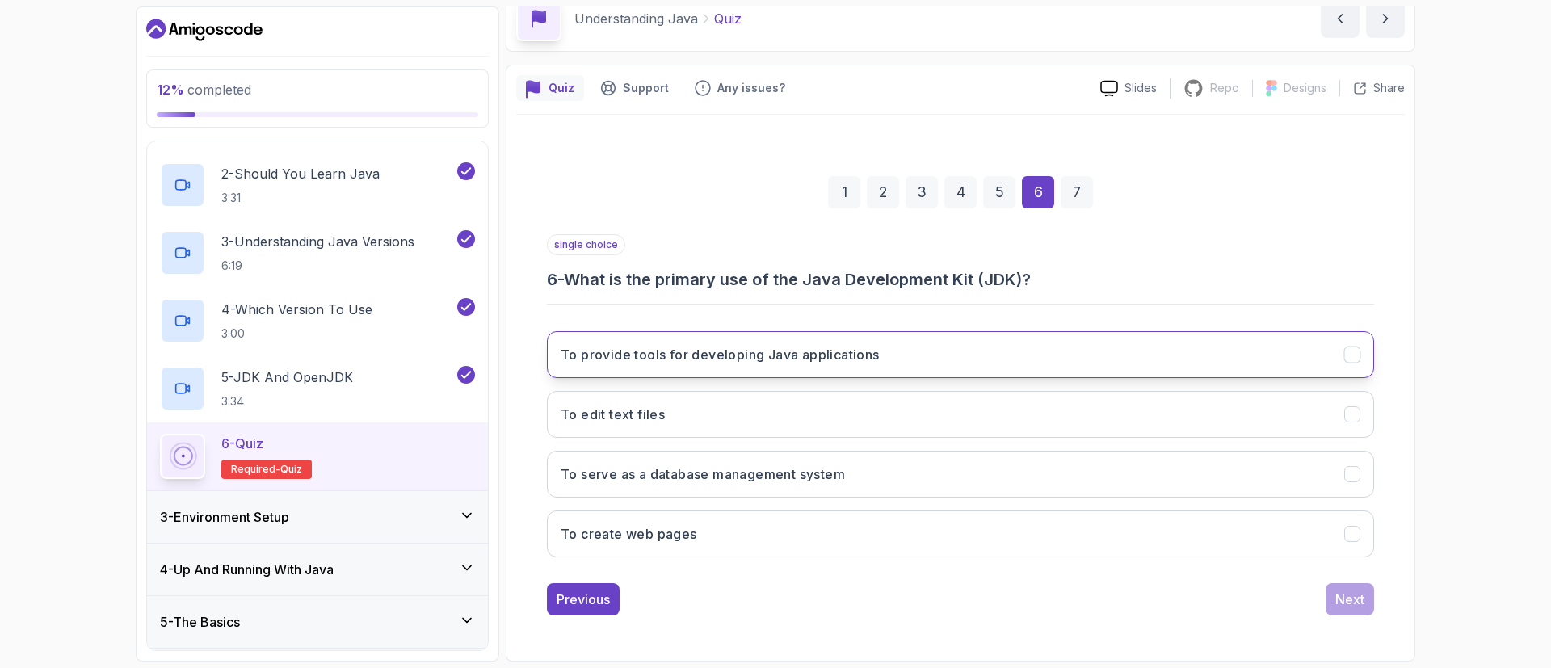
click at [1169, 358] on button "To provide tools for developing Java applications" at bounding box center [960, 354] width 827 height 47
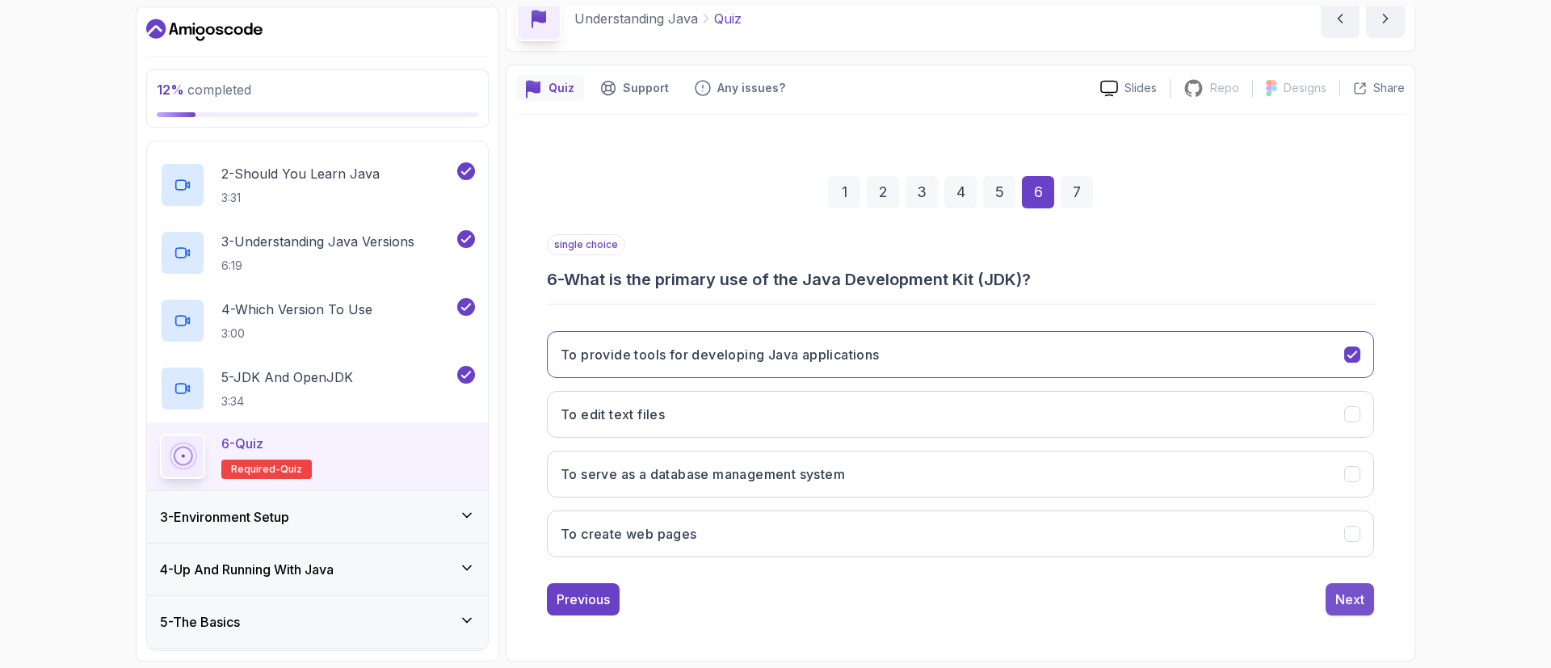
click at [1346, 598] on div "Next" at bounding box center [1349, 599] width 29 height 19
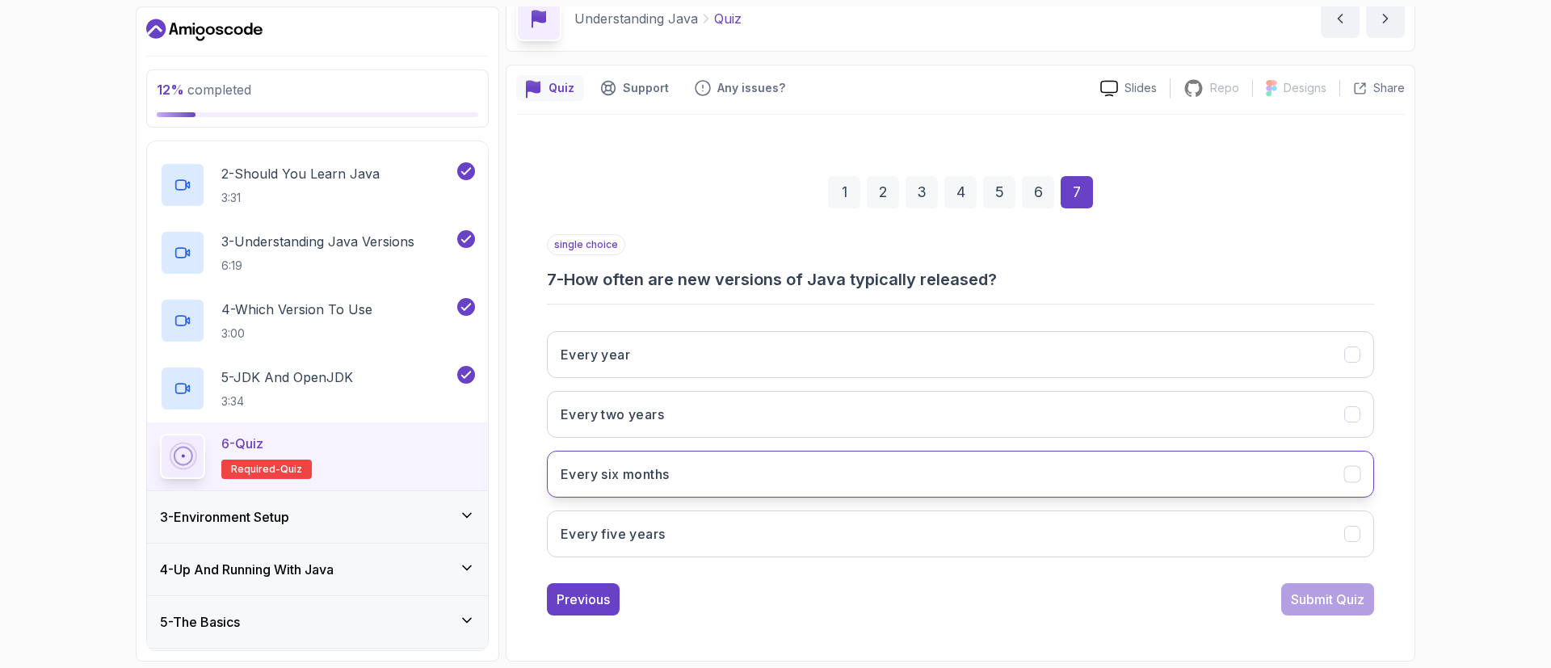
click at [1100, 477] on button "Every six months" at bounding box center [960, 474] width 827 height 47
click at [1291, 585] on button "Submit Quiz" at bounding box center [1327, 599] width 93 height 32
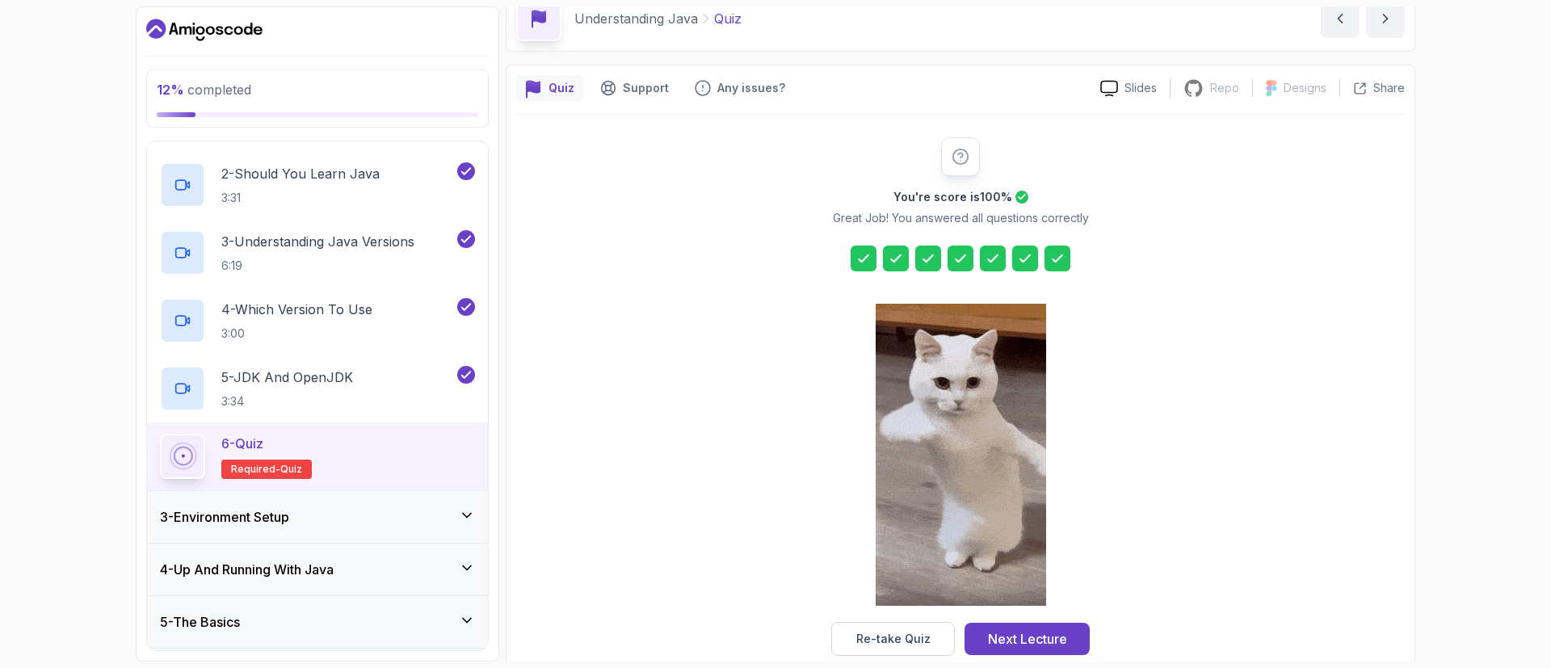
scroll to position [107, 0]
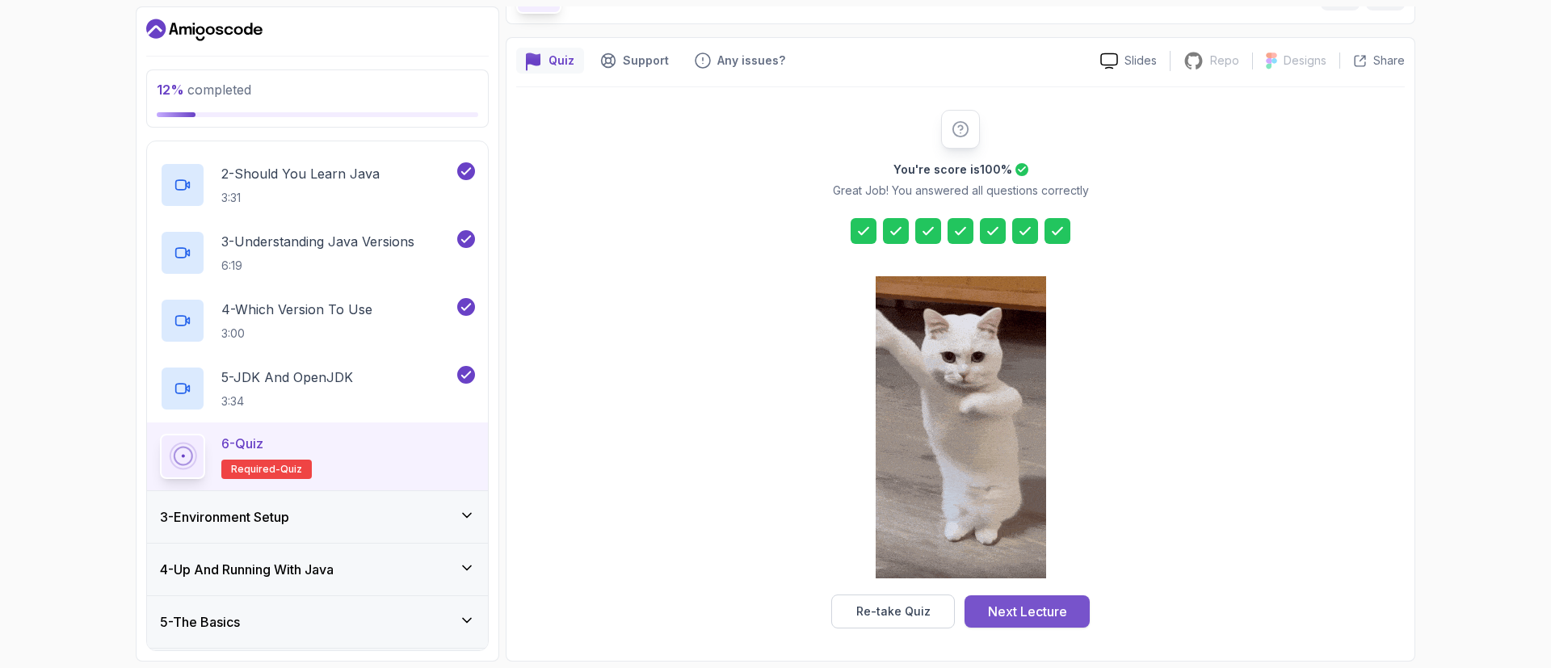
click at [1064, 613] on div "Next Lecture" at bounding box center [1027, 611] width 79 height 19
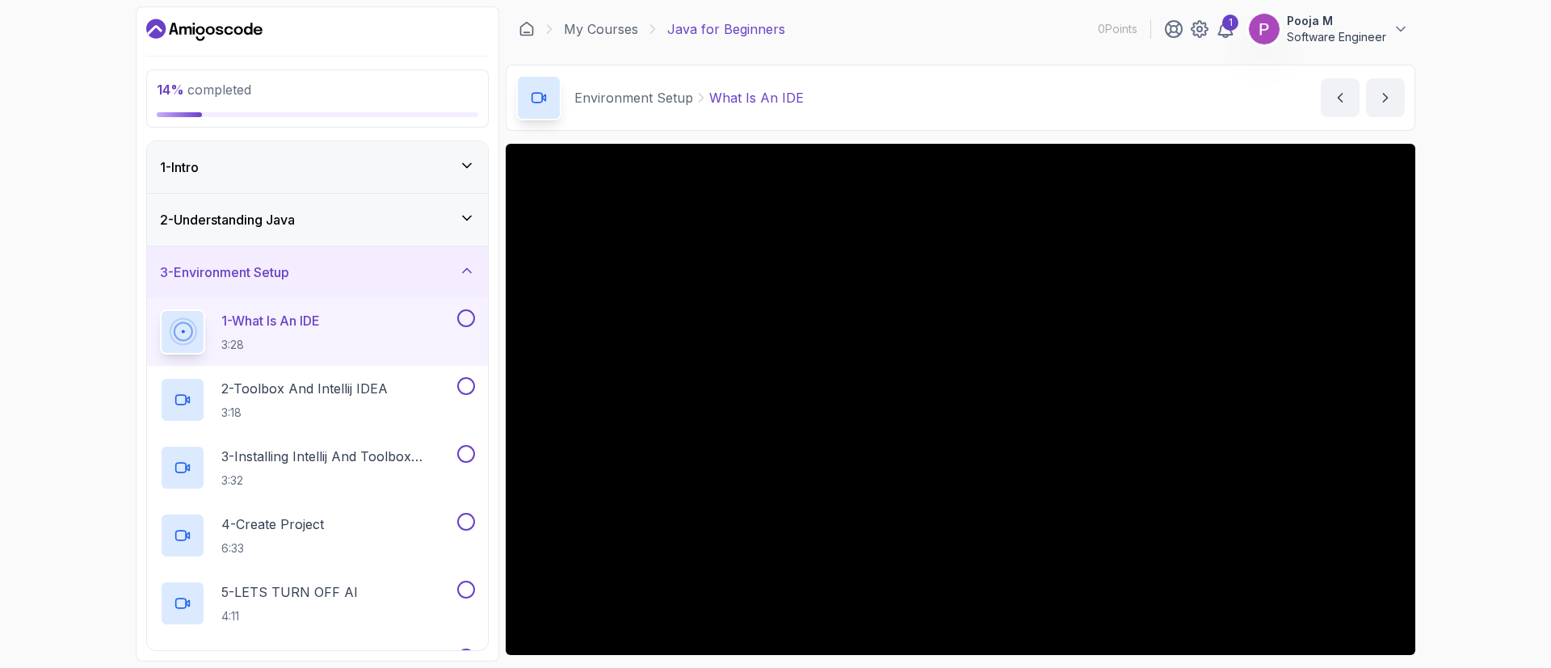
scroll to position [106, 0]
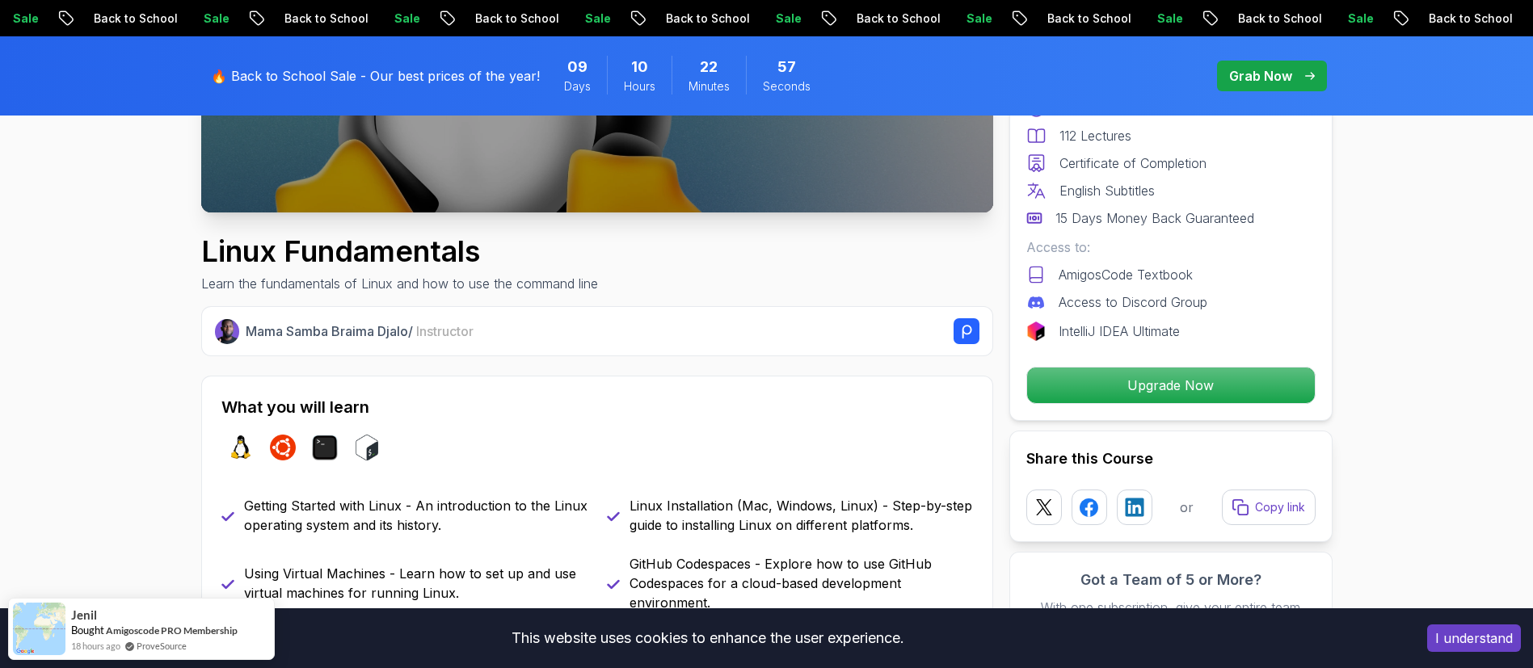
scroll to position [457, 0]
